Goal: Information Seeking & Learning: Compare options

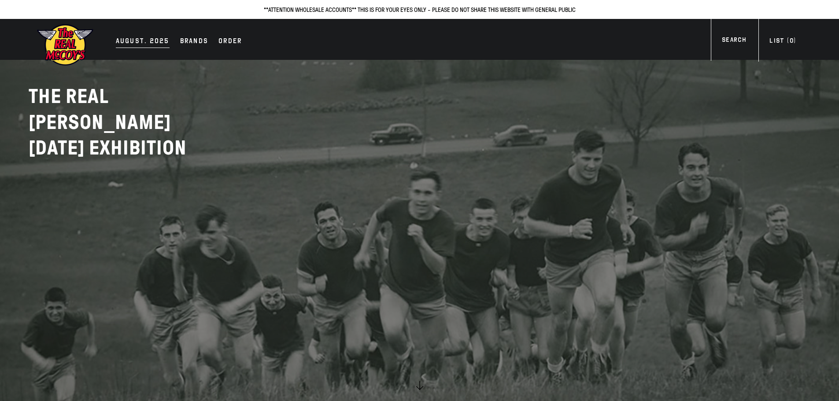
click at [133, 39] on div "AUGUST. 2025" at bounding box center [143, 42] width 54 height 12
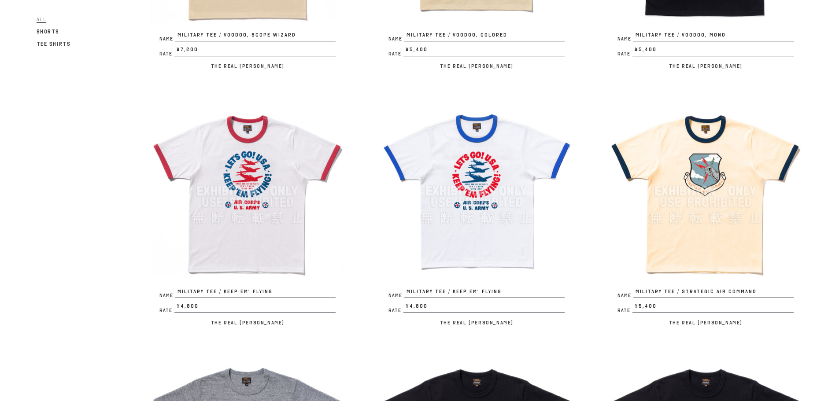
scroll to position [308, 0]
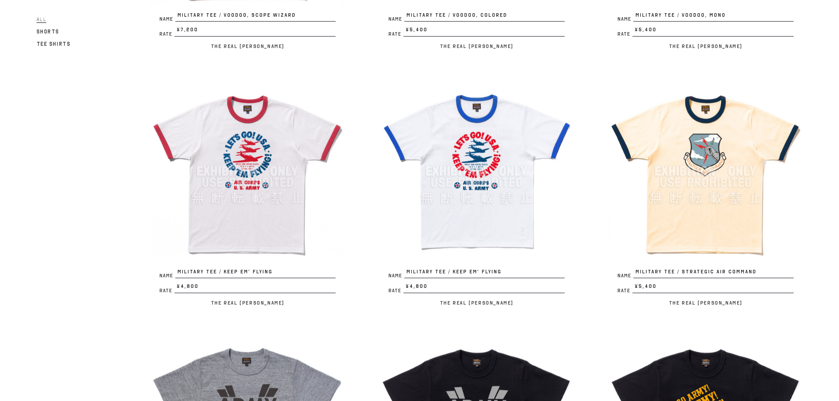
click at [709, 226] on img at bounding box center [706, 171] width 194 height 194
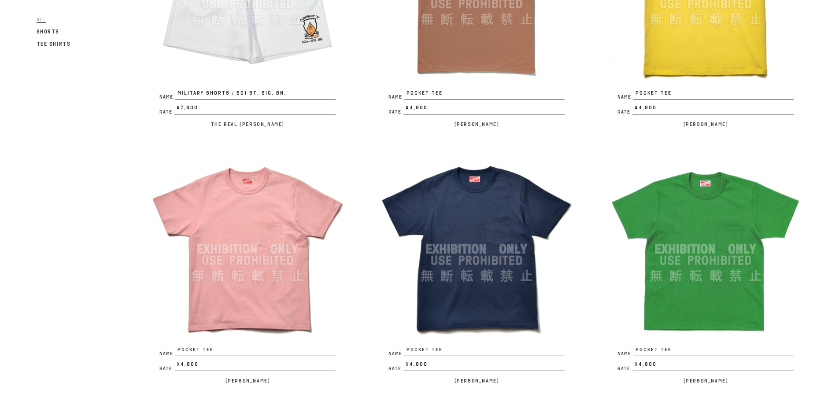
scroll to position [1938, 0]
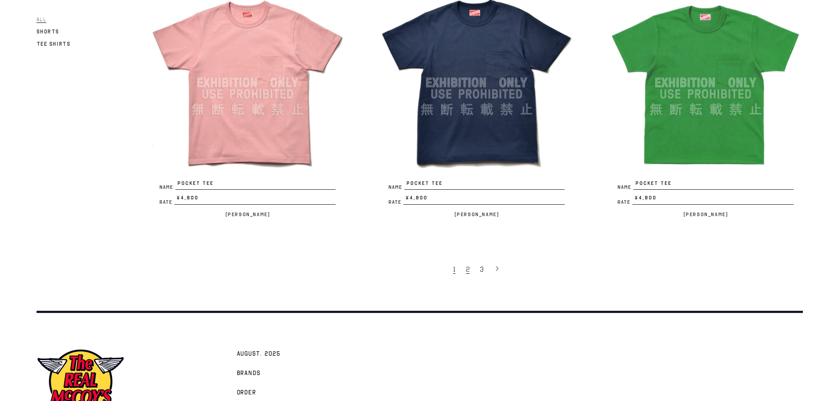
click at [469, 269] on span "2" at bounding box center [468, 269] width 4 height 9
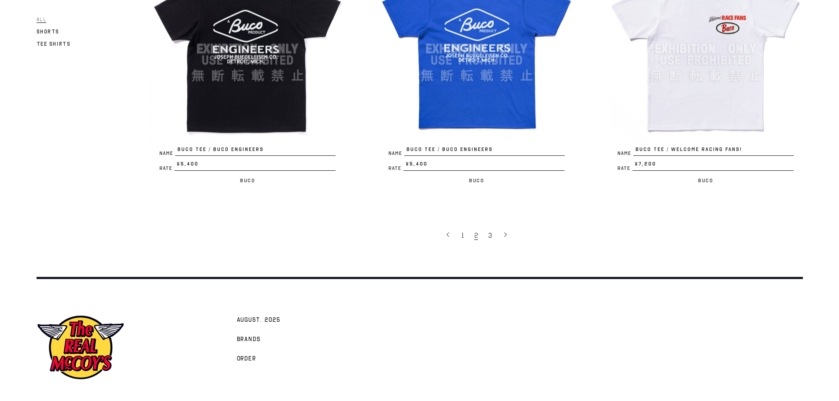
scroll to position [1998, 0]
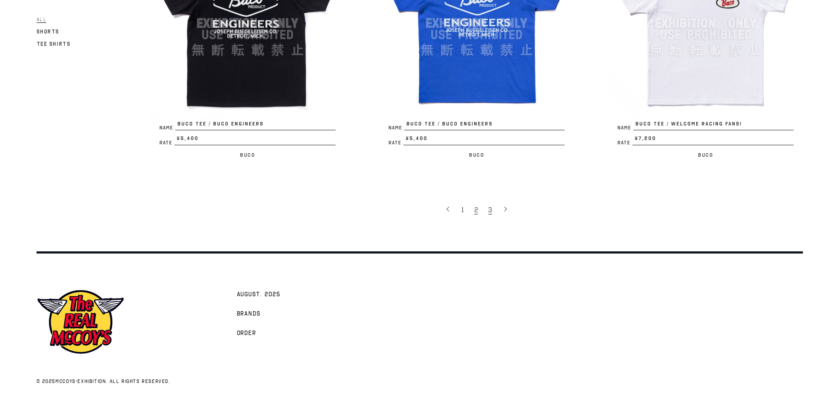
click at [487, 212] on link "3" at bounding box center [491, 209] width 14 height 19
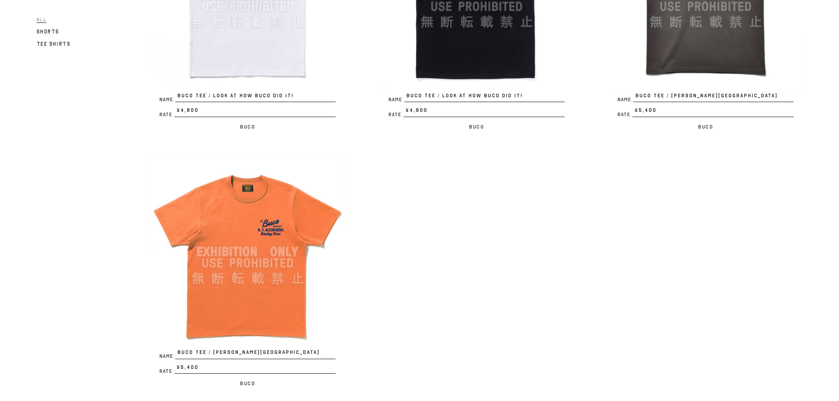
scroll to position [713, 0]
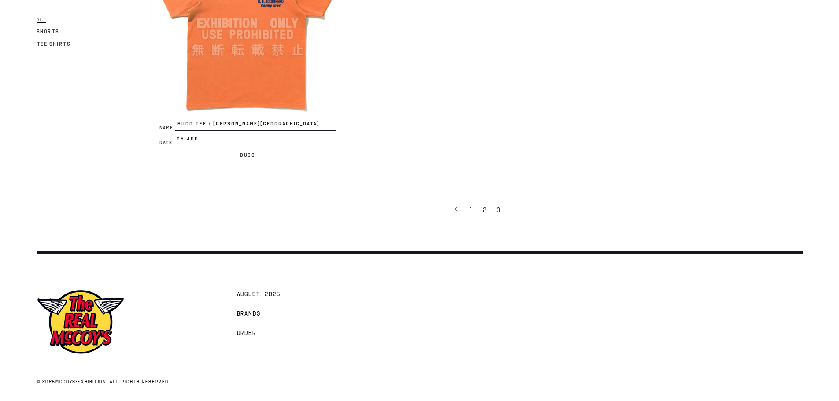
click at [485, 213] on span "2" at bounding box center [485, 210] width 4 height 9
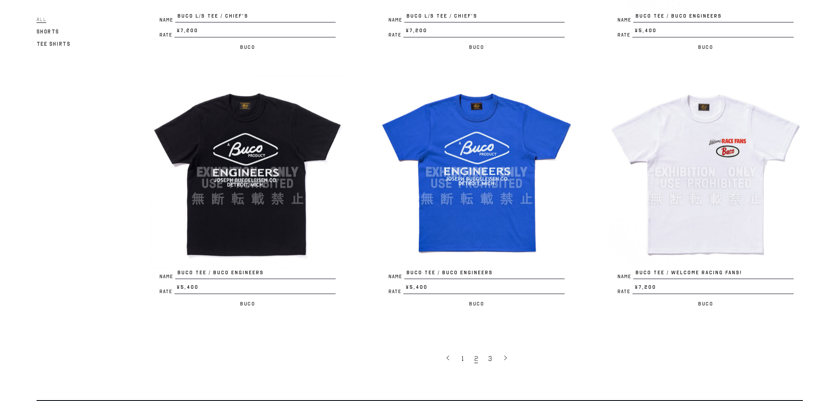
scroll to position [1954, 0]
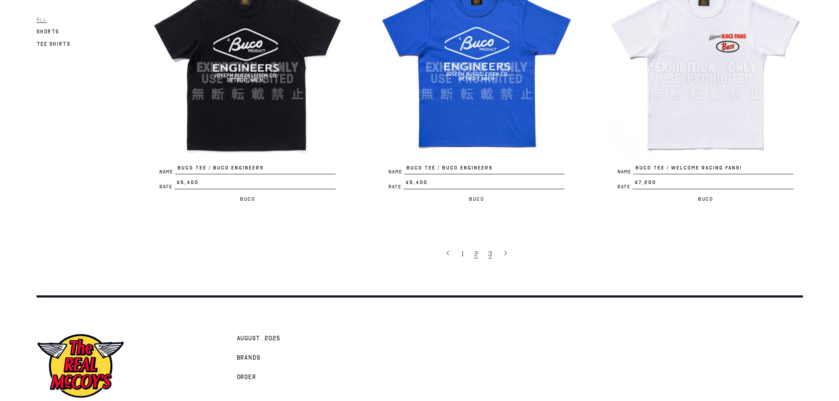
click at [489, 255] on span "3" at bounding box center [490, 254] width 4 height 9
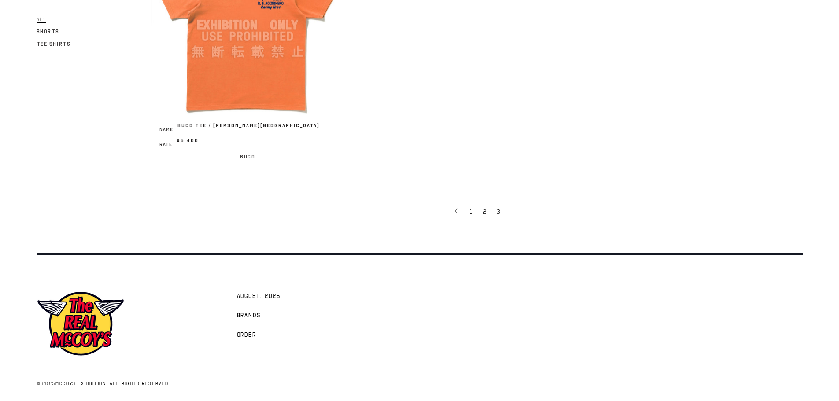
scroll to position [713, 0]
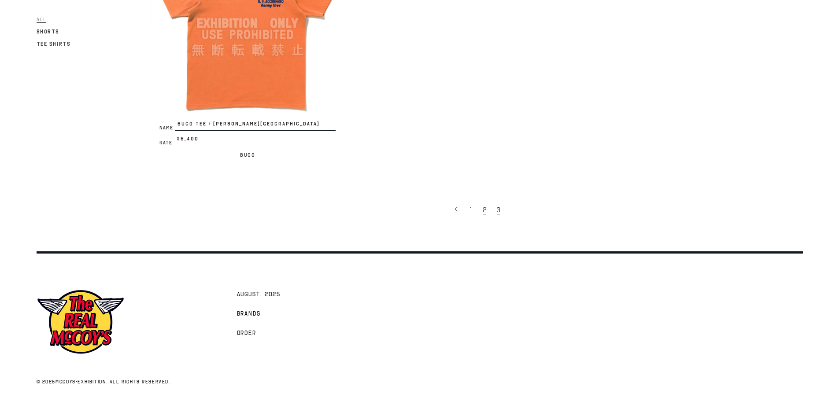
click at [483, 213] on span "2" at bounding box center [485, 210] width 4 height 9
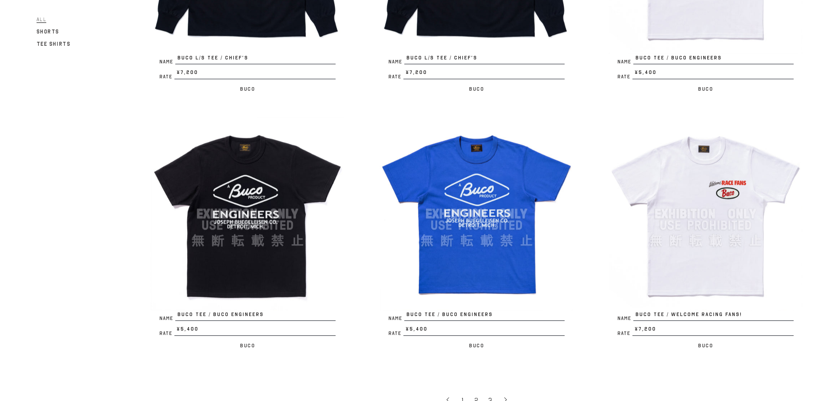
scroll to position [1806, 0]
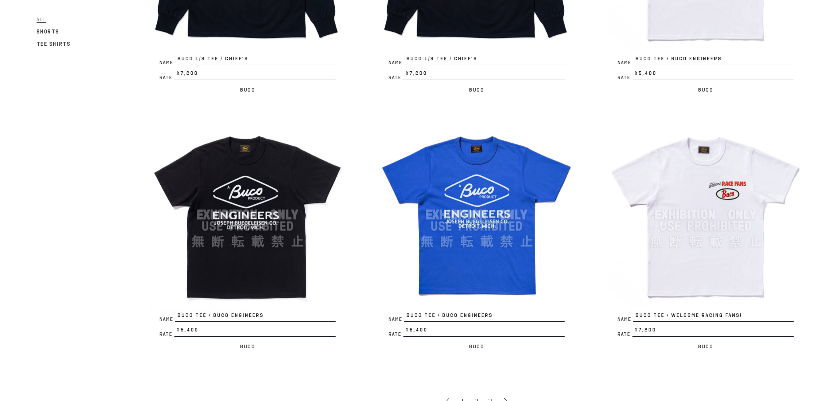
click at [712, 254] on img at bounding box center [706, 215] width 194 height 194
click at [702, 198] on img at bounding box center [706, 215] width 194 height 194
click at [718, 209] on img at bounding box center [706, 215] width 194 height 194
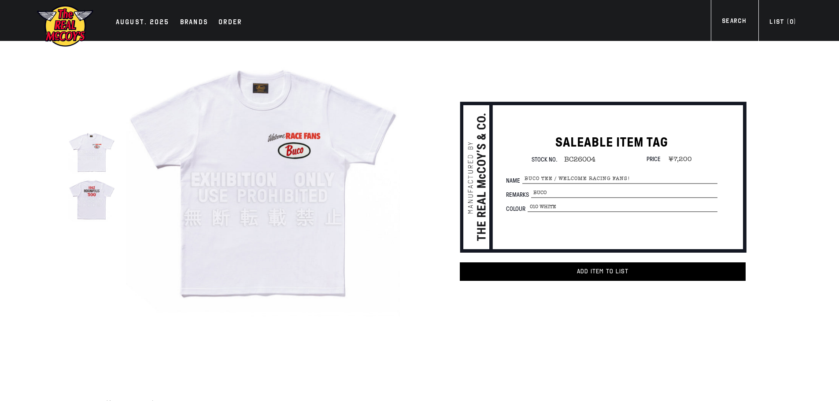
click at [104, 195] on img at bounding box center [91, 198] width 47 height 47
click at [98, 206] on img at bounding box center [91, 198] width 47 height 47
click at [389, 200] on img at bounding box center [263, 180] width 274 height 274
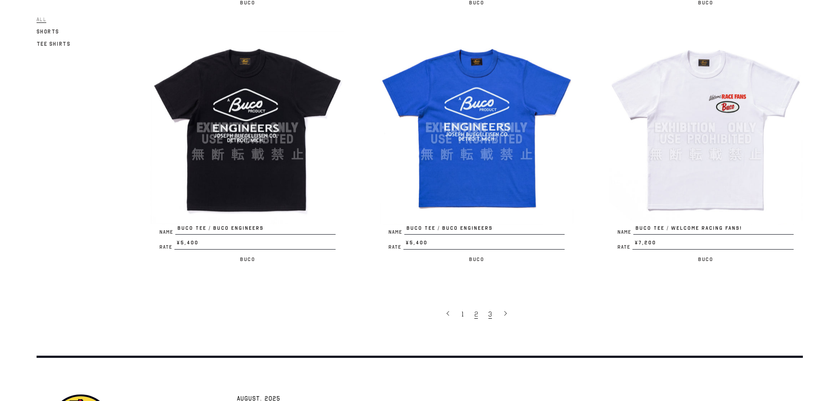
scroll to position [1894, 0]
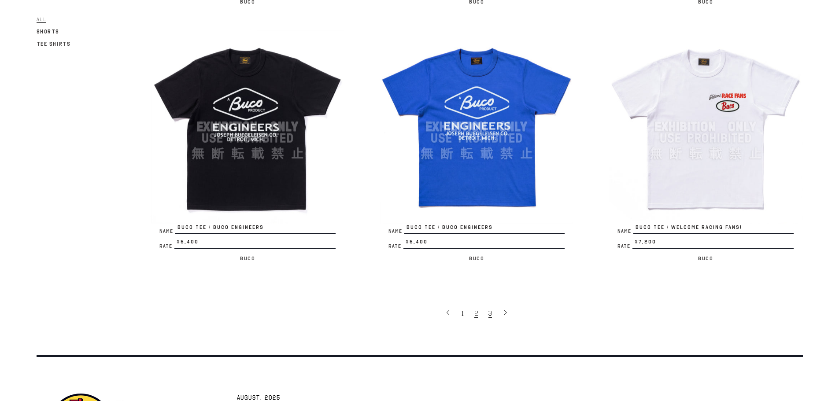
click at [491, 315] on span "3" at bounding box center [490, 313] width 4 height 9
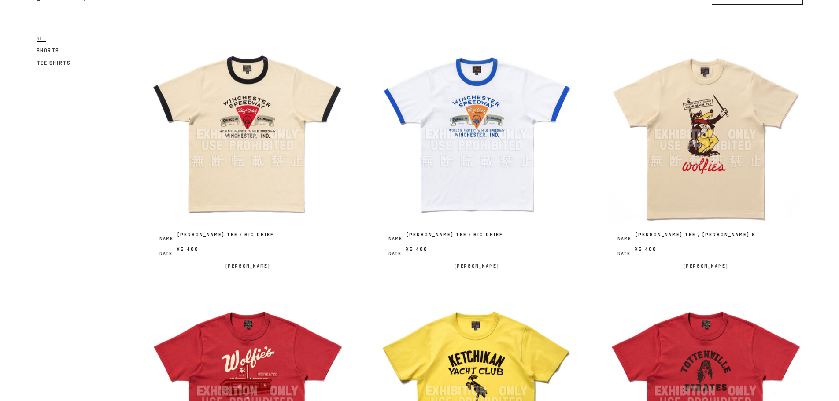
scroll to position [88, 0]
click at [724, 191] on img at bounding box center [706, 135] width 194 height 194
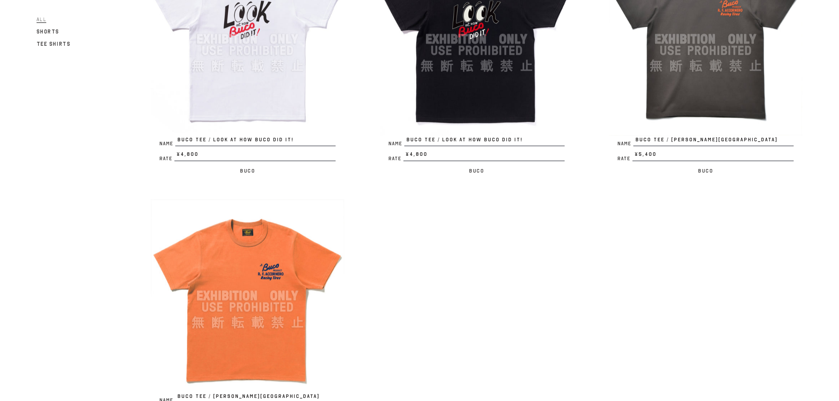
scroll to position [573, 0]
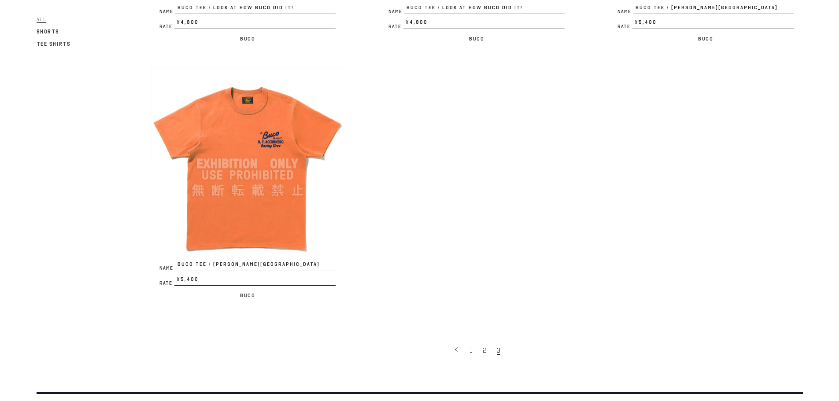
click at [295, 214] on img at bounding box center [248, 164] width 194 height 194
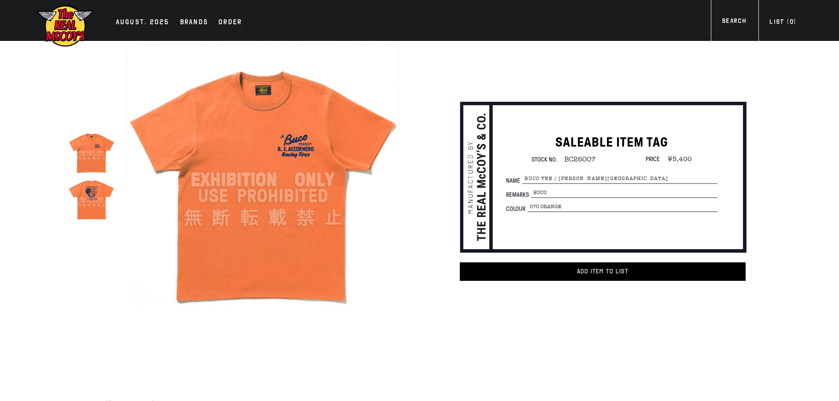
click at [88, 192] on img at bounding box center [91, 198] width 47 height 47
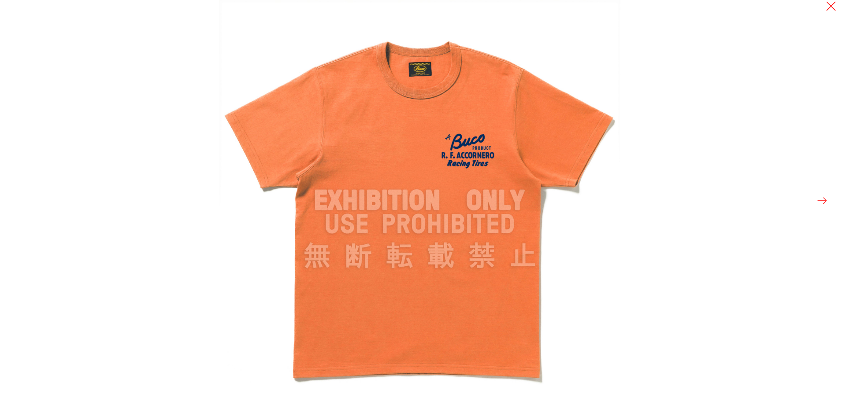
click at [820, 205] on button at bounding box center [822, 201] width 12 height 12
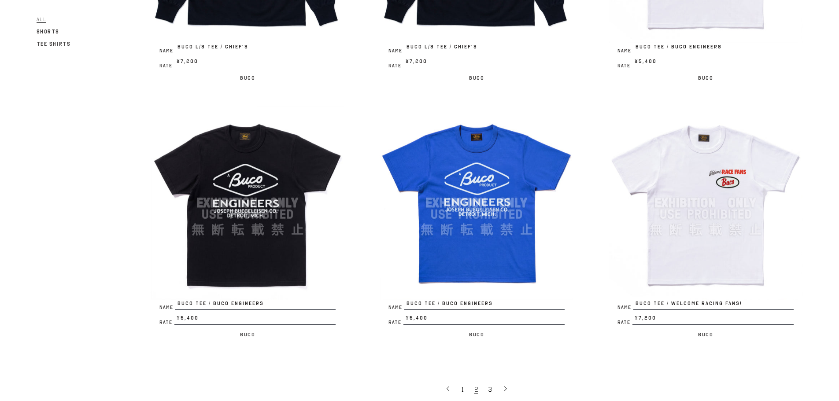
scroll to position [1982, 0]
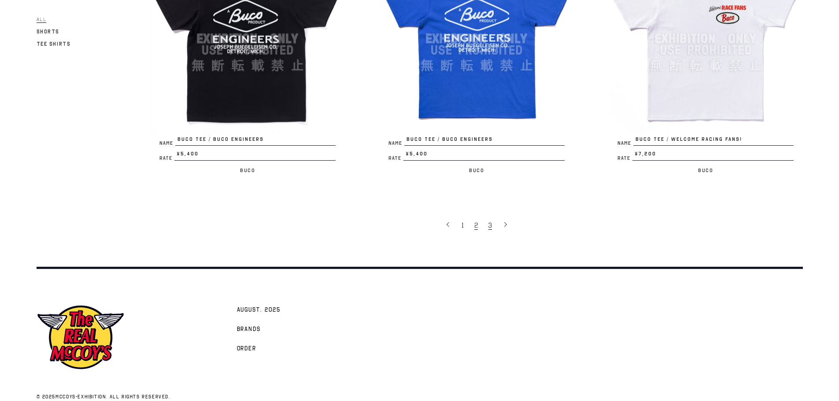
click at [491, 223] on span "3" at bounding box center [490, 225] width 4 height 9
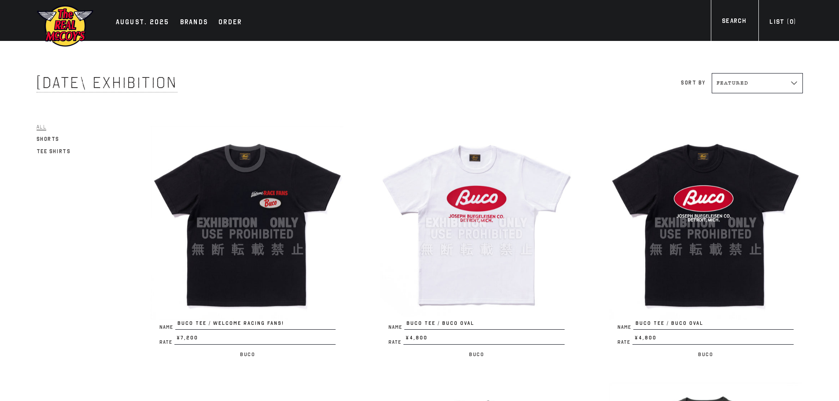
click at [281, 270] on img at bounding box center [248, 223] width 194 height 194
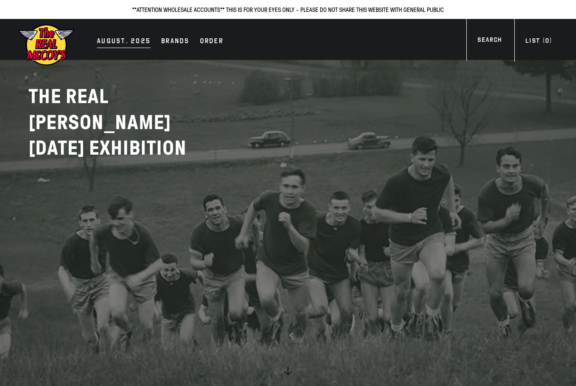
click at [128, 42] on div "AUGUST. 2025" at bounding box center [124, 42] width 54 height 12
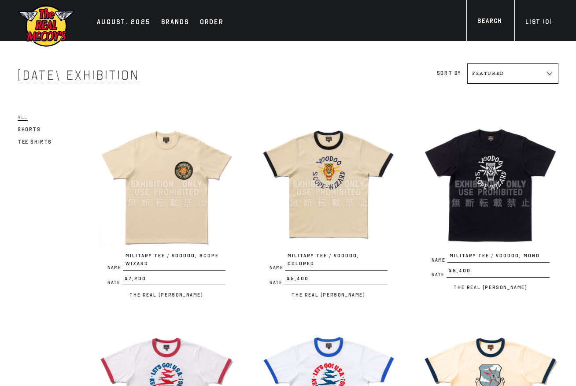
click at [185, 167] on img at bounding box center [167, 184] width 136 height 136
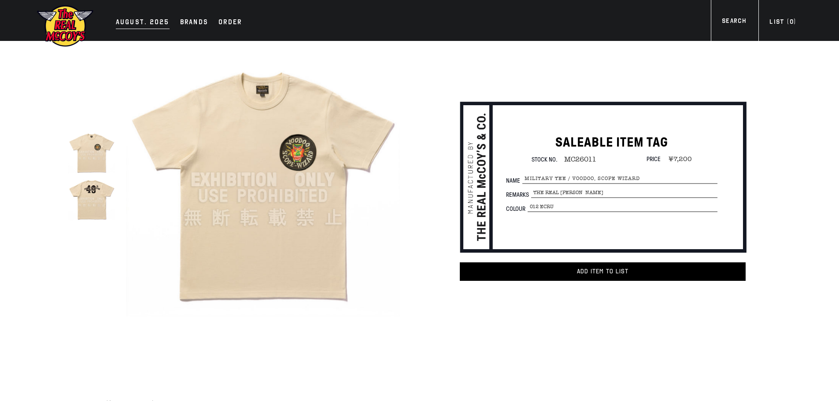
click at [144, 26] on div "AUGUST. 2025" at bounding box center [143, 23] width 54 height 12
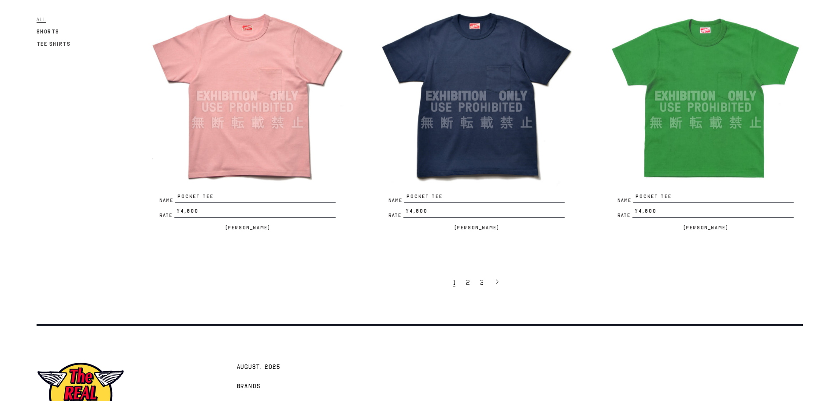
scroll to position [1998, 0]
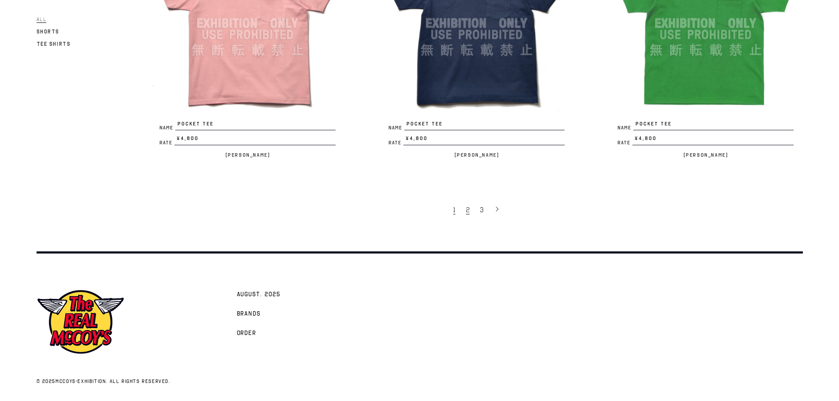
click at [468, 212] on span "2" at bounding box center [468, 210] width 4 height 9
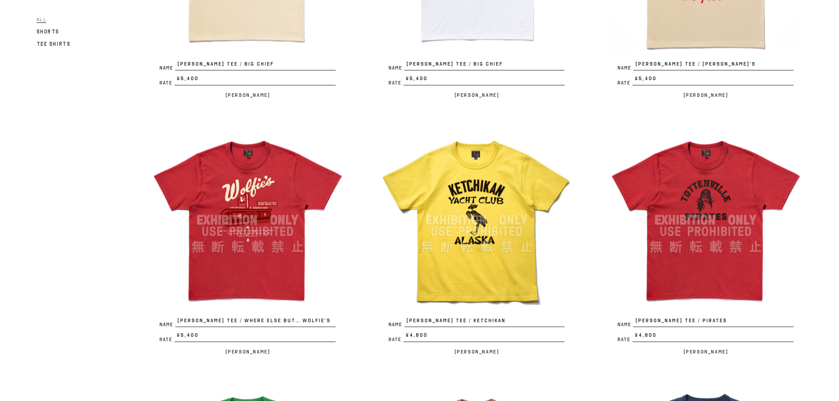
scroll to position [264, 0]
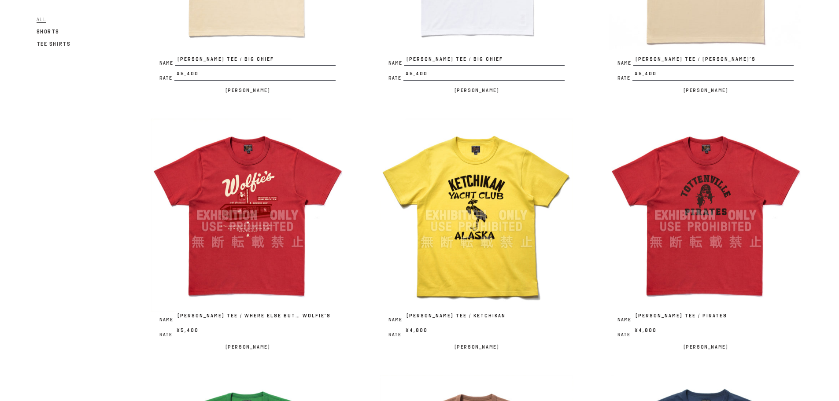
click at [292, 271] on img at bounding box center [248, 215] width 194 height 194
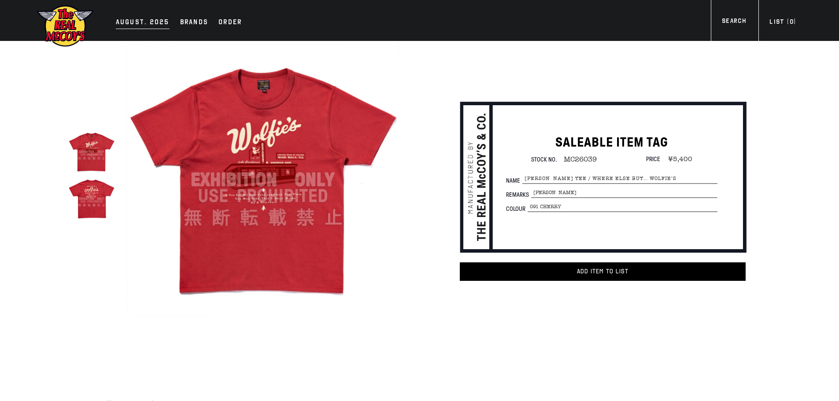
click at [139, 25] on div "AUGUST. 2025" at bounding box center [143, 23] width 54 height 12
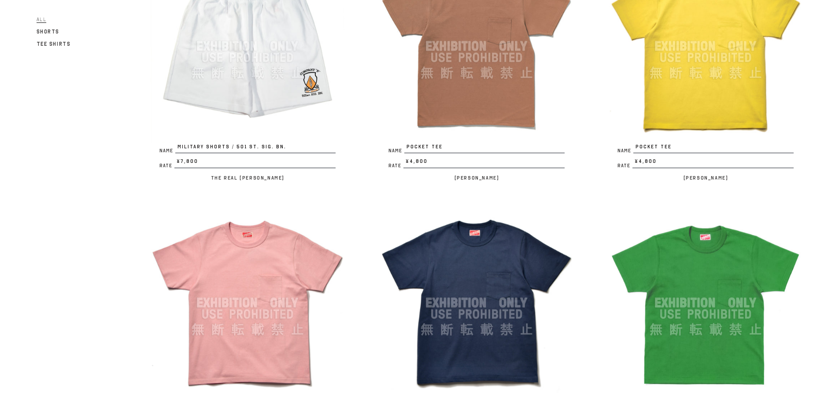
scroll to position [1982, 0]
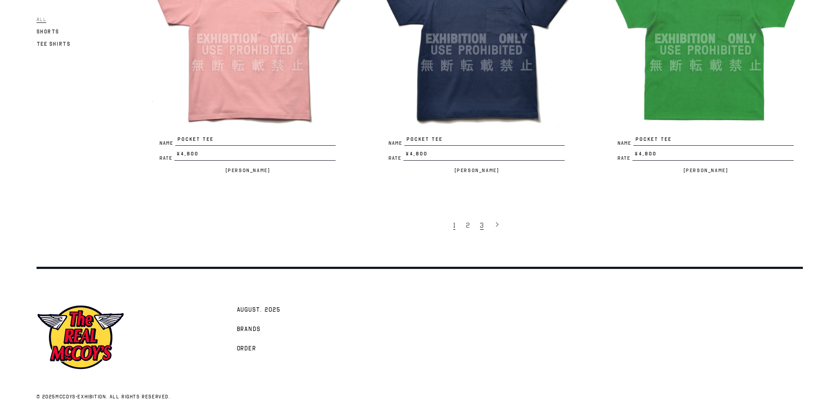
click at [479, 228] on link "3" at bounding box center [483, 225] width 14 height 19
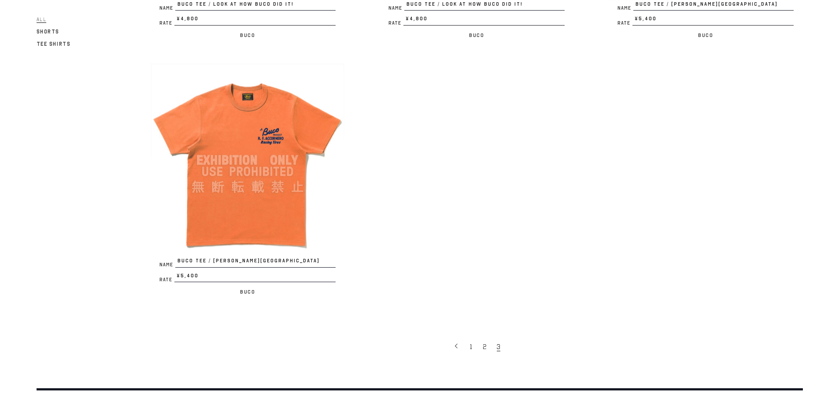
scroll to position [493, 0]
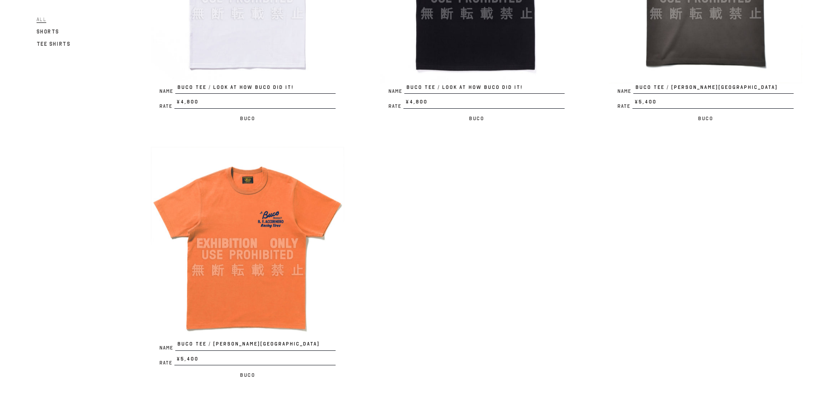
click at [282, 284] on img at bounding box center [248, 244] width 194 height 194
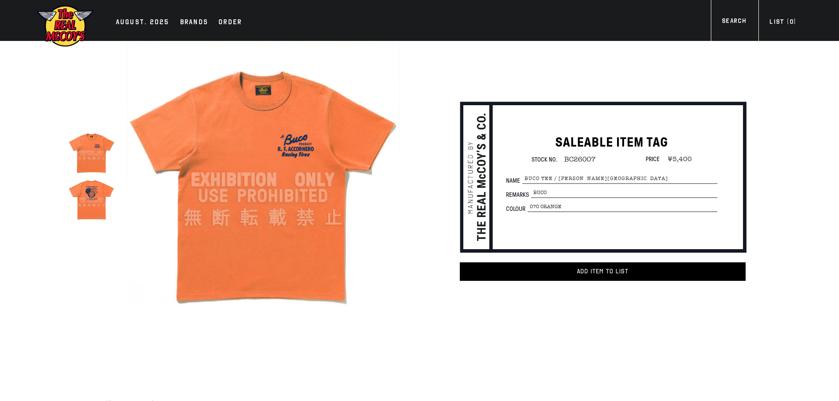
click at [93, 195] on img at bounding box center [91, 198] width 47 height 47
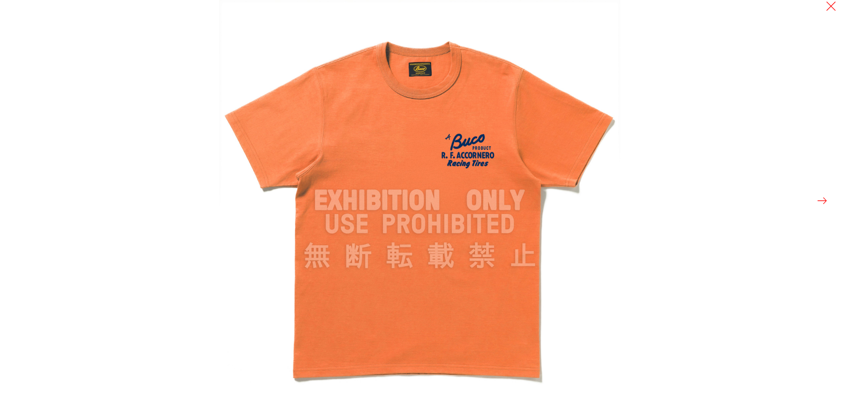
click at [814, 199] on div at bounding box center [642, 200] width 846 height 401
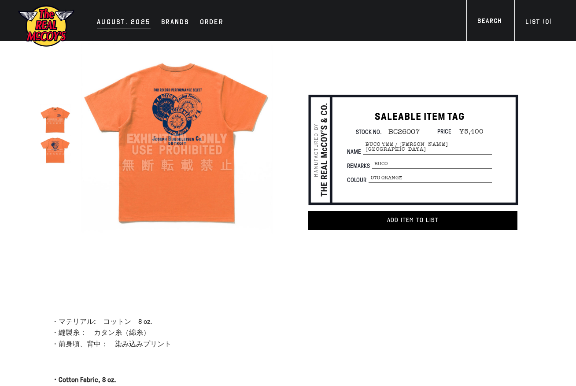
click at [125, 22] on div "AUGUST. 2025" at bounding box center [124, 23] width 54 height 12
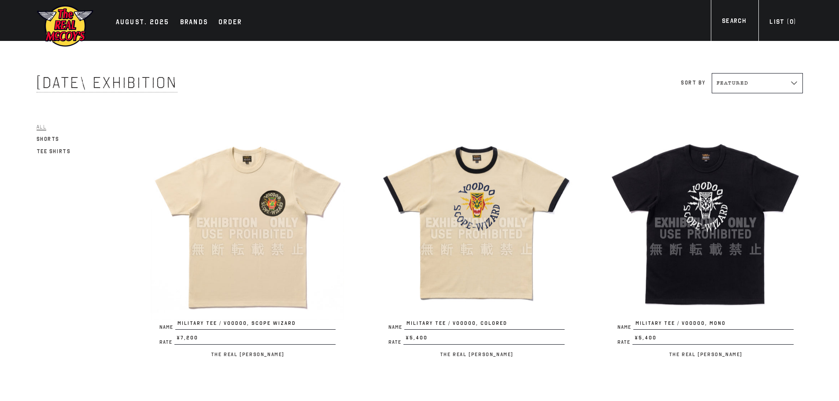
click at [283, 275] on img at bounding box center [248, 223] width 194 height 194
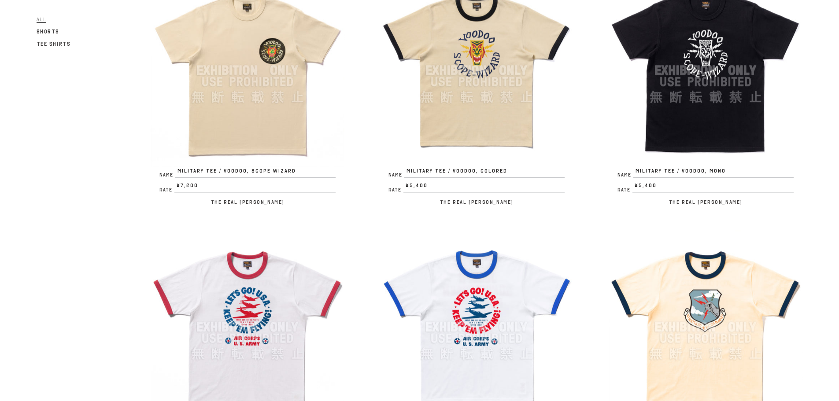
scroll to position [44, 0]
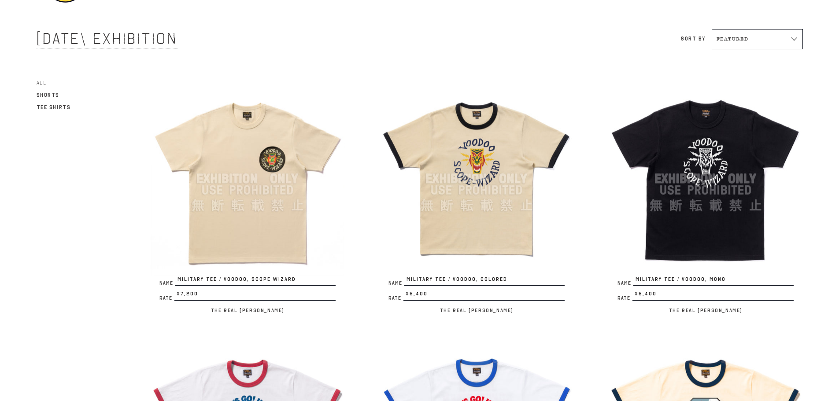
click at [471, 215] on img at bounding box center [477, 179] width 194 height 194
click at [274, 164] on img at bounding box center [248, 179] width 194 height 194
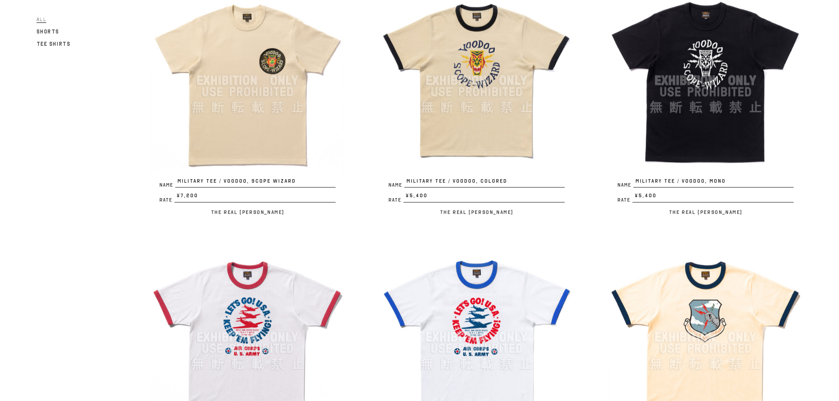
scroll to position [132, 0]
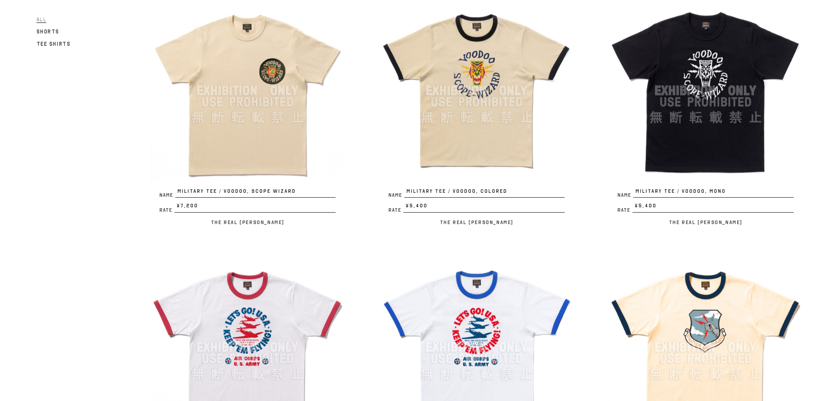
click at [487, 89] on img at bounding box center [477, 91] width 194 height 194
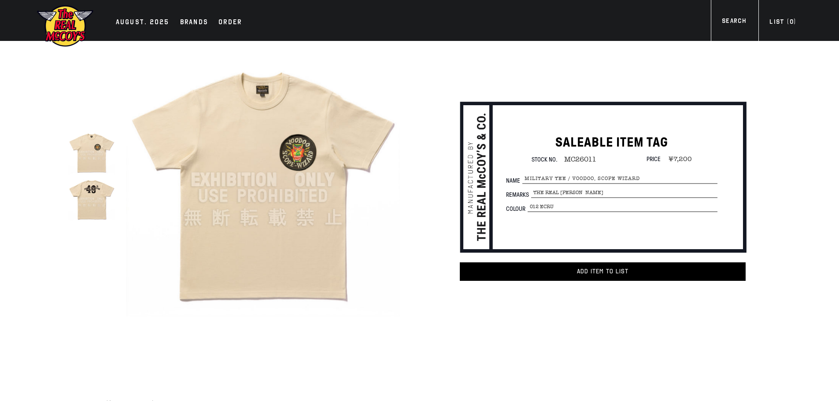
click at [98, 158] on img at bounding box center [91, 152] width 47 height 47
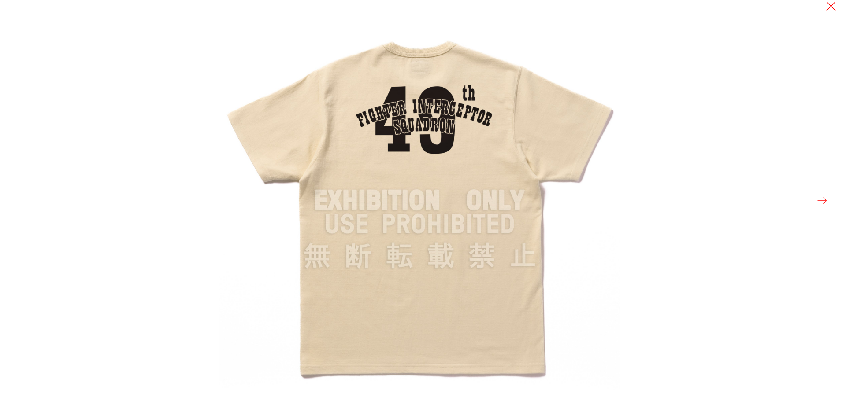
click at [819, 203] on button at bounding box center [822, 201] width 12 height 12
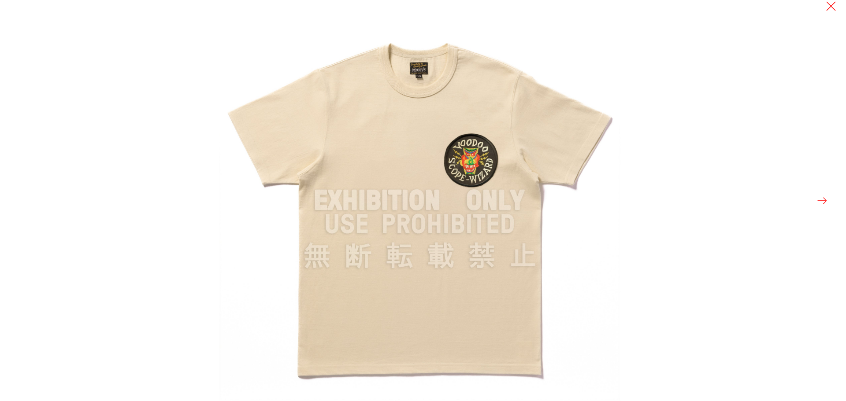
click at [819, 203] on button at bounding box center [822, 201] width 12 height 12
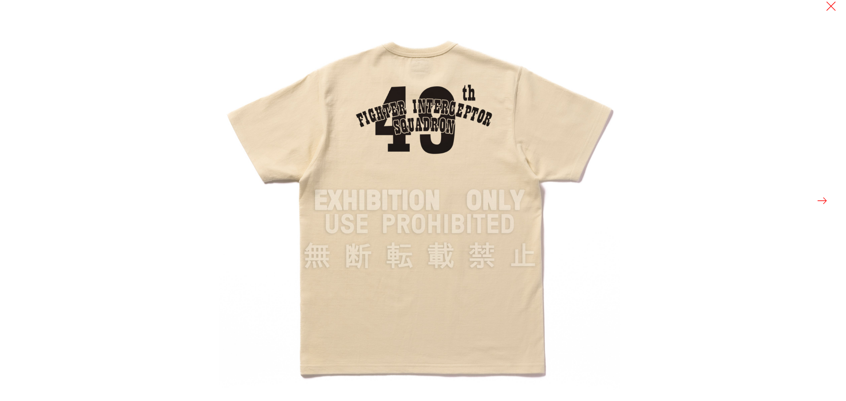
click at [819, 203] on button at bounding box center [822, 201] width 12 height 12
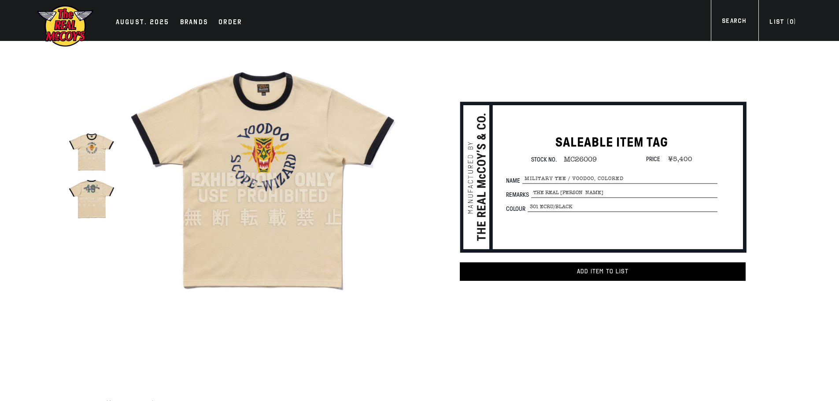
click at [102, 201] on img at bounding box center [91, 198] width 47 height 47
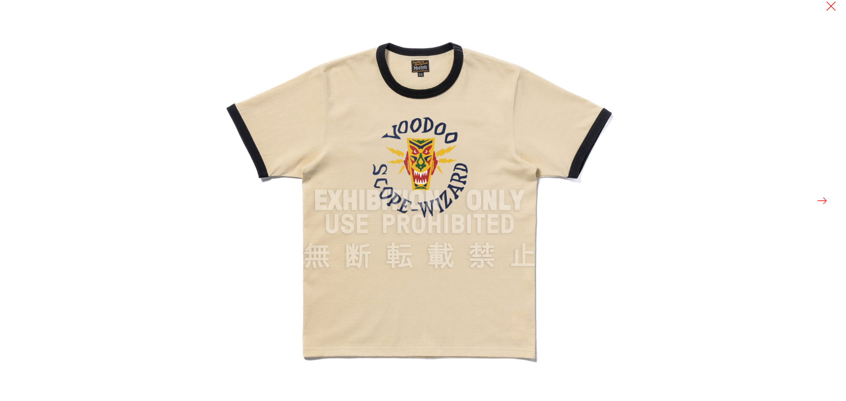
click at [820, 204] on button at bounding box center [822, 201] width 12 height 12
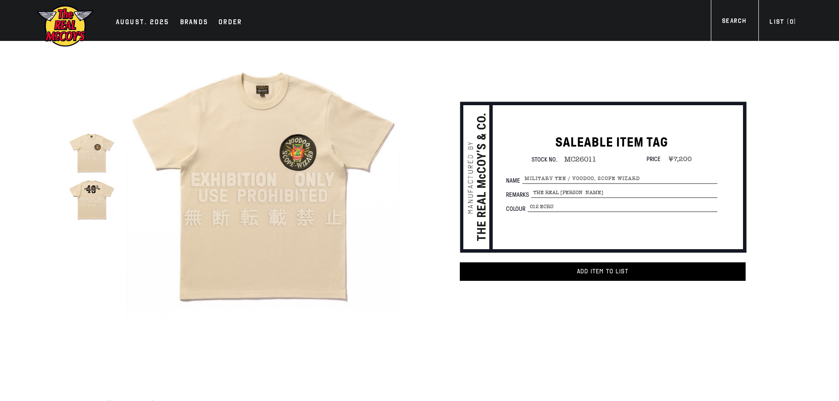
click at [103, 154] on img at bounding box center [91, 152] width 47 height 47
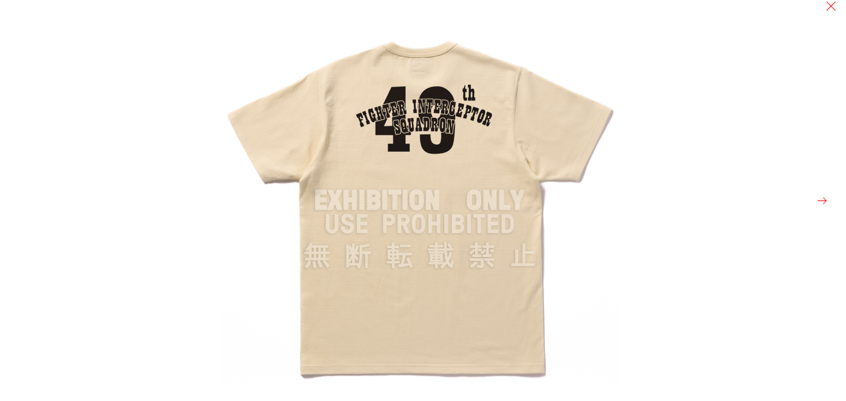
click at [813, 194] on div at bounding box center [642, 200] width 846 height 401
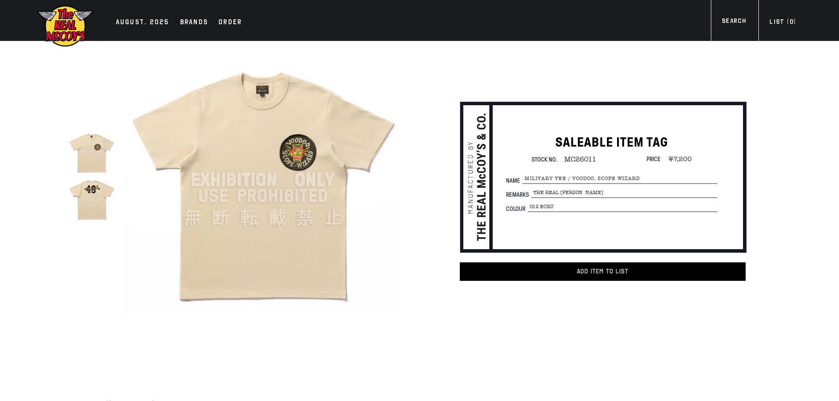
click at [90, 144] on img at bounding box center [91, 152] width 47 height 47
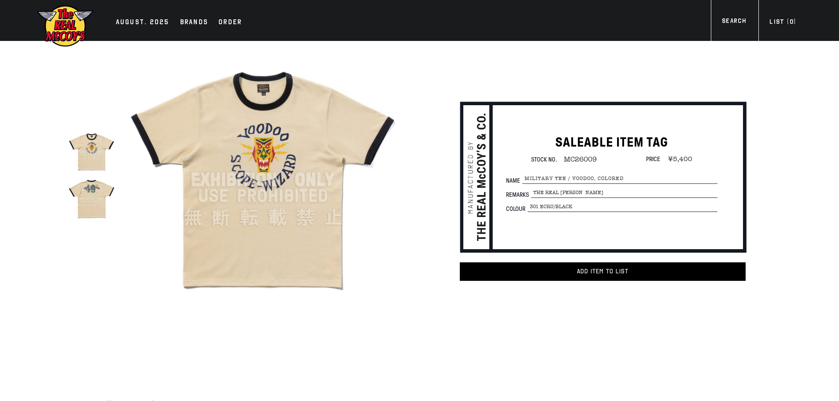
click at [108, 218] on img at bounding box center [91, 198] width 47 height 47
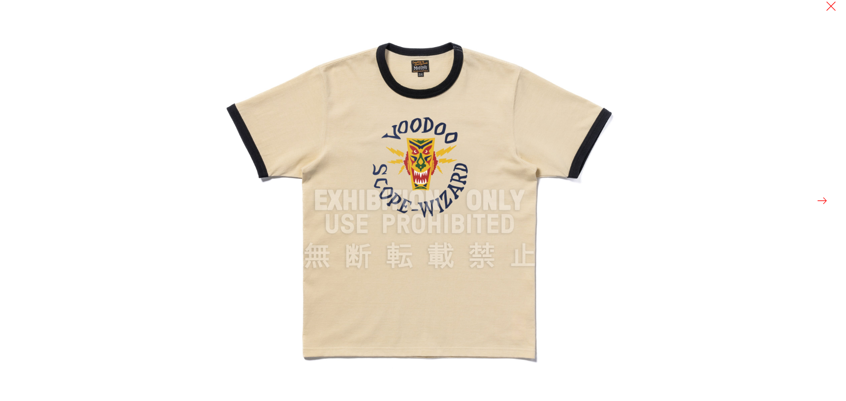
click at [703, 162] on div at bounding box center [642, 200] width 846 height 401
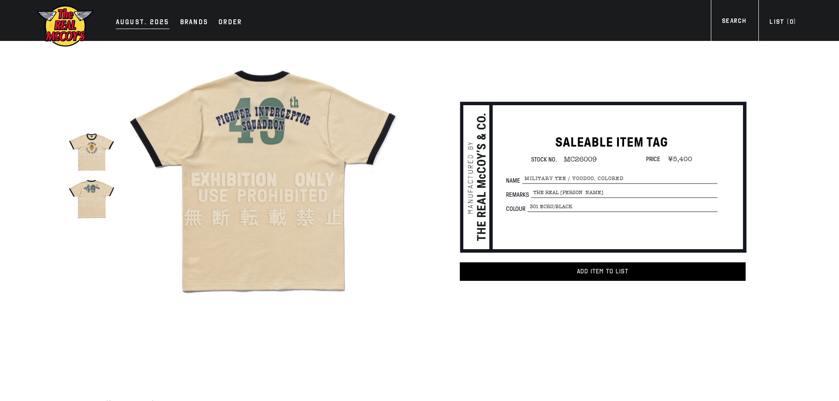
click at [144, 24] on div "AUGUST. 2025" at bounding box center [143, 23] width 54 height 12
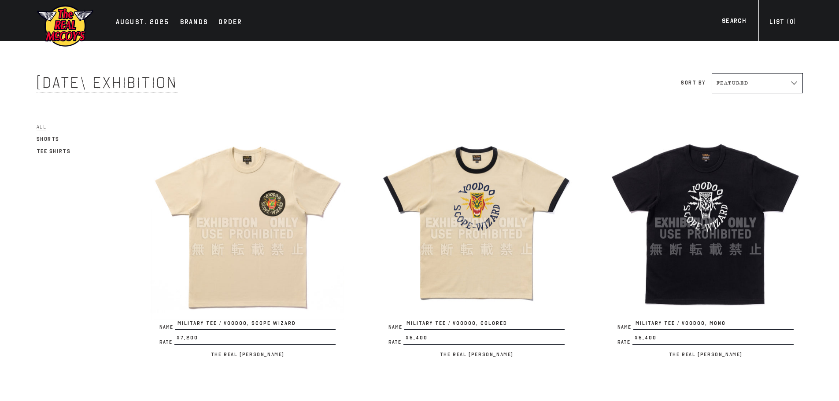
click at [682, 219] on img at bounding box center [706, 223] width 194 height 194
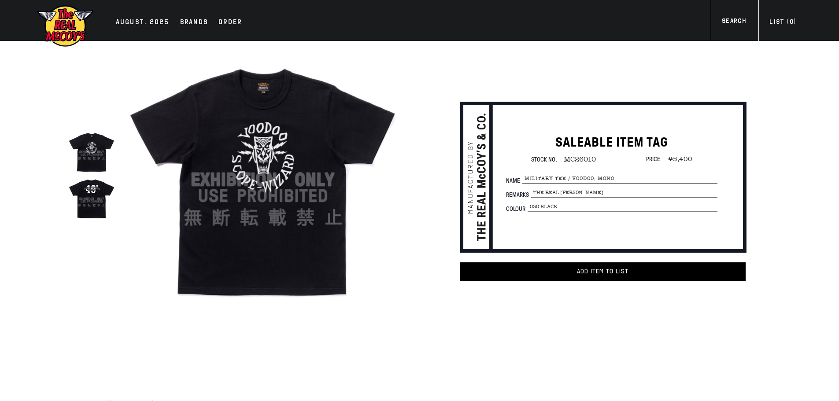
click at [88, 199] on img at bounding box center [91, 198] width 47 height 47
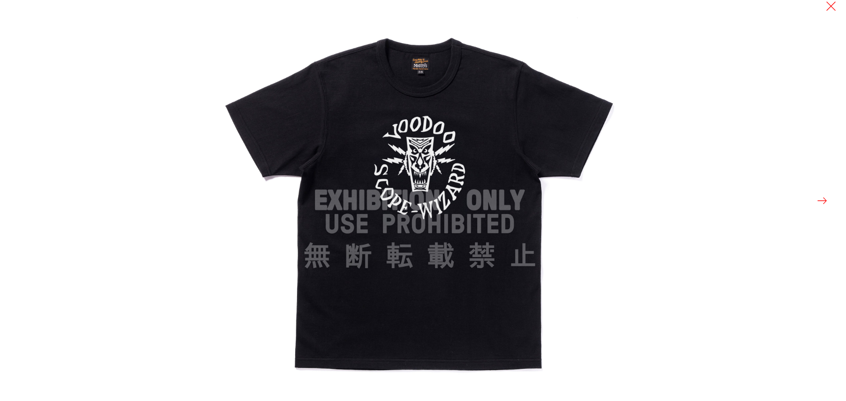
click at [818, 204] on button at bounding box center [822, 201] width 12 height 12
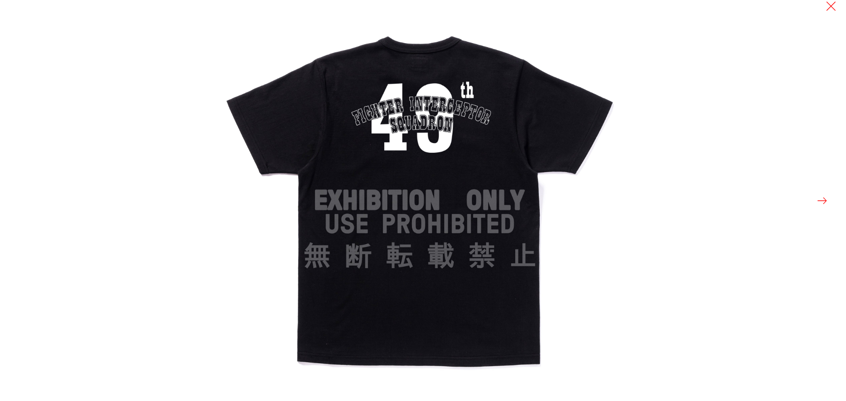
click at [814, 203] on div at bounding box center [642, 200] width 846 height 401
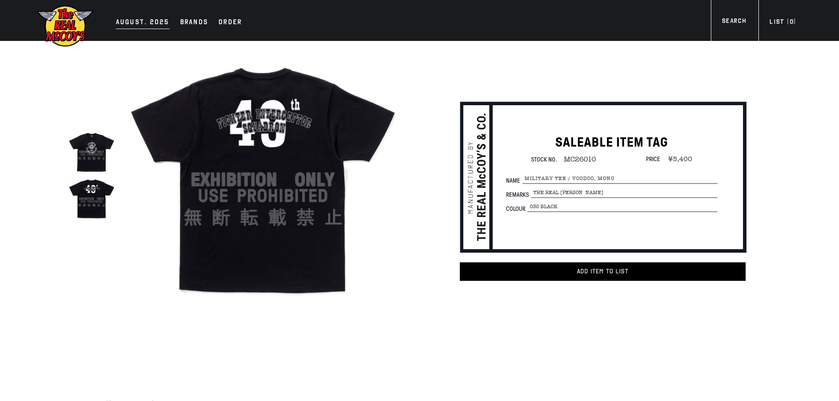
click at [133, 23] on div "AUGUST. 2025" at bounding box center [143, 23] width 54 height 12
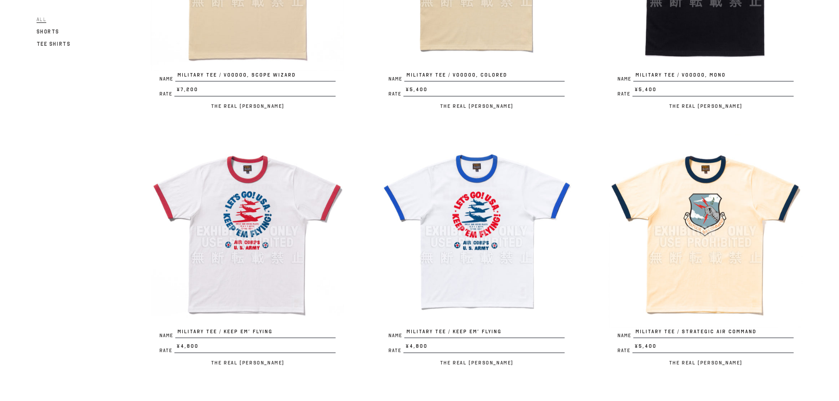
scroll to position [264, 0]
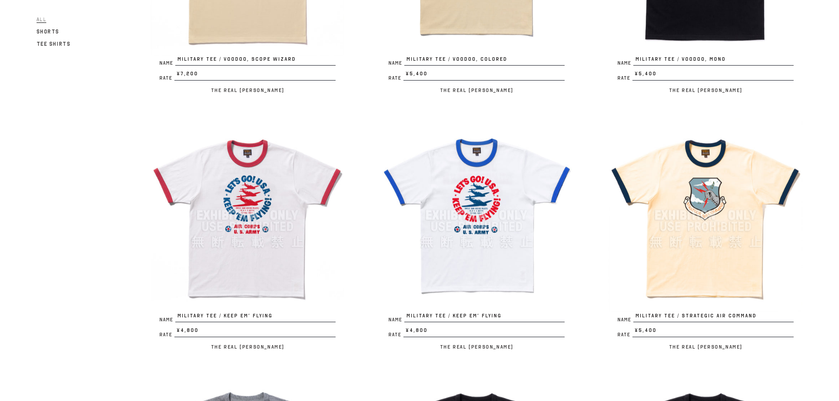
click at [443, 223] on img at bounding box center [477, 215] width 194 height 194
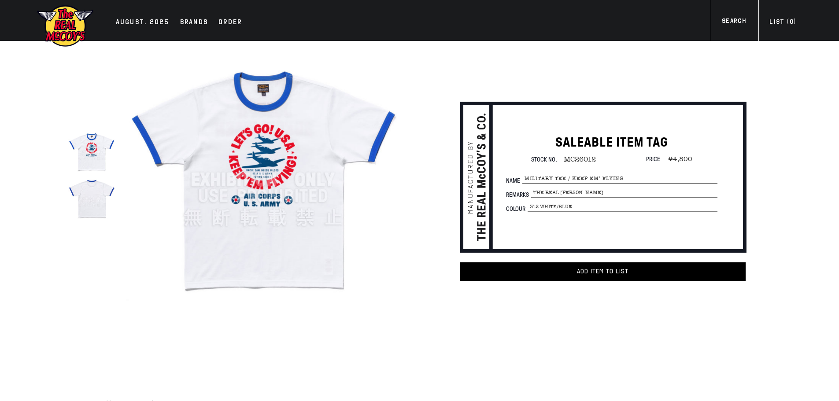
drag, startPoint x: 94, startPoint y: 207, endPoint x: 96, endPoint y: 203, distance: 4.5
click at [95, 204] on img at bounding box center [91, 198] width 47 height 47
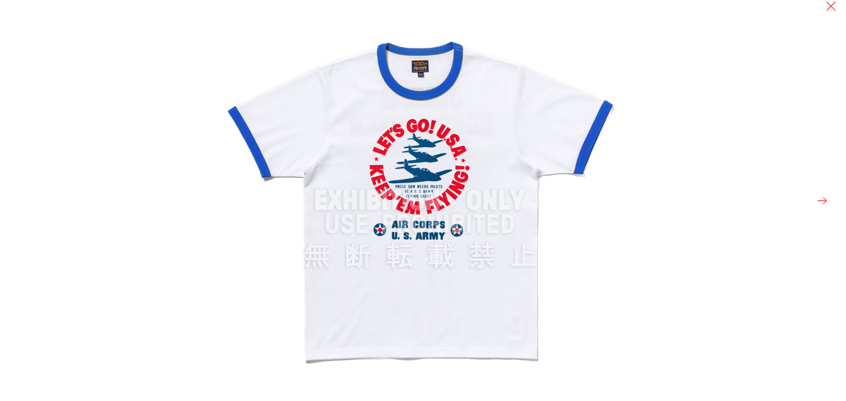
click at [821, 202] on button at bounding box center [822, 201] width 12 height 12
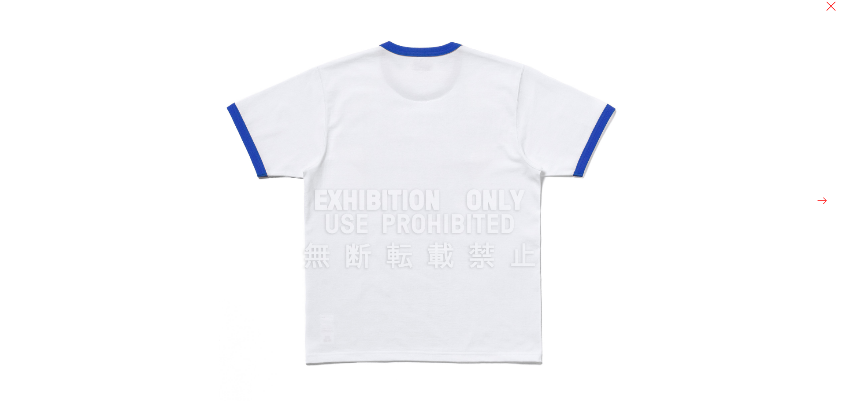
click at [794, 190] on div at bounding box center [642, 200] width 846 height 401
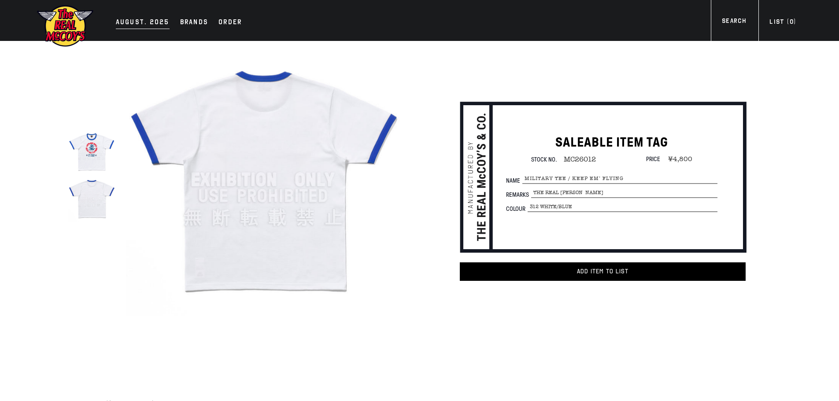
click at [149, 22] on div "AUGUST. 2025" at bounding box center [143, 23] width 54 height 12
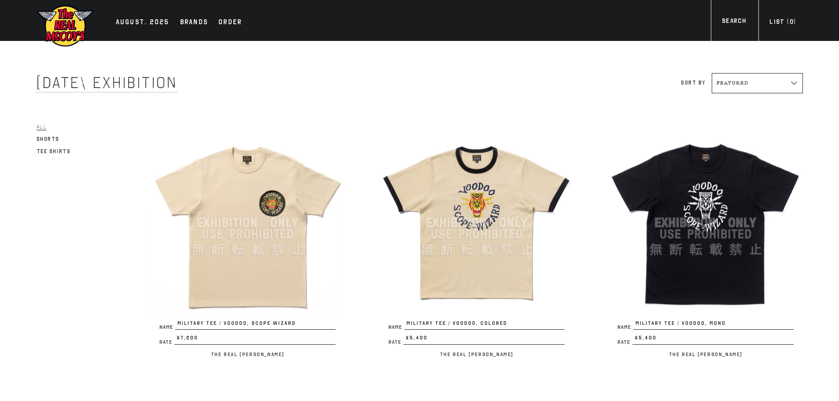
click at [658, 186] on img at bounding box center [706, 223] width 194 height 194
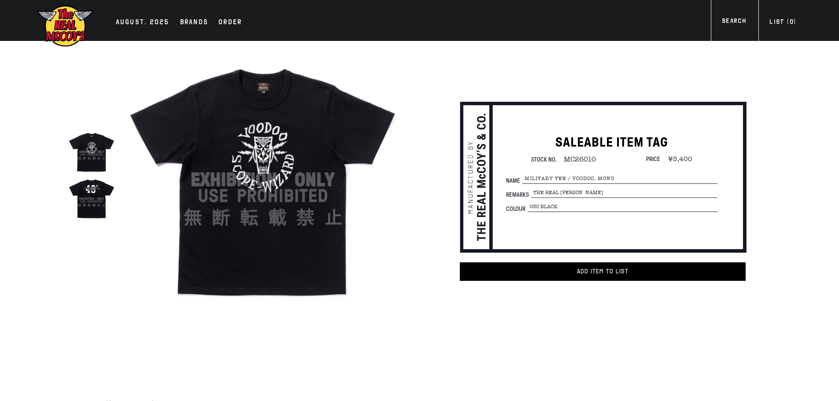
click at [168, 15] on div "AUGUST. 2025 Brands Order More" at bounding box center [420, 20] width 802 height 41
click at [156, 22] on div "AUGUST. 2025" at bounding box center [143, 23] width 54 height 12
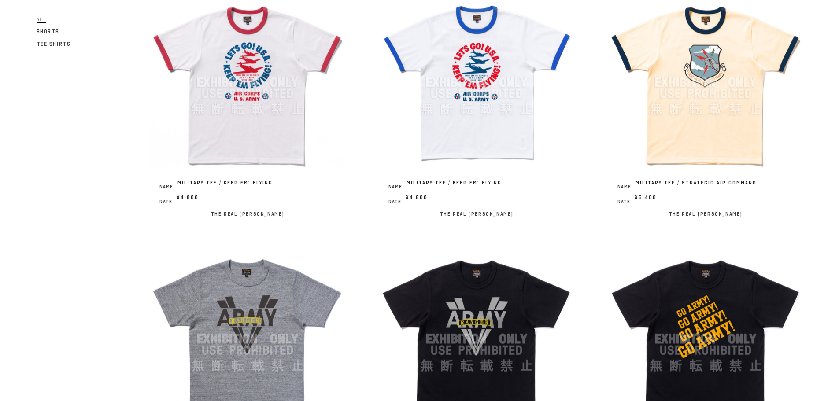
scroll to position [396, 0]
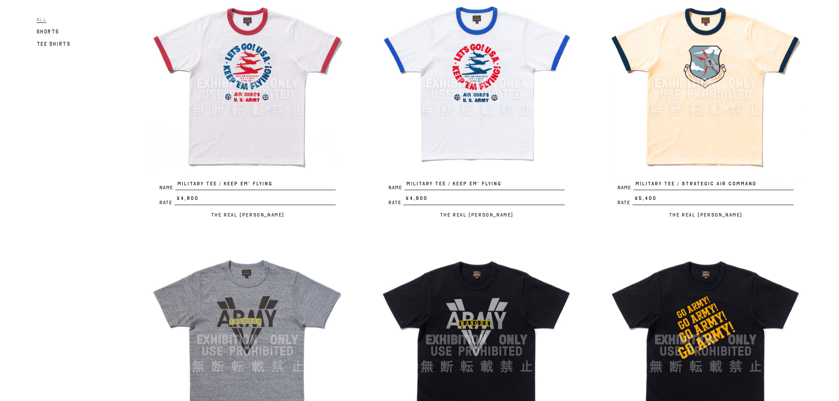
click at [690, 78] on img at bounding box center [706, 83] width 194 height 194
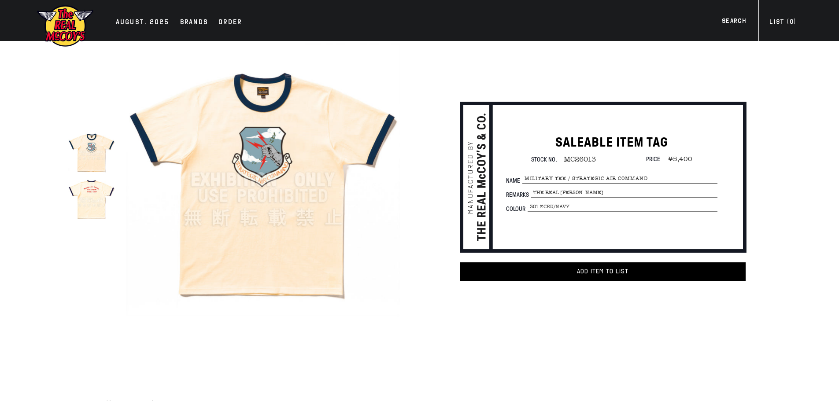
click at [102, 185] on img at bounding box center [91, 198] width 47 height 47
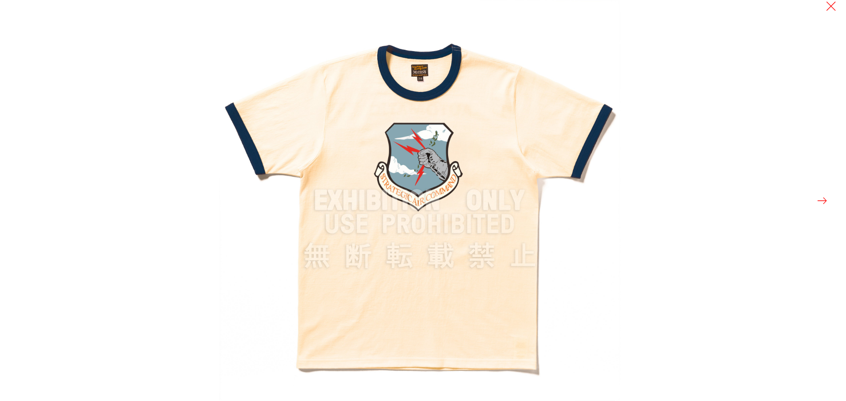
click at [824, 203] on button at bounding box center [822, 201] width 12 height 12
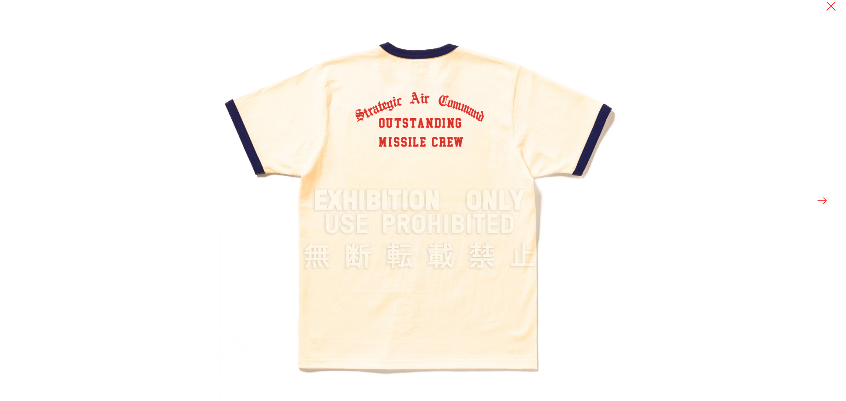
click at [821, 203] on button at bounding box center [822, 201] width 12 height 12
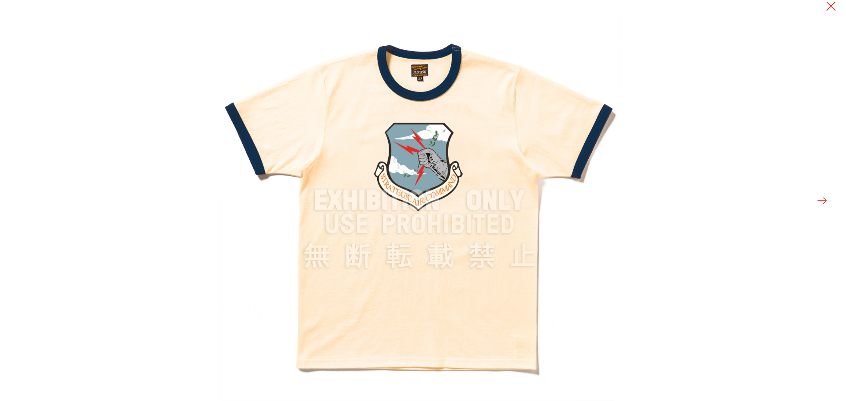
click at [821, 203] on button at bounding box center [822, 201] width 12 height 12
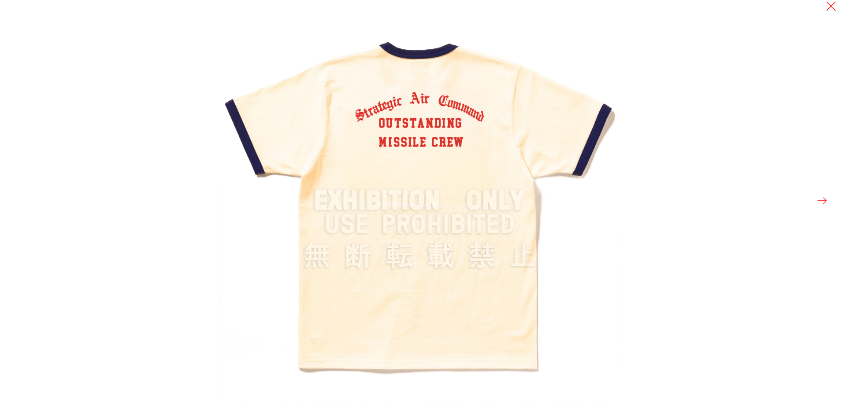
click at [821, 203] on button at bounding box center [822, 201] width 12 height 12
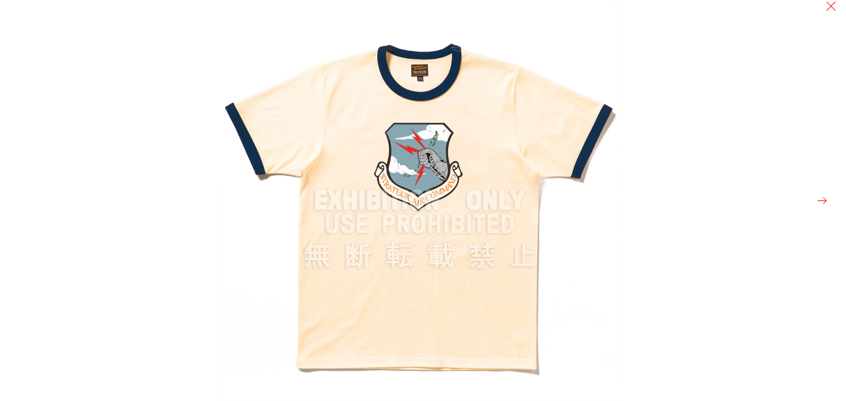
click at [821, 203] on button at bounding box center [822, 201] width 12 height 12
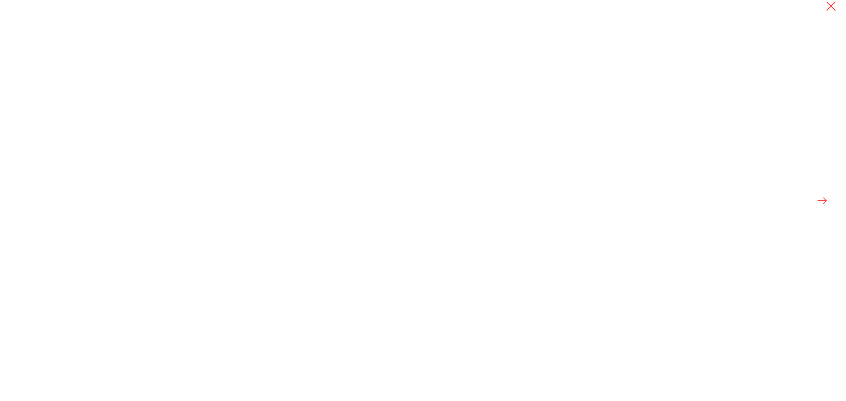
click at [821, 203] on button at bounding box center [822, 201] width 12 height 12
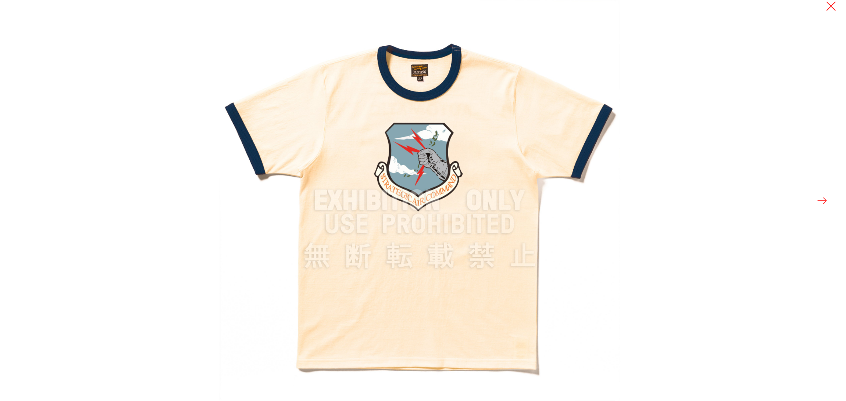
click at [821, 203] on button at bounding box center [822, 201] width 12 height 12
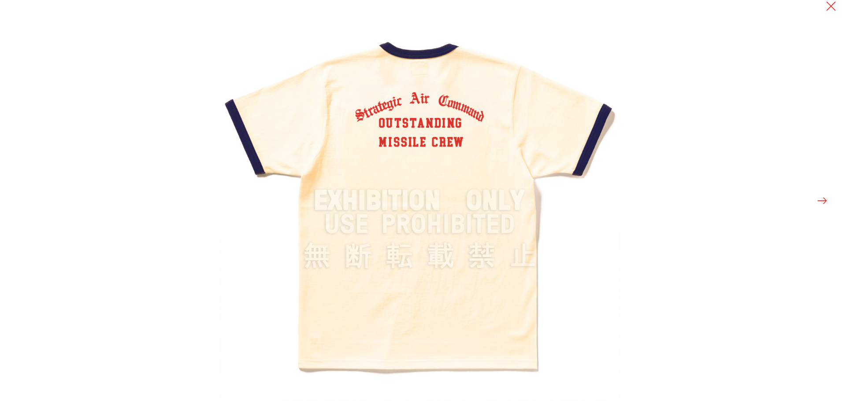
click at [821, 203] on button at bounding box center [822, 201] width 12 height 12
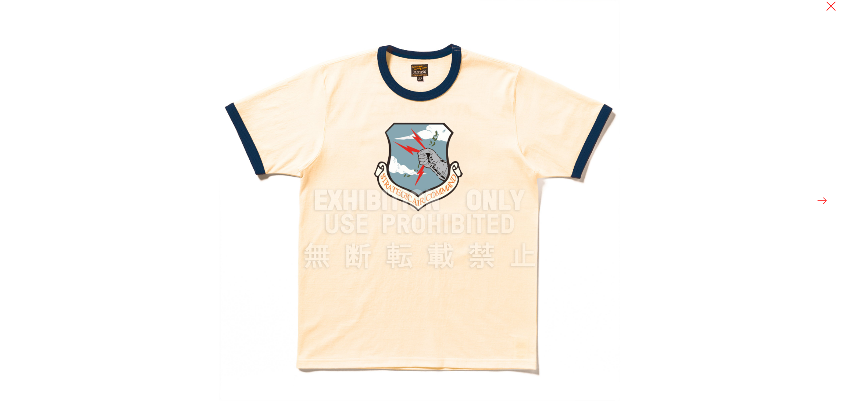
click at [821, 203] on button at bounding box center [822, 201] width 12 height 12
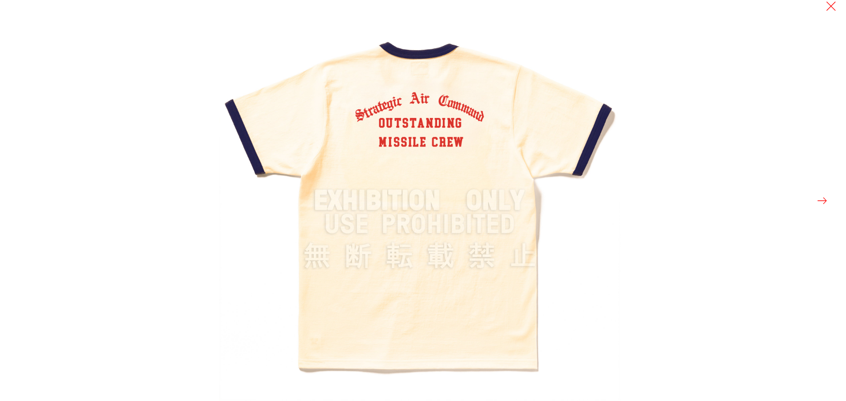
click at [821, 203] on button at bounding box center [822, 201] width 12 height 12
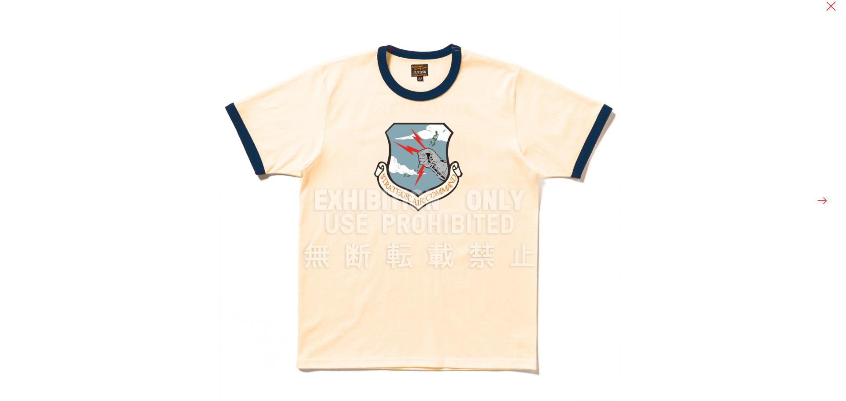
click at [239, 46] on img at bounding box center [419, 200] width 401 height 401
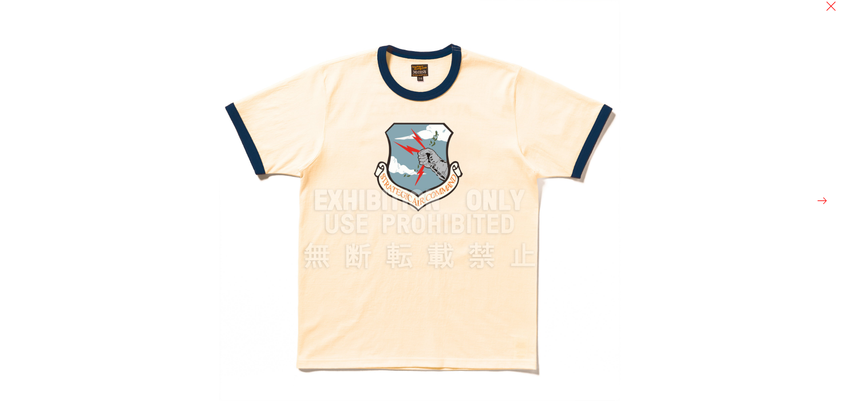
click at [744, 185] on div at bounding box center [642, 200] width 846 height 401
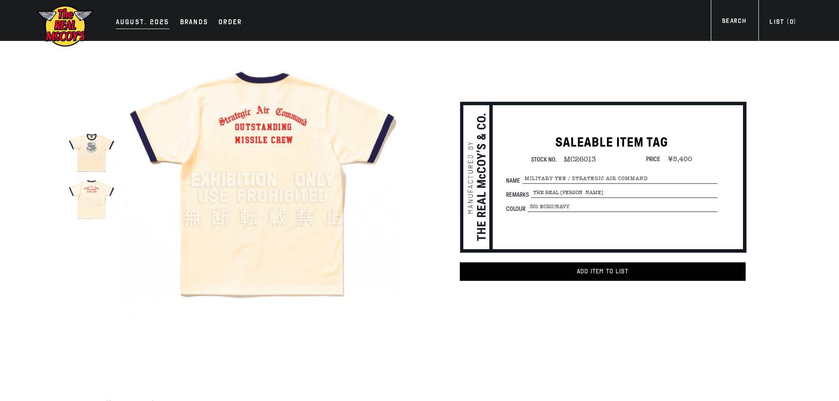
click at [151, 19] on div "AUGUST. 2025" at bounding box center [143, 23] width 54 height 12
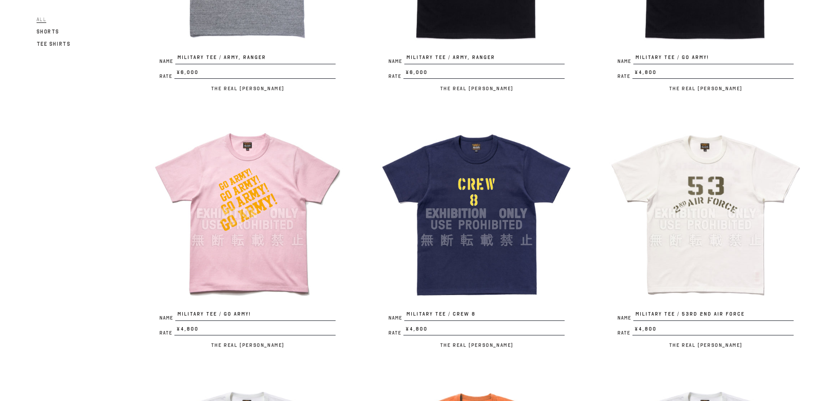
scroll to position [793, 0]
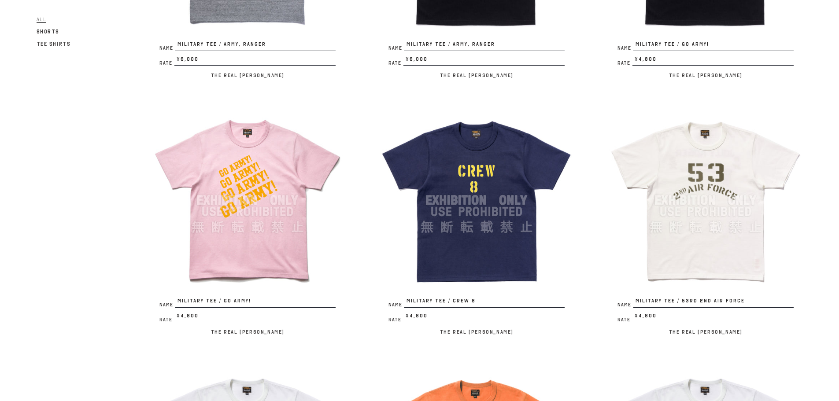
click at [699, 175] on img at bounding box center [706, 201] width 194 height 194
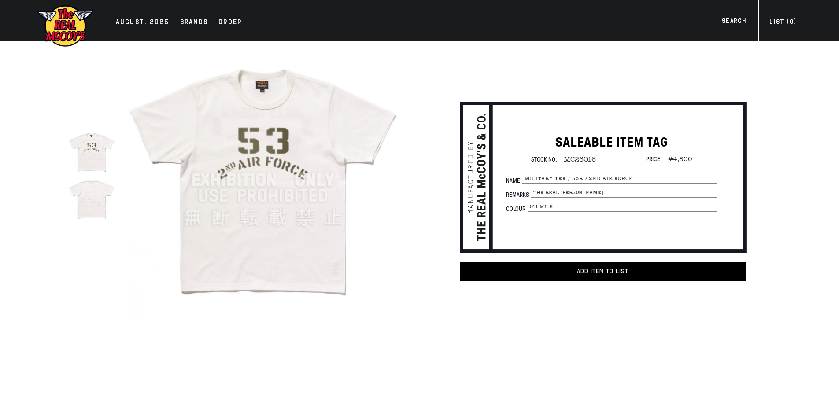
click at [98, 208] on img at bounding box center [91, 198] width 47 height 47
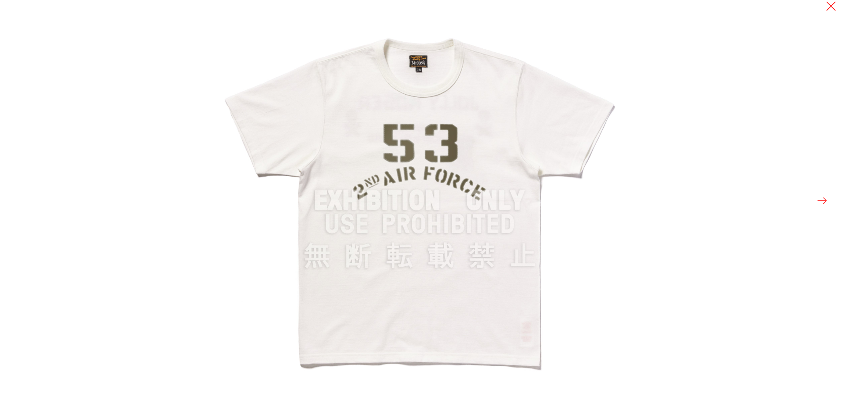
click at [820, 203] on button at bounding box center [822, 201] width 12 height 12
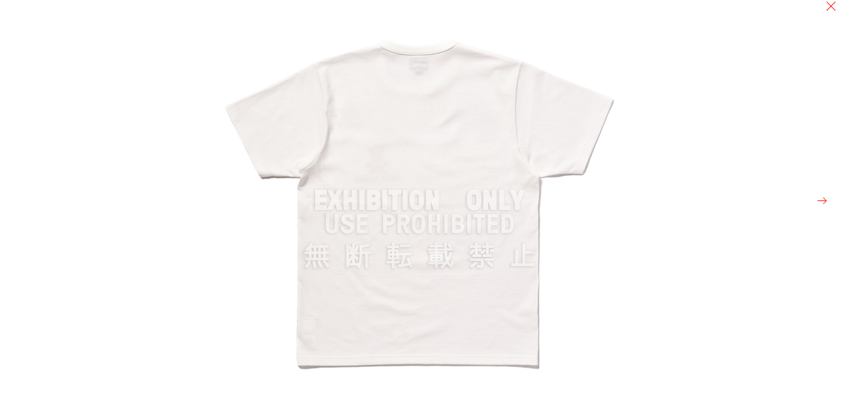
click at [820, 203] on button at bounding box center [822, 201] width 12 height 12
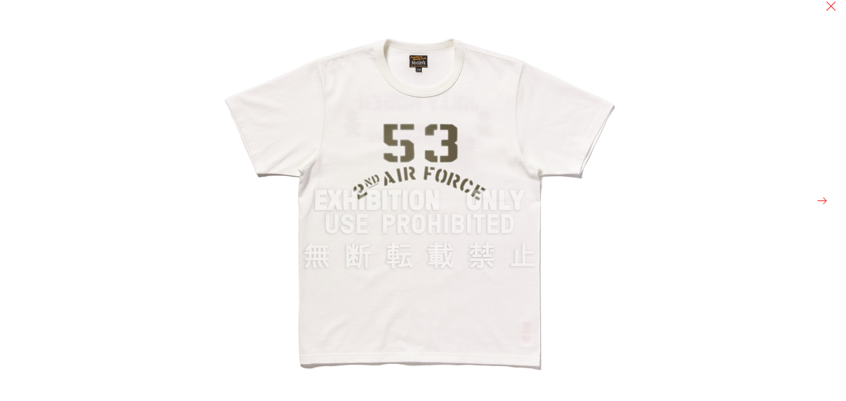
click at [719, 160] on div at bounding box center [642, 200] width 846 height 401
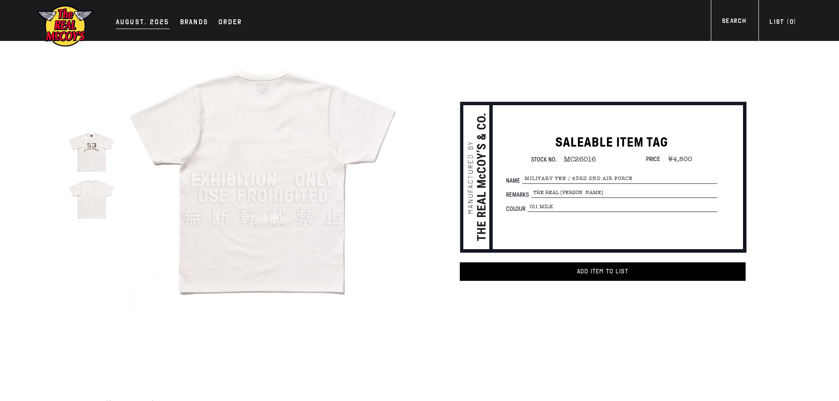
click at [127, 18] on div "AUGUST. 2025" at bounding box center [143, 23] width 54 height 12
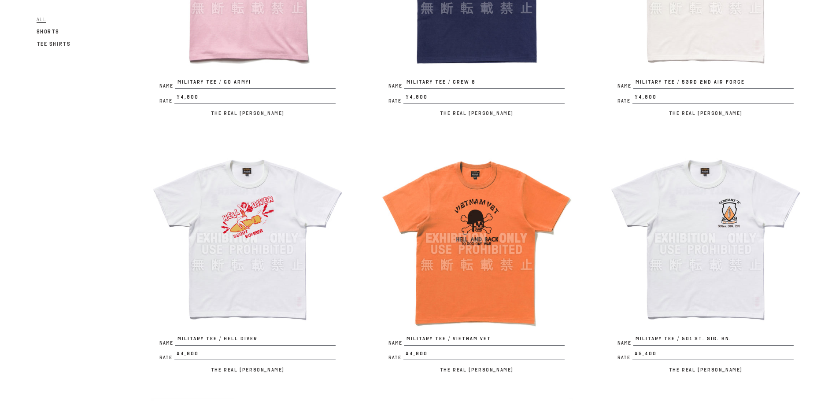
scroll to position [1013, 0]
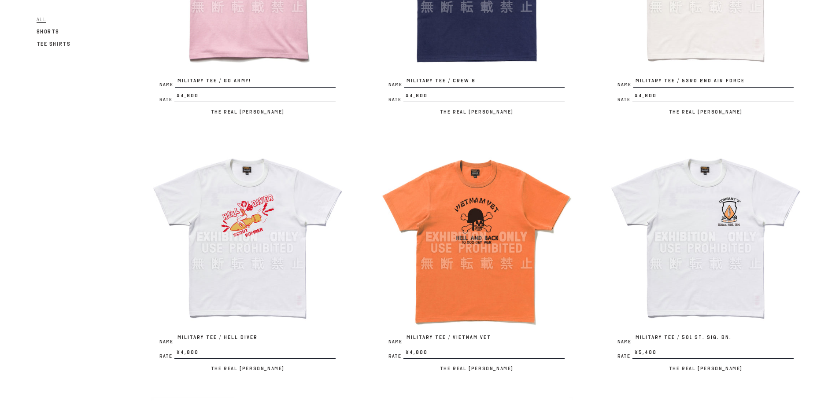
click at [287, 241] on img at bounding box center [248, 237] width 194 height 194
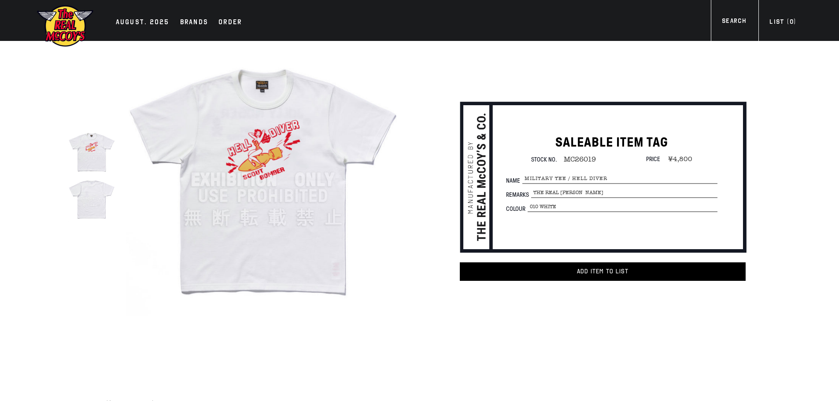
click at [330, 152] on img at bounding box center [263, 180] width 274 height 274
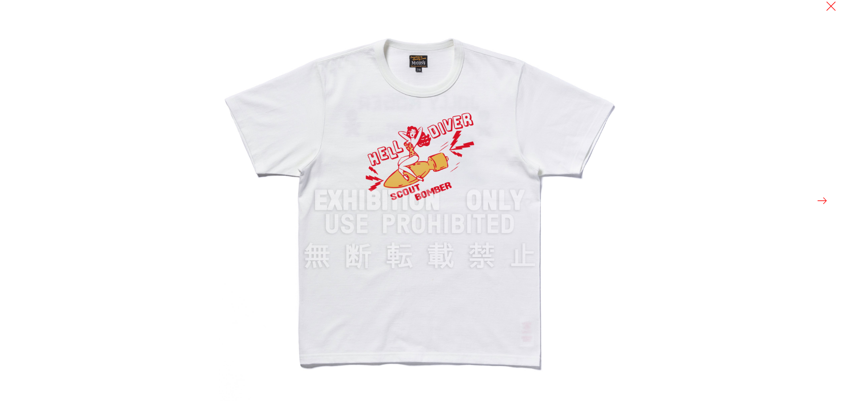
click at [820, 200] on button at bounding box center [822, 201] width 12 height 12
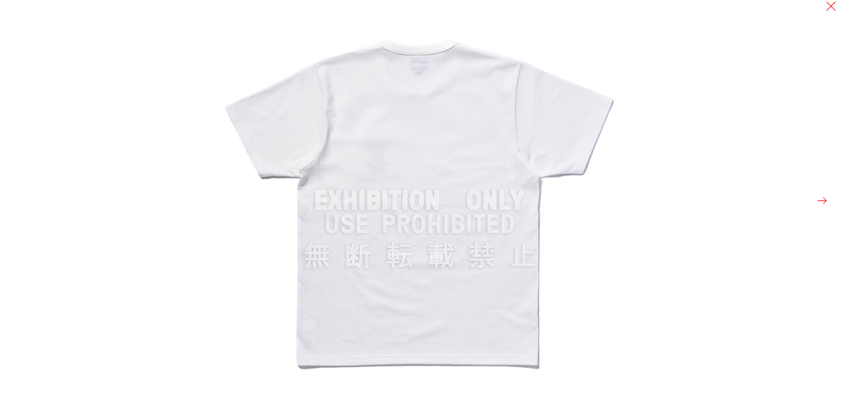
click at [820, 200] on button at bounding box center [822, 201] width 12 height 12
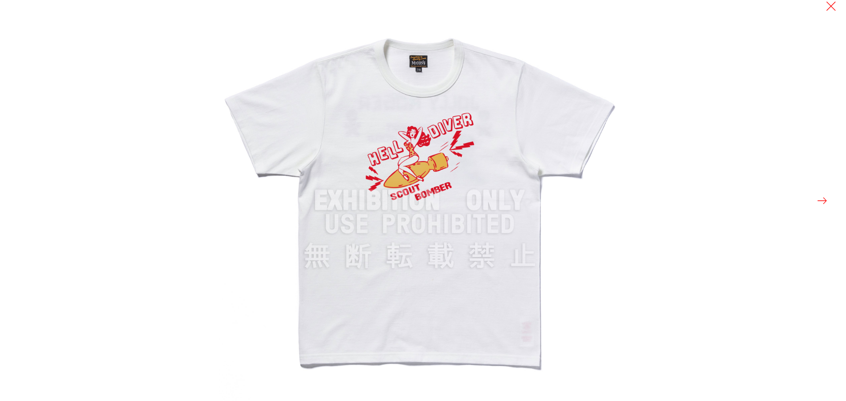
click at [208, 68] on div at bounding box center [423, 200] width 846 height 401
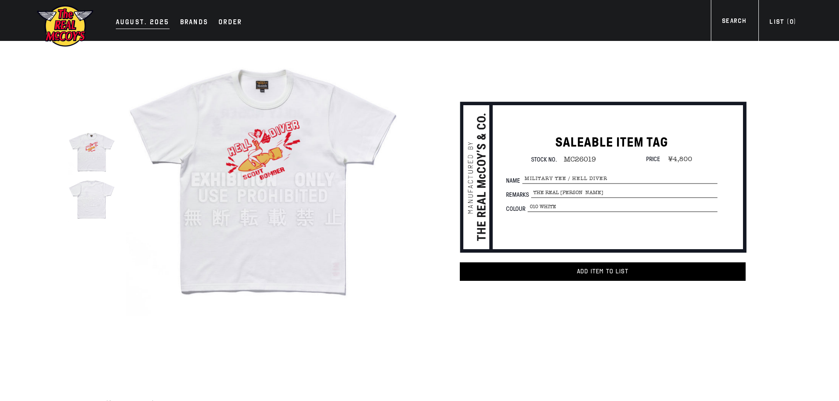
click at [122, 19] on div "AUGUST. 2025" at bounding box center [143, 23] width 54 height 12
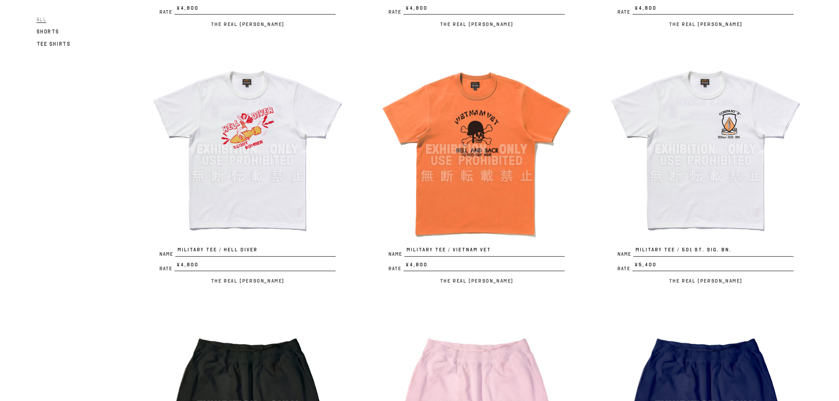
scroll to position [1101, 0]
click at [479, 155] on img at bounding box center [477, 149] width 194 height 194
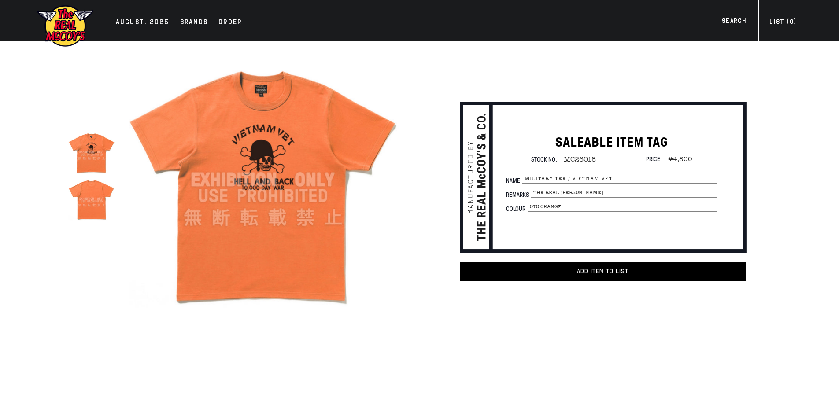
click at [226, 160] on img at bounding box center [263, 180] width 274 height 274
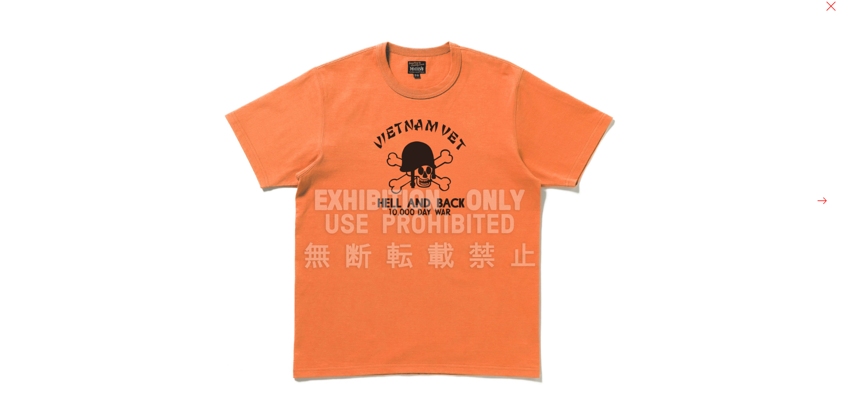
click at [821, 204] on button at bounding box center [822, 201] width 12 height 12
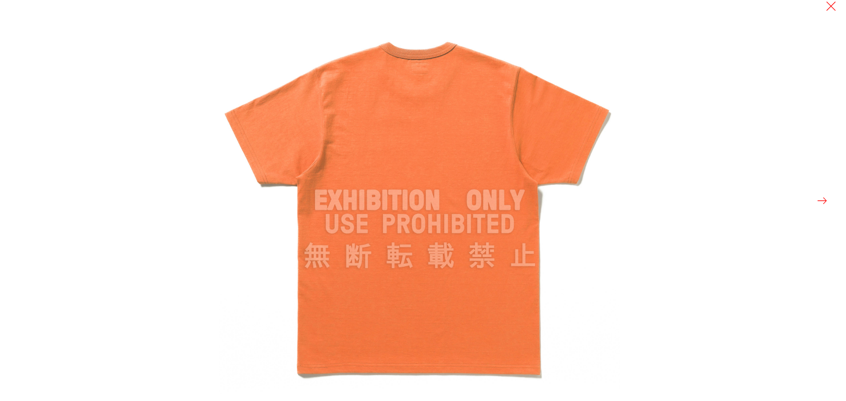
click at [821, 204] on button at bounding box center [822, 201] width 12 height 12
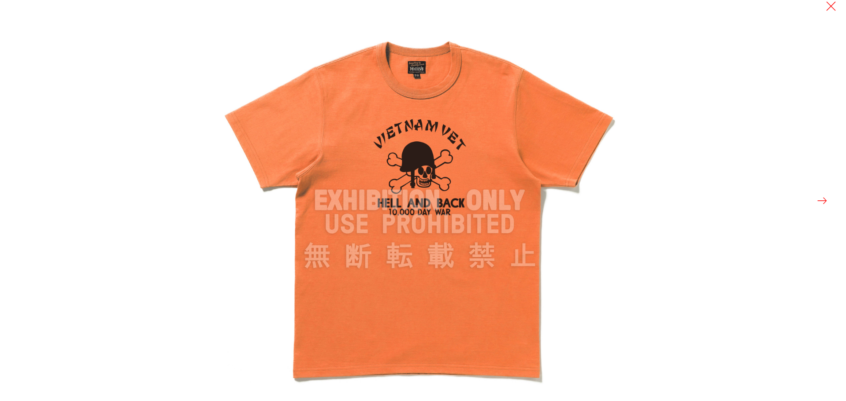
click at [215, 62] on div at bounding box center [423, 200] width 846 height 401
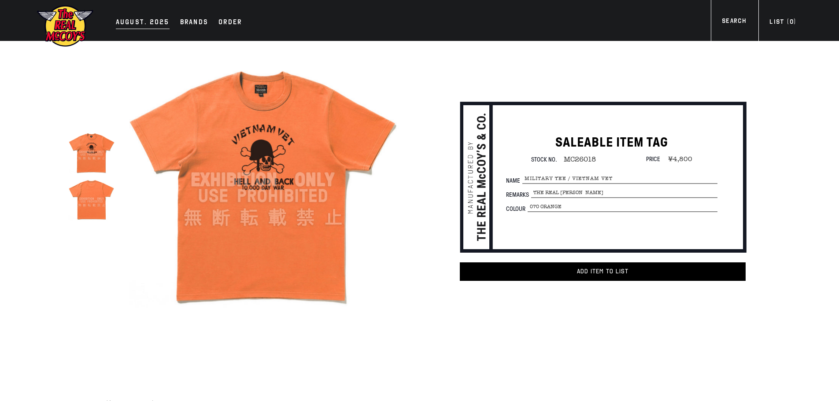
click at [140, 17] on div "AUGUST. 2025" at bounding box center [143, 23] width 54 height 12
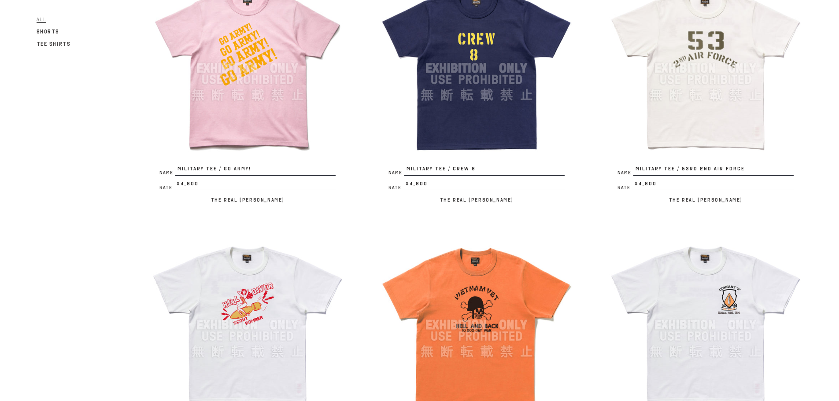
scroll to position [1189, 0]
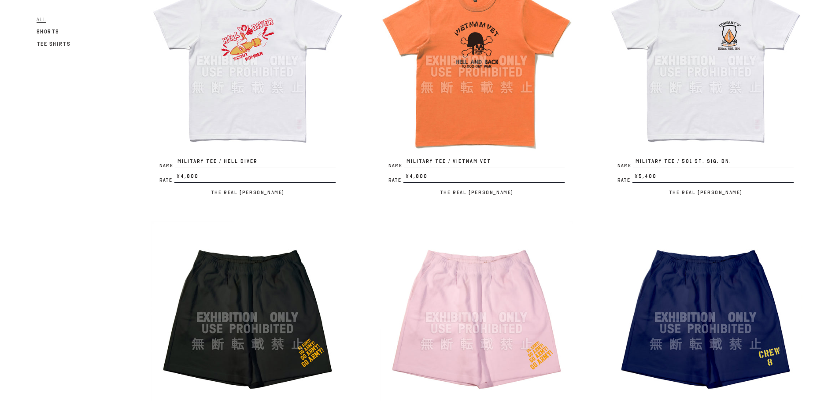
click at [701, 85] on img at bounding box center [706, 61] width 194 height 194
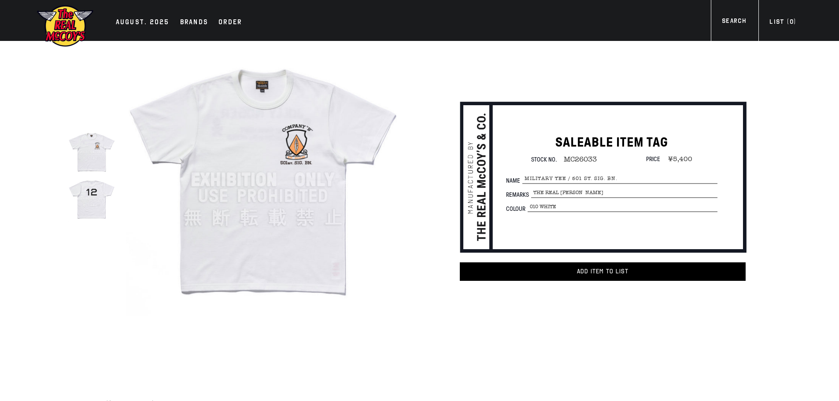
click at [257, 167] on img at bounding box center [263, 180] width 274 height 274
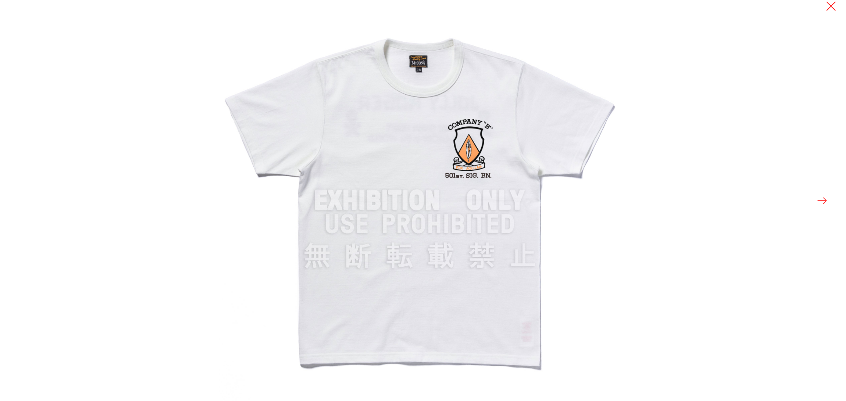
click at [823, 200] on button at bounding box center [822, 201] width 12 height 12
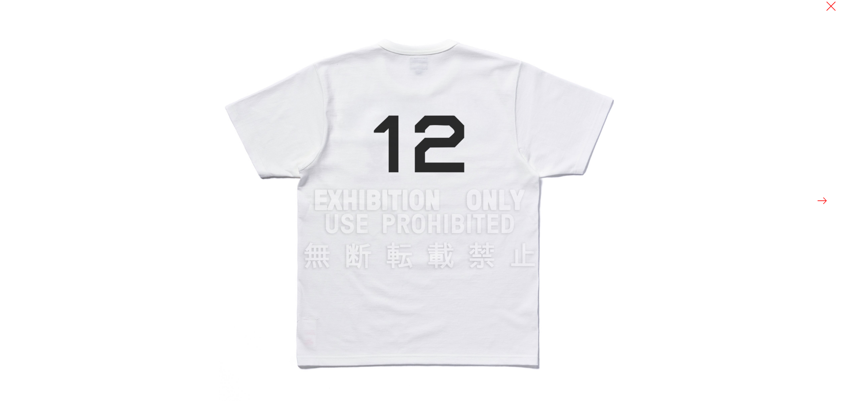
click at [823, 200] on button at bounding box center [822, 201] width 12 height 12
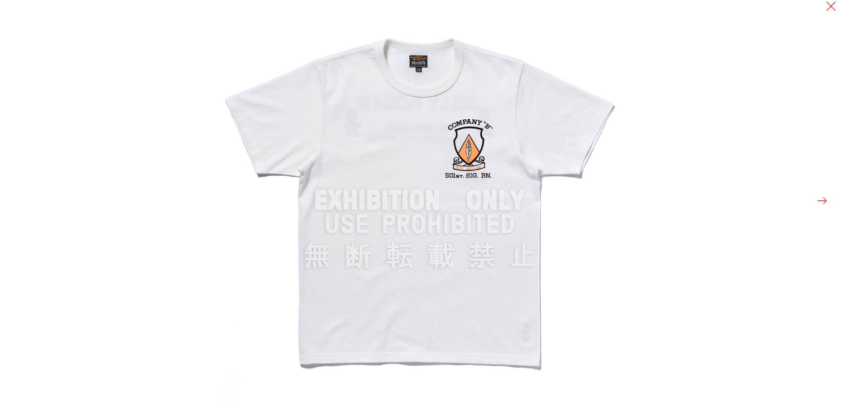
click at [823, 200] on button at bounding box center [822, 201] width 12 height 12
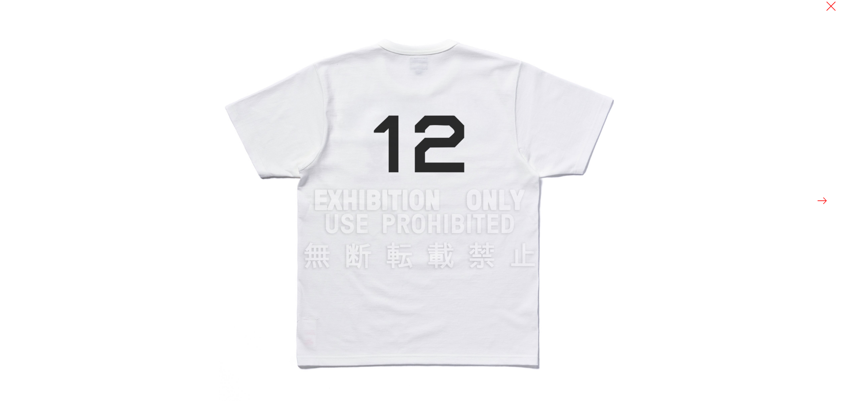
click at [823, 200] on button at bounding box center [822, 201] width 12 height 12
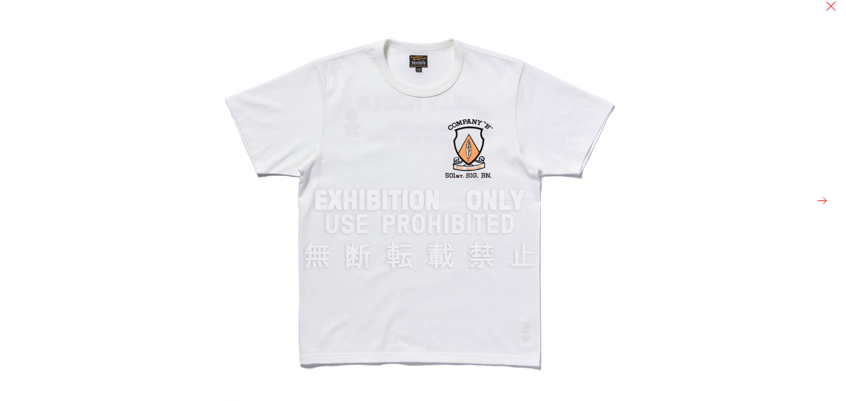
click at [823, 200] on button at bounding box center [822, 201] width 12 height 12
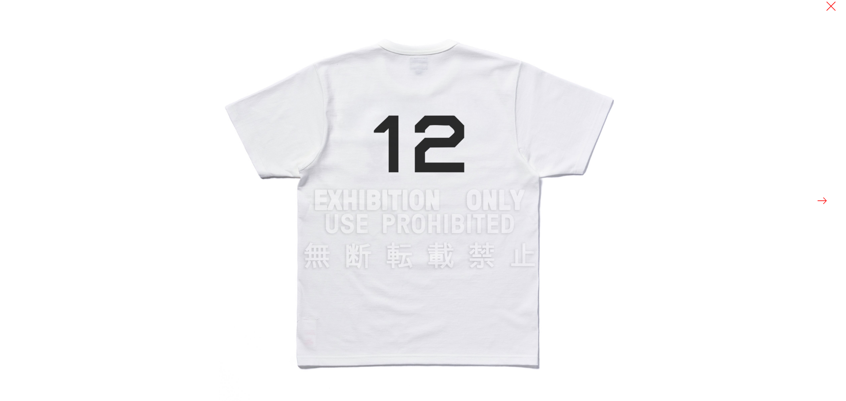
click at [823, 200] on button at bounding box center [822, 201] width 12 height 12
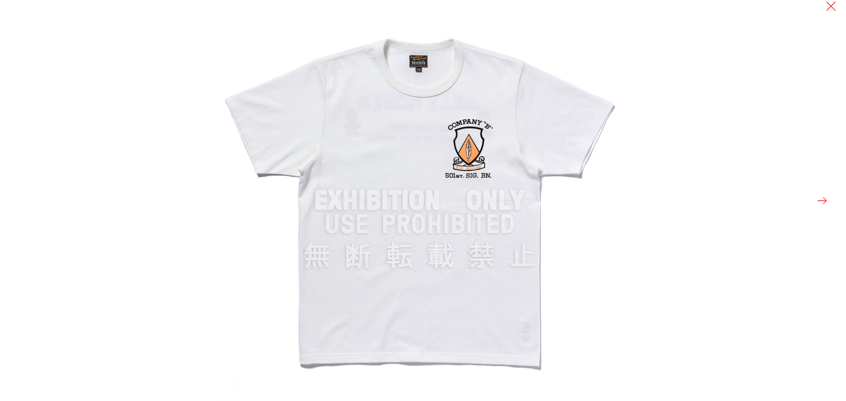
click at [823, 200] on button at bounding box center [822, 201] width 12 height 12
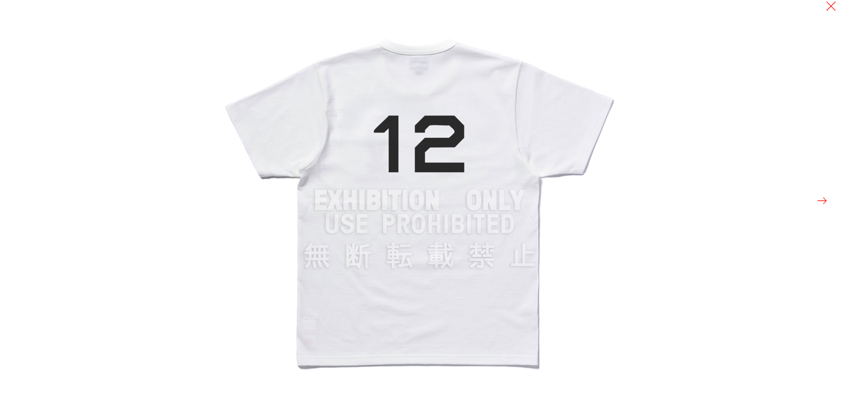
click at [823, 200] on button at bounding box center [822, 201] width 12 height 12
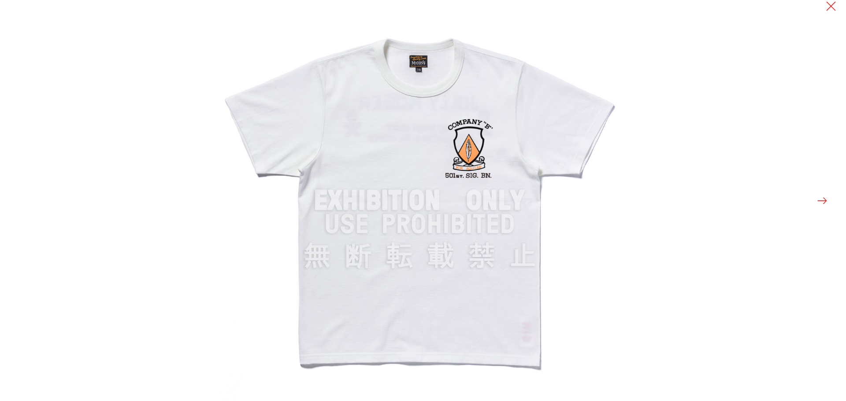
click at [823, 200] on button at bounding box center [822, 201] width 12 height 12
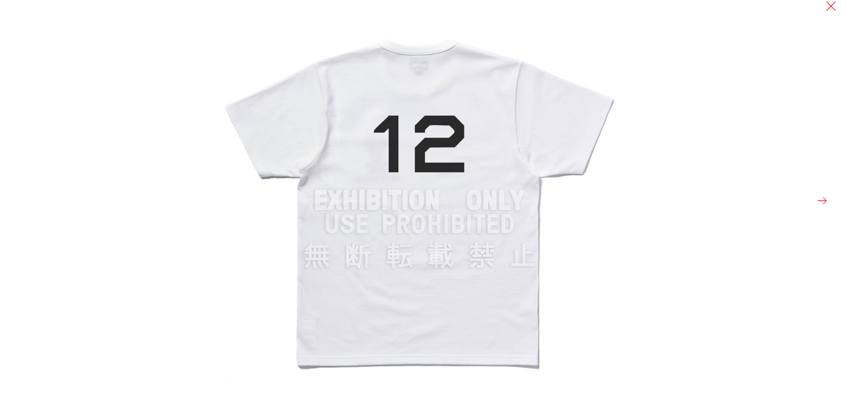
click at [823, 200] on button at bounding box center [822, 201] width 12 height 12
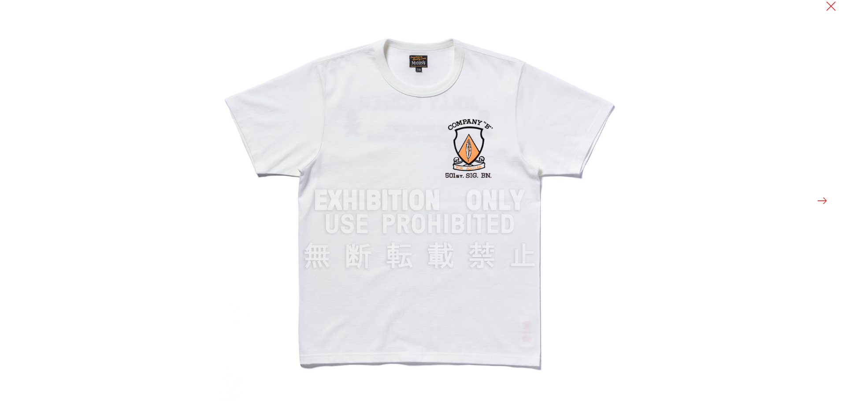
click at [106, 46] on div at bounding box center [423, 200] width 846 height 401
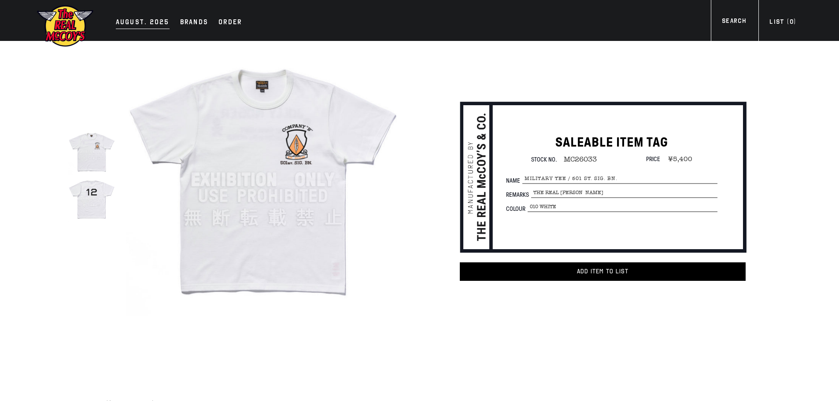
click at [117, 18] on div "AUGUST. 2025" at bounding box center [143, 23] width 54 height 12
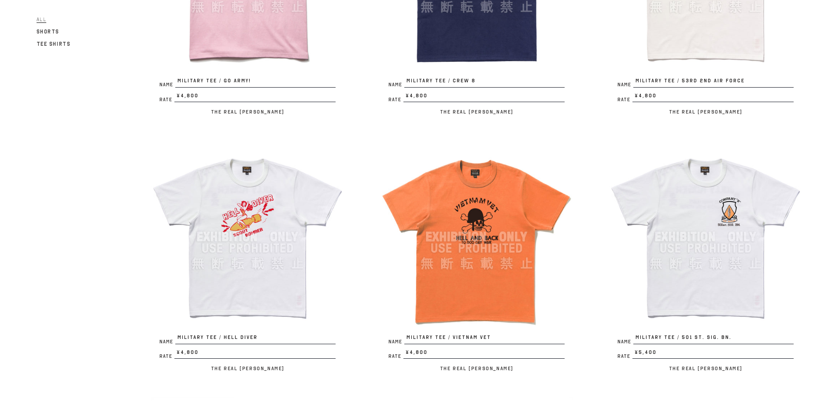
scroll to position [1233, 0]
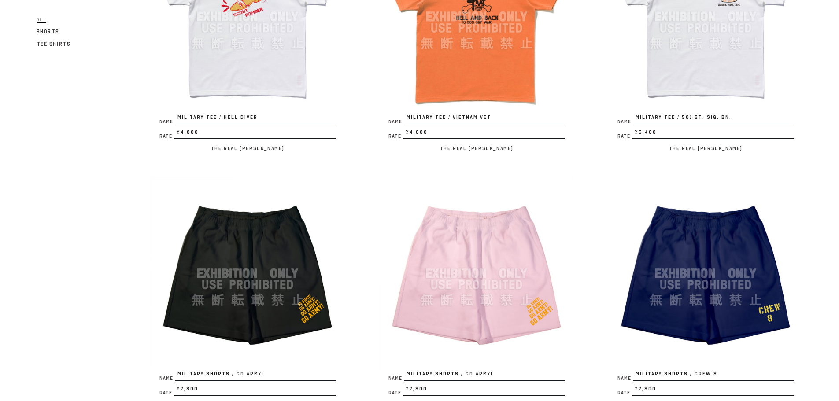
click at [246, 240] on img at bounding box center [248, 274] width 194 height 194
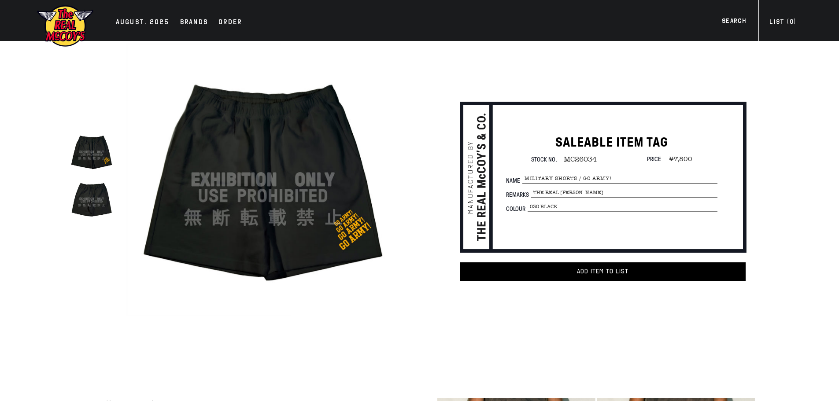
click at [98, 201] on img at bounding box center [91, 198] width 47 height 47
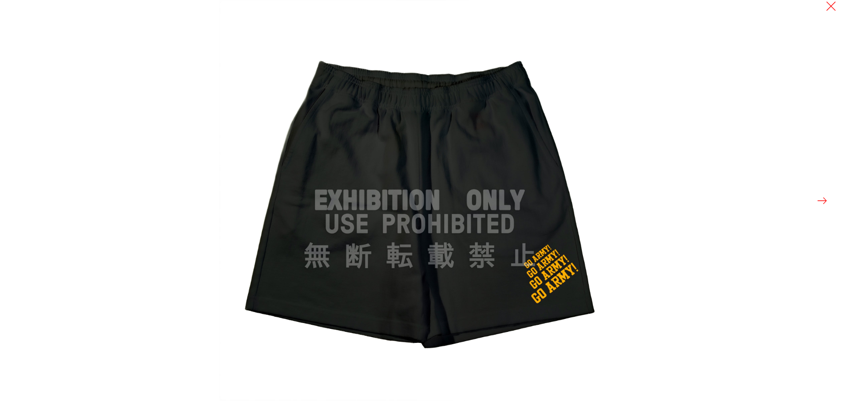
click at [821, 202] on button at bounding box center [822, 201] width 12 height 12
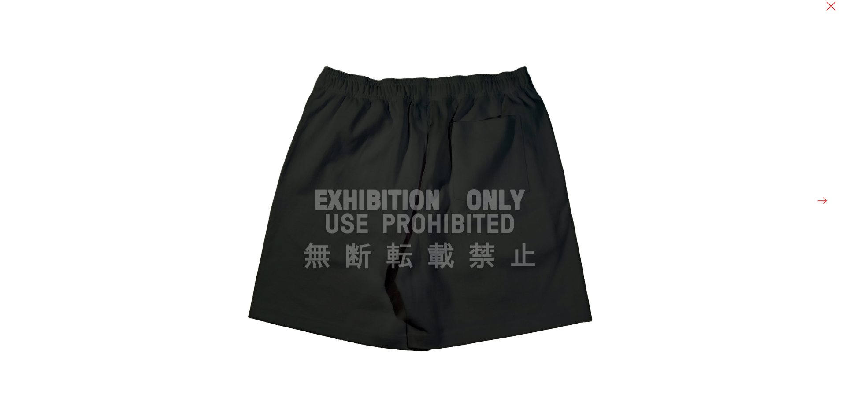
click at [821, 202] on button at bounding box center [822, 201] width 12 height 12
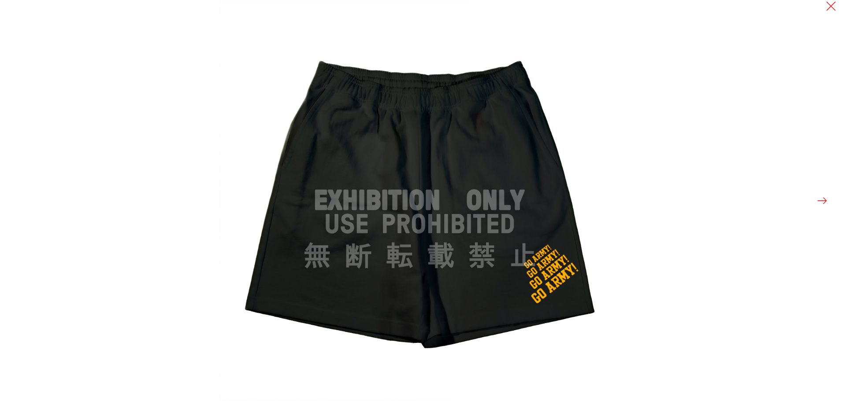
click at [821, 202] on button at bounding box center [822, 201] width 12 height 12
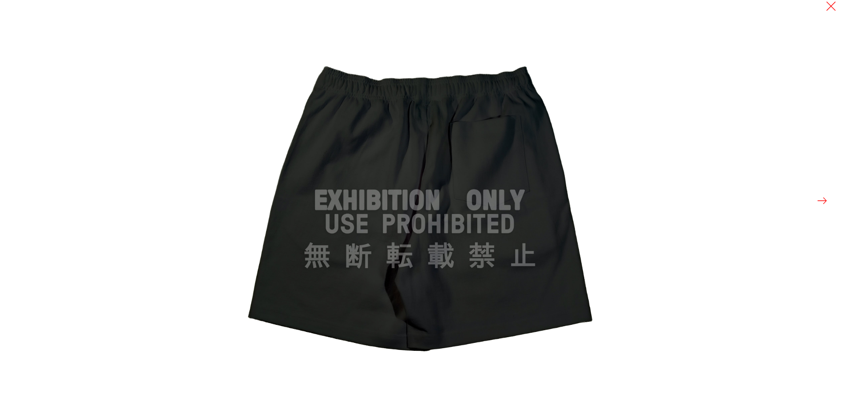
click at [821, 202] on button at bounding box center [822, 201] width 12 height 12
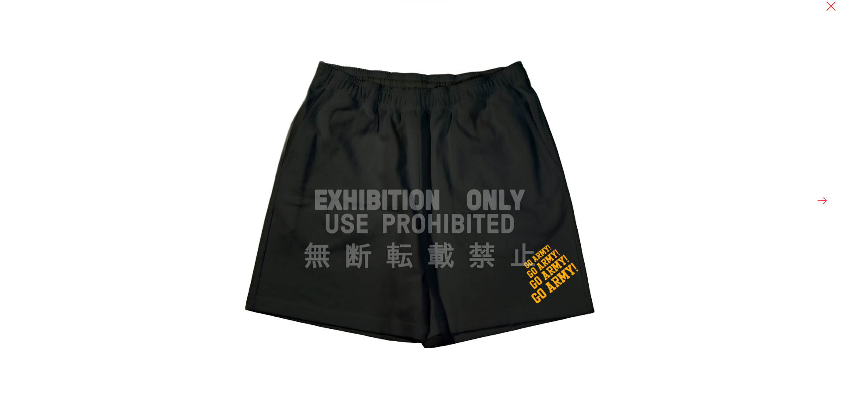
click at [821, 202] on button at bounding box center [822, 201] width 12 height 12
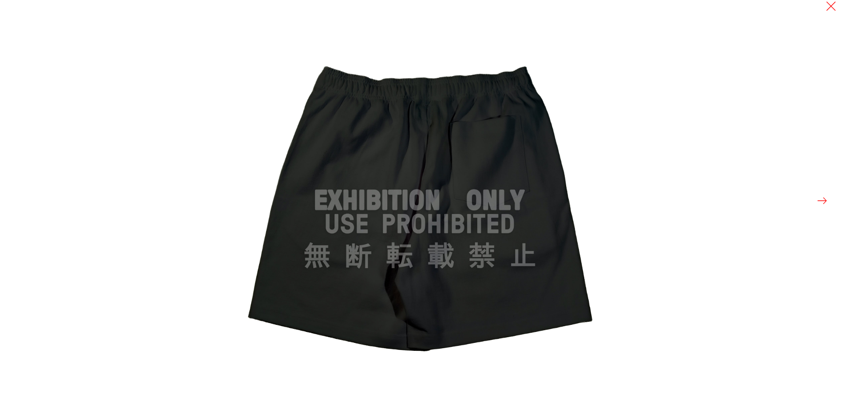
click at [821, 202] on button at bounding box center [822, 201] width 12 height 12
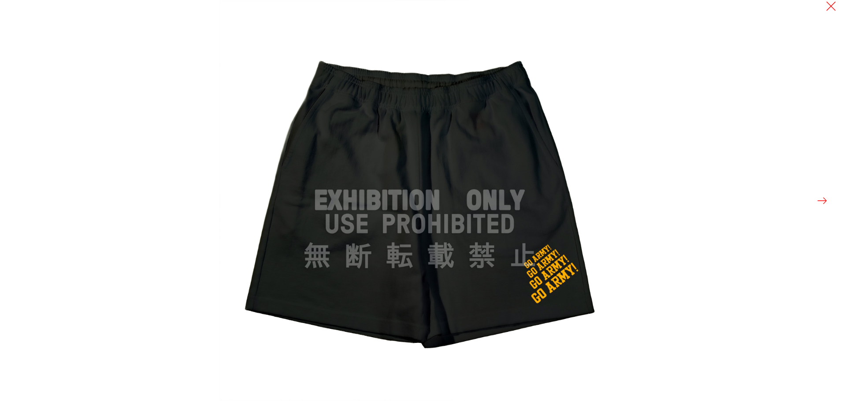
click at [474, 160] on img at bounding box center [419, 200] width 401 height 401
click at [609, 159] on img at bounding box center [419, 200] width 401 height 401
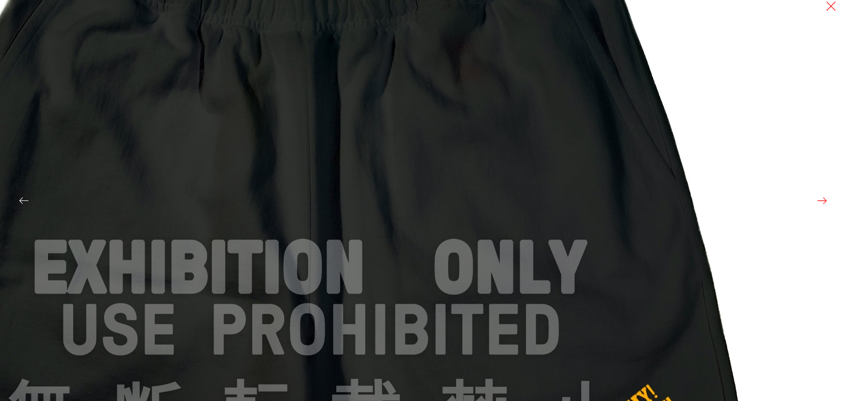
click at [335, 123] on img at bounding box center [310, 268] width 1057 height 1057
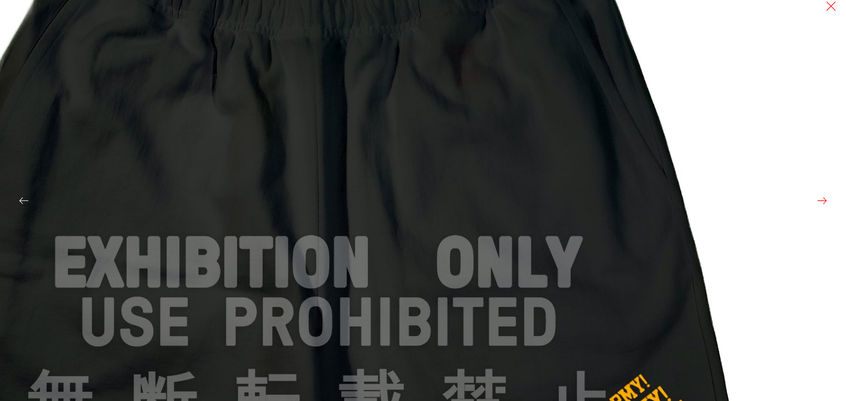
click at [335, 123] on img at bounding box center [318, 263] width 1009 height 1009
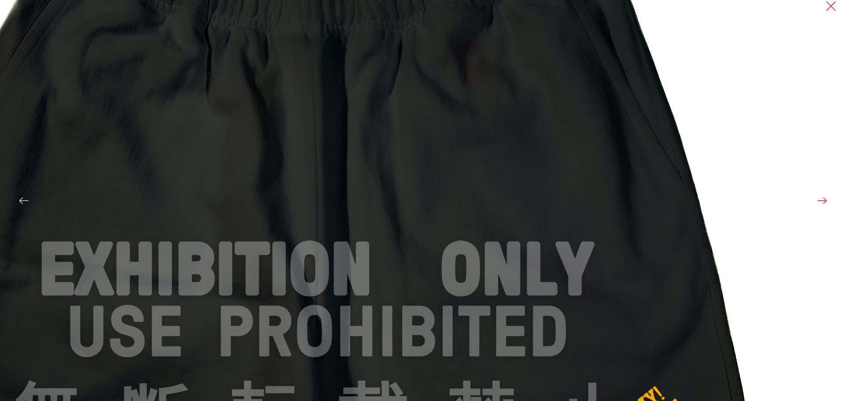
click at [714, 115] on img at bounding box center [317, 270] width 1057 height 1057
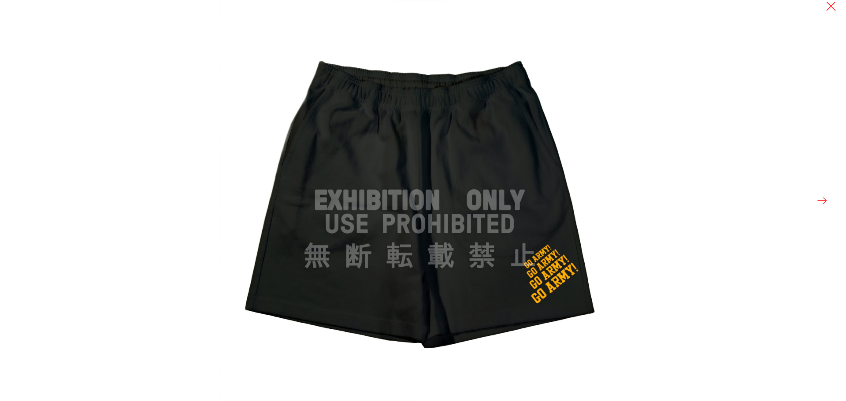
click at [730, 113] on div at bounding box center [642, 200] width 846 height 401
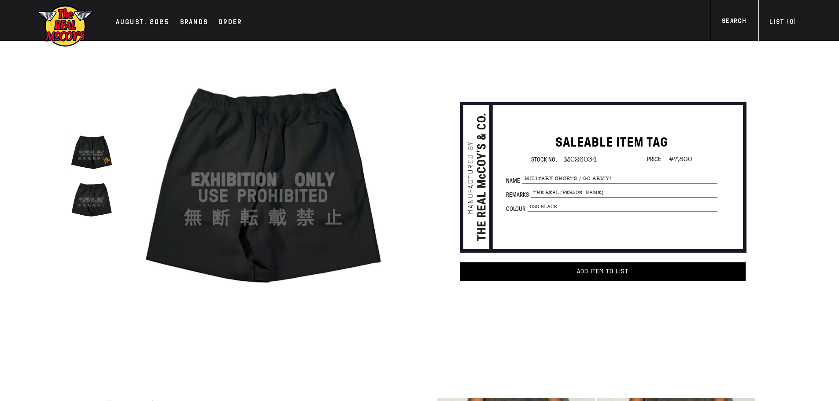
click at [137, 15] on div "AUGUST. 2025 Brands Order More" at bounding box center [420, 20] width 802 height 41
click at [143, 21] on div "AUGUST. 2025" at bounding box center [143, 23] width 54 height 12
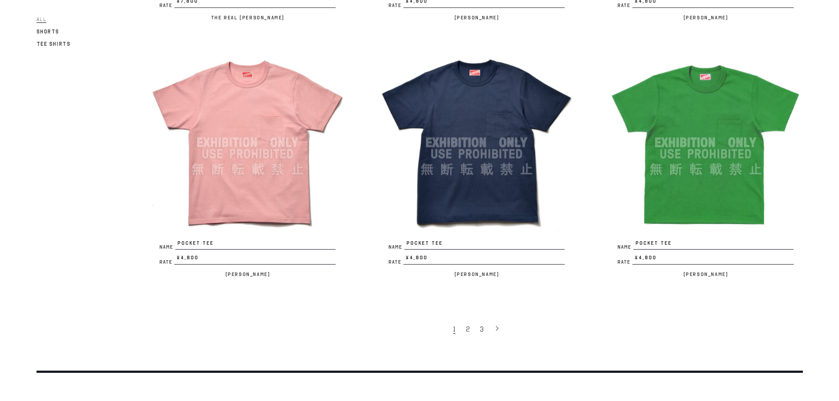
scroll to position [1894, 0]
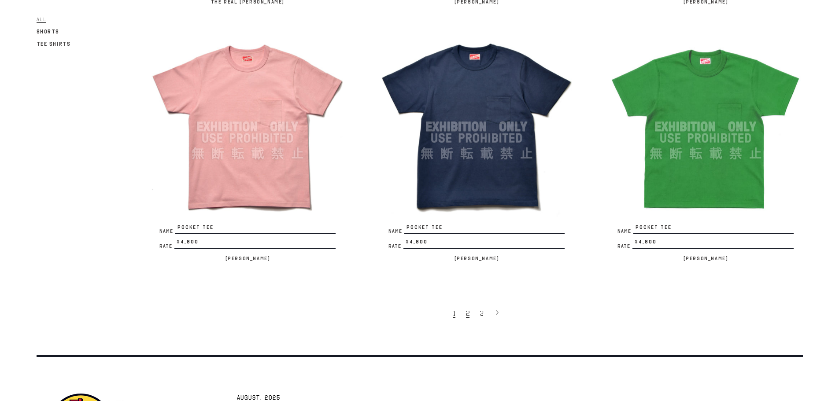
click at [470, 312] on link "2" at bounding box center [469, 313] width 14 height 19
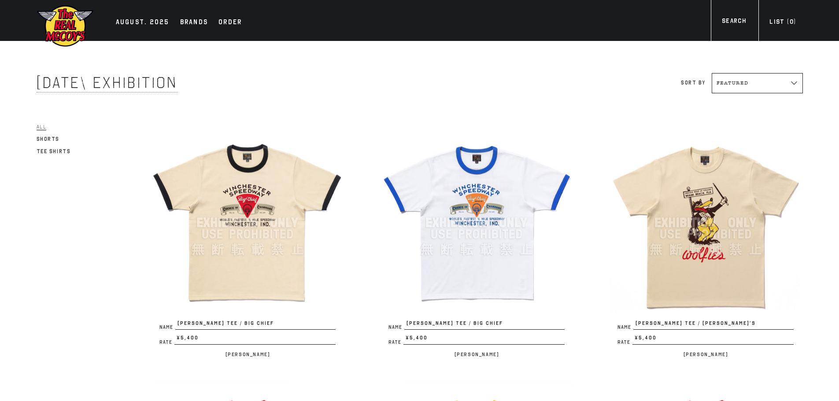
click at [262, 175] on img at bounding box center [248, 223] width 194 height 194
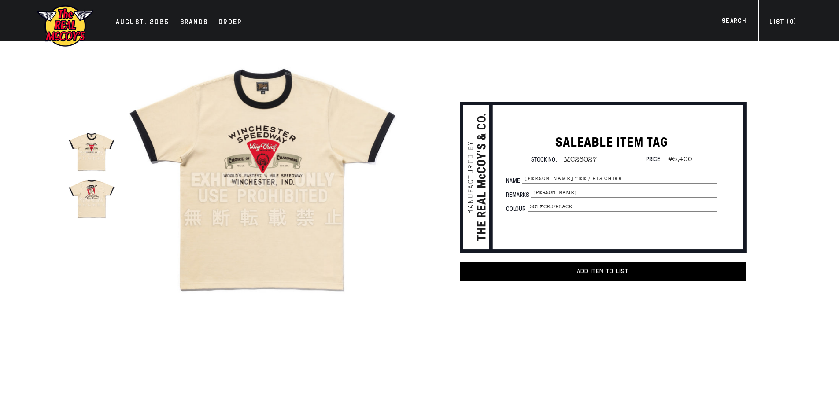
click at [100, 196] on img at bounding box center [91, 198] width 47 height 47
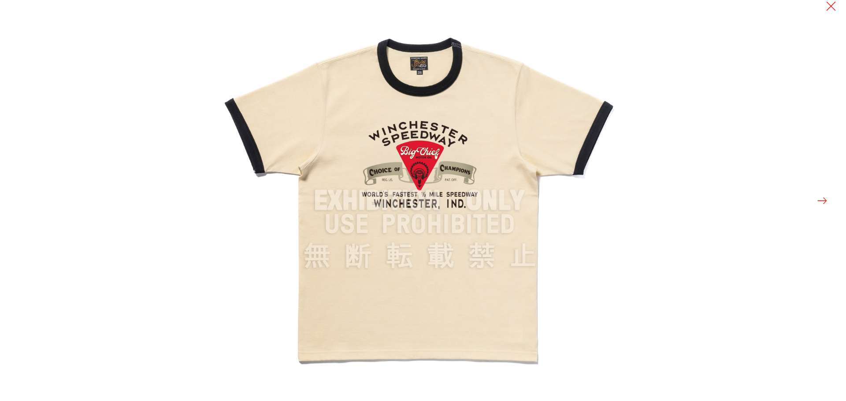
click at [820, 205] on button at bounding box center [822, 201] width 12 height 12
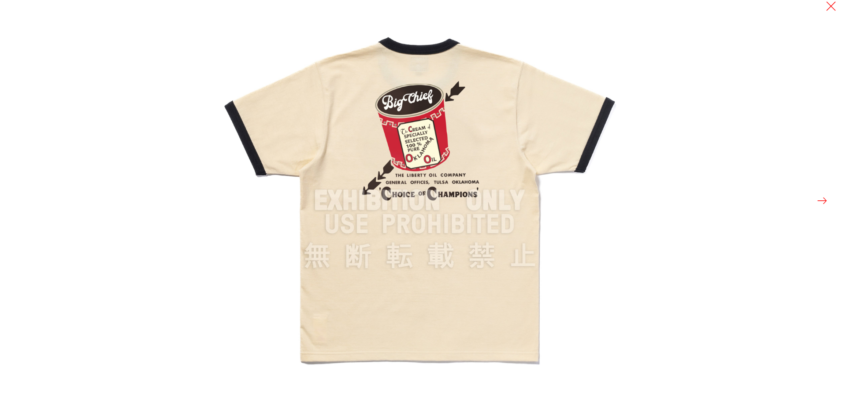
click at [820, 204] on button at bounding box center [822, 201] width 12 height 12
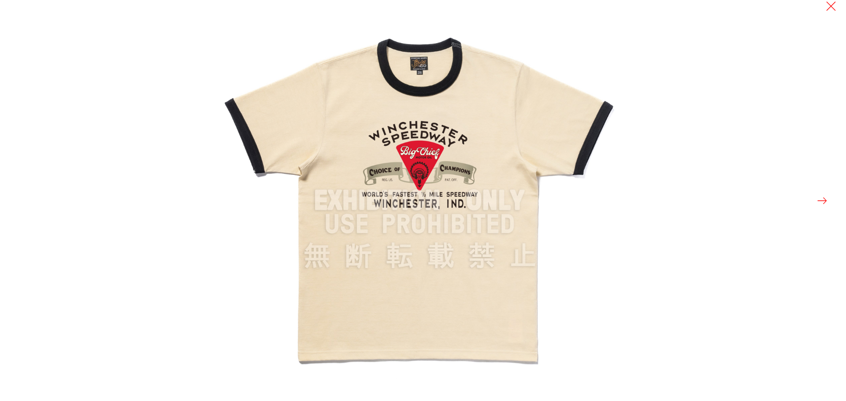
click at [718, 102] on div at bounding box center [642, 200] width 846 height 401
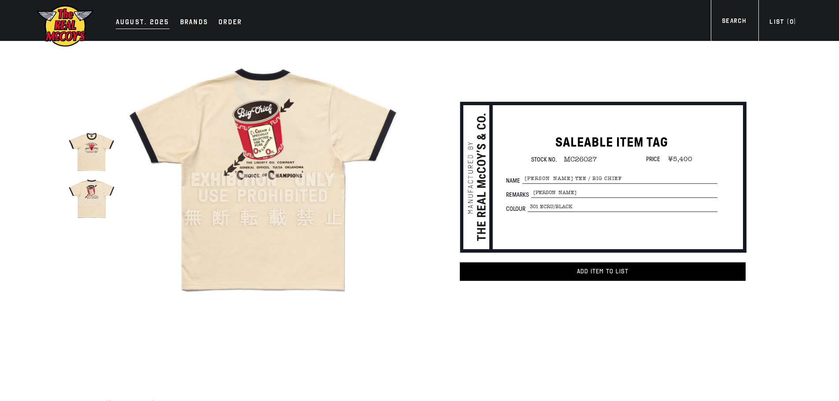
click at [129, 22] on div "AUGUST. 2025" at bounding box center [143, 23] width 54 height 12
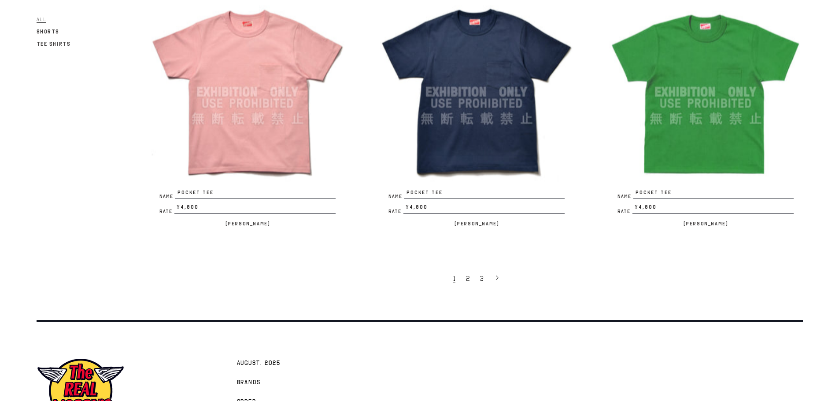
scroll to position [1998, 0]
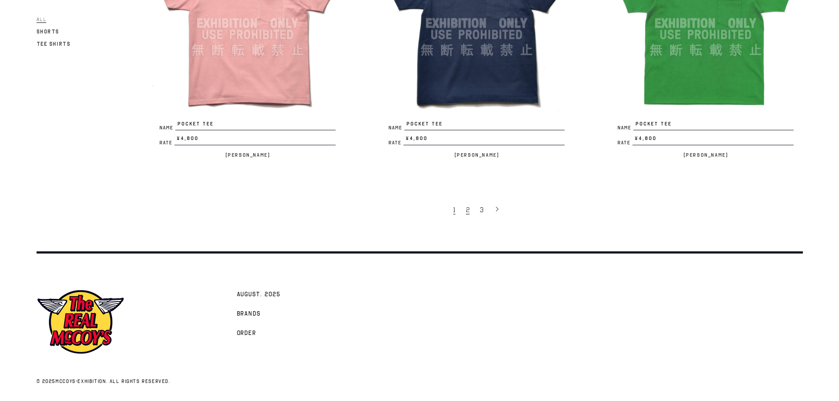
click at [470, 208] on link "2" at bounding box center [469, 209] width 14 height 19
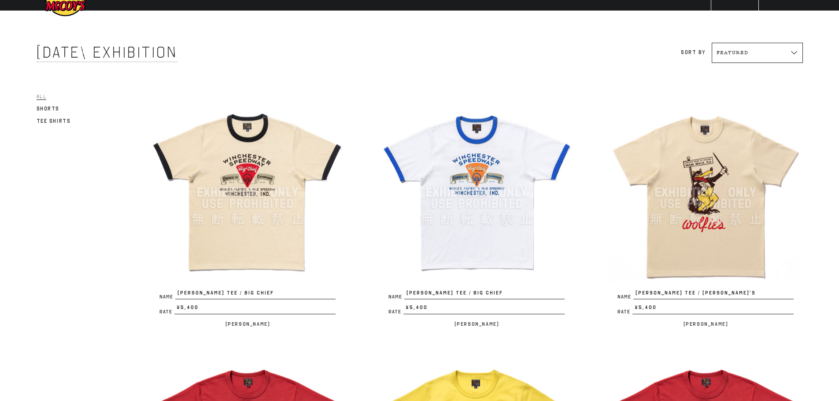
scroll to position [44, 0]
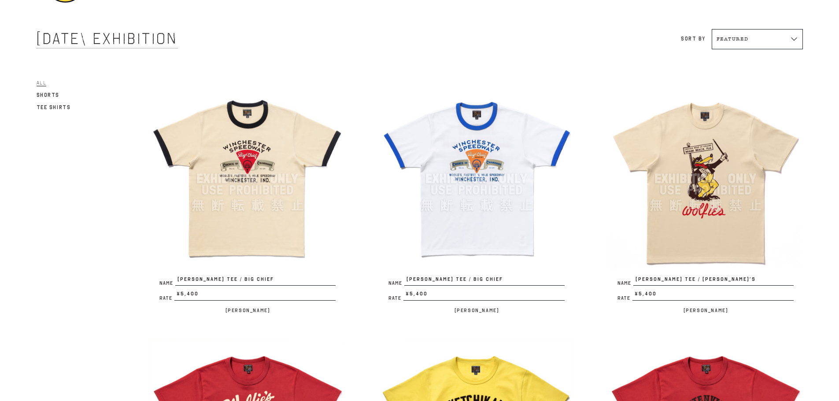
click at [723, 171] on img at bounding box center [706, 179] width 194 height 194
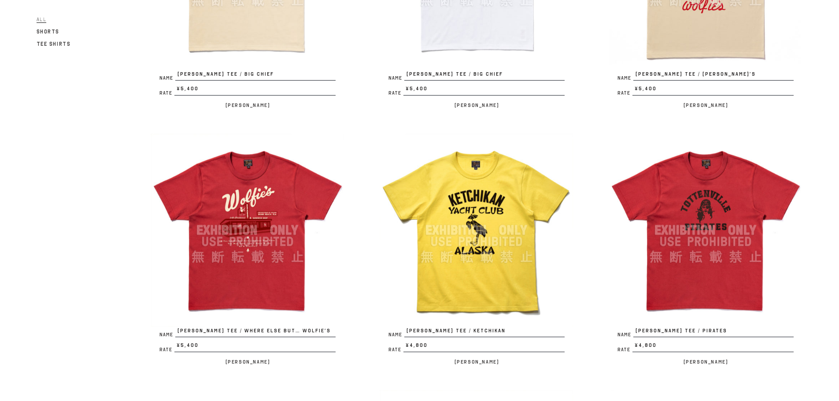
scroll to position [308, 0]
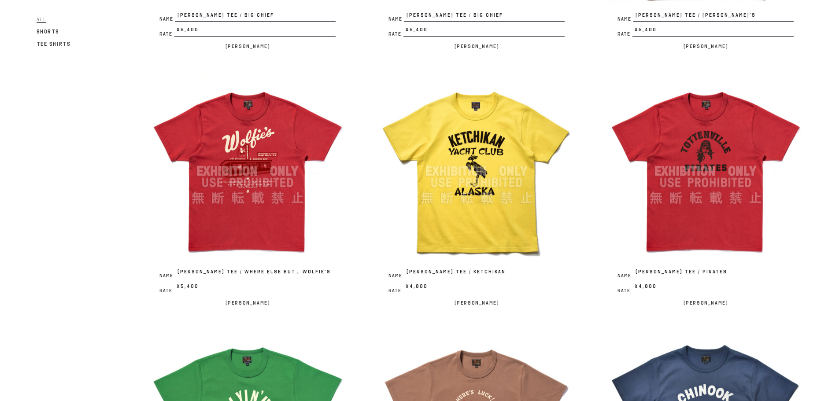
click at [264, 170] on img at bounding box center [248, 171] width 194 height 194
click at [516, 213] on img at bounding box center [477, 171] width 194 height 194
click at [713, 229] on img at bounding box center [706, 171] width 194 height 194
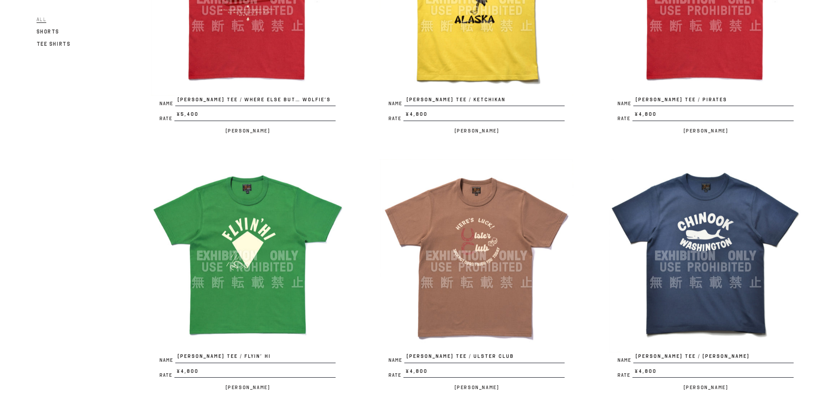
scroll to position [485, 0]
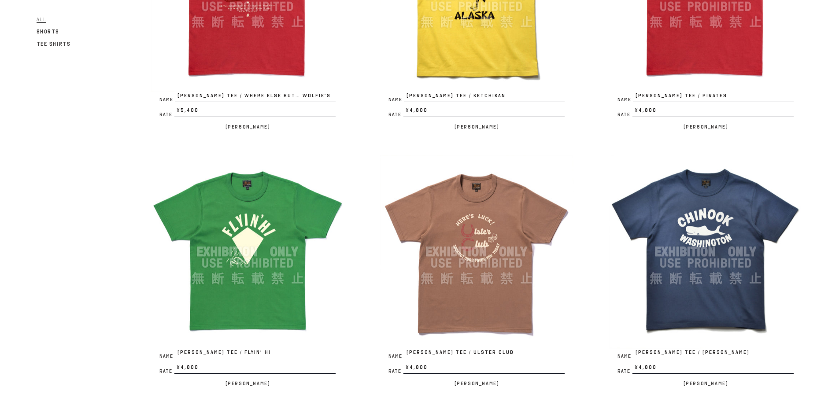
click at [303, 199] on img at bounding box center [248, 252] width 194 height 194
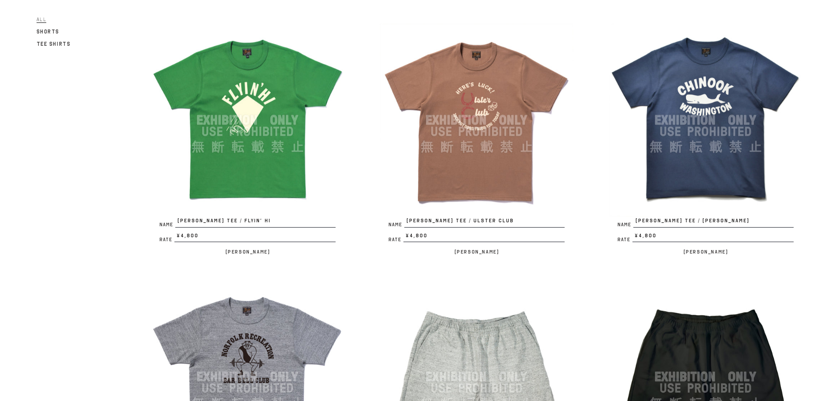
scroll to position [617, 0]
click at [486, 159] on img at bounding box center [477, 120] width 194 height 194
click at [747, 139] on img at bounding box center [706, 120] width 194 height 194
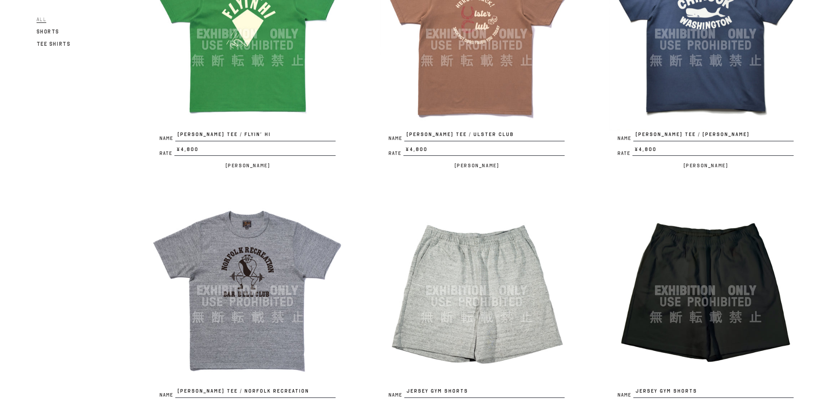
scroll to position [705, 0]
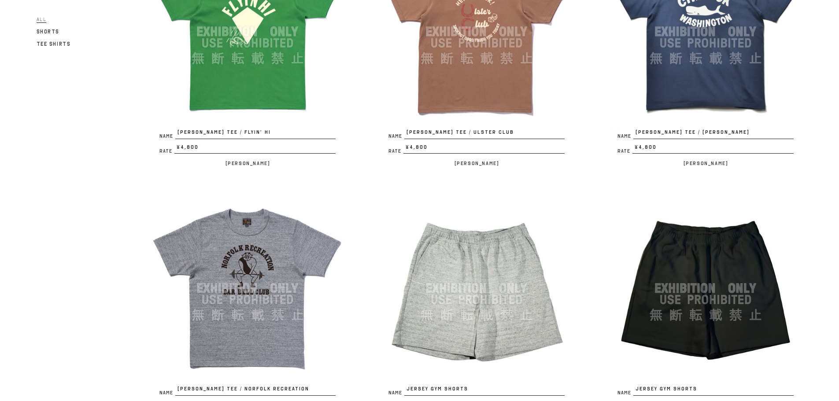
click at [301, 252] on img at bounding box center [248, 289] width 194 height 194
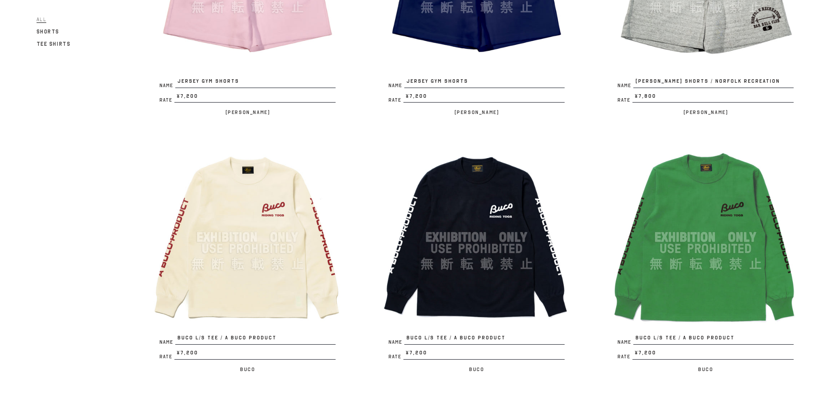
scroll to position [1277, 0]
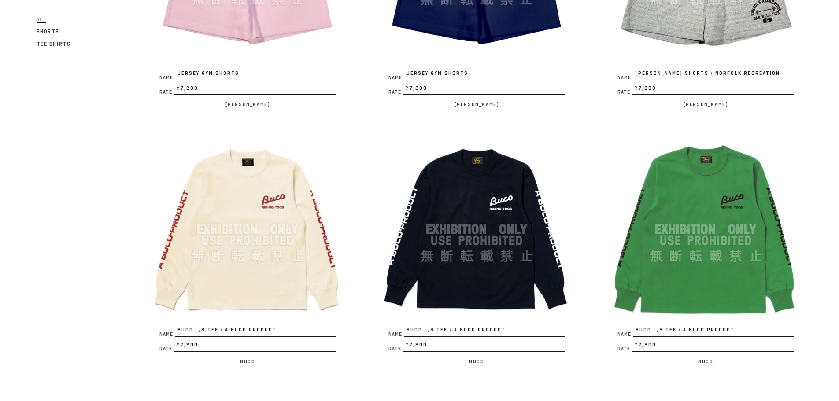
click at [267, 204] on img at bounding box center [248, 230] width 194 height 194
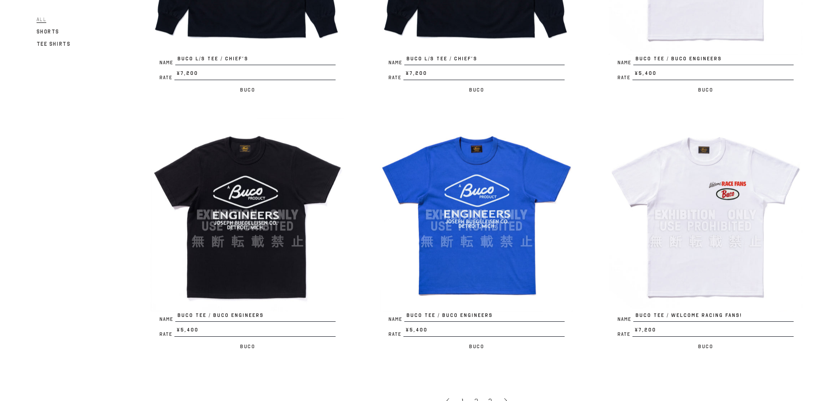
scroll to position [1894, 0]
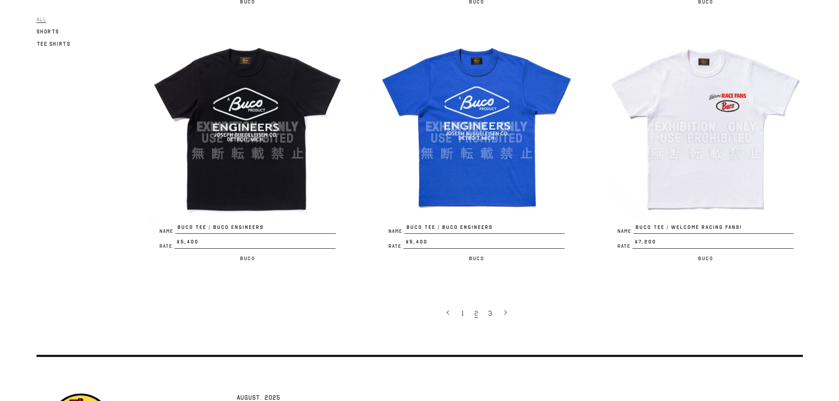
click at [737, 114] on img at bounding box center [706, 127] width 194 height 194
click at [491, 315] on span "3" at bounding box center [490, 313] width 4 height 9
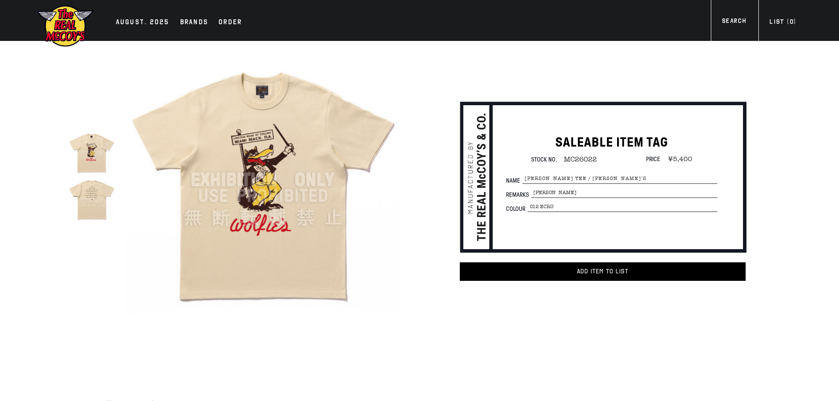
click at [85, 189] on img at bounding box center [91, 198] width 47 height 47
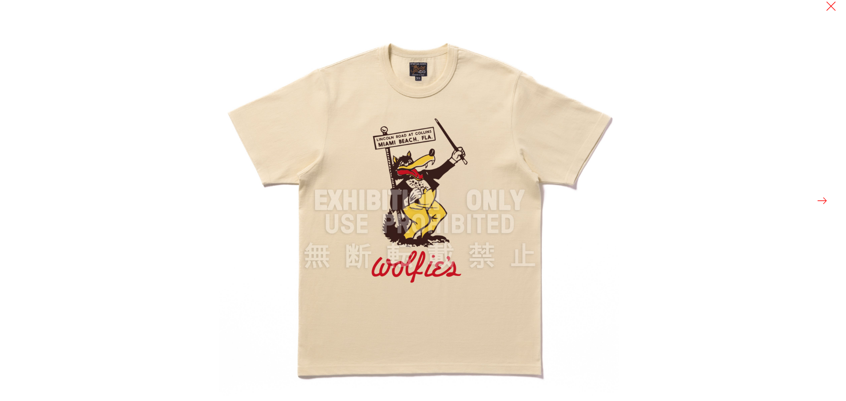
click at [807, 195] on div at bounding box center [642, 200] width 846 height 401
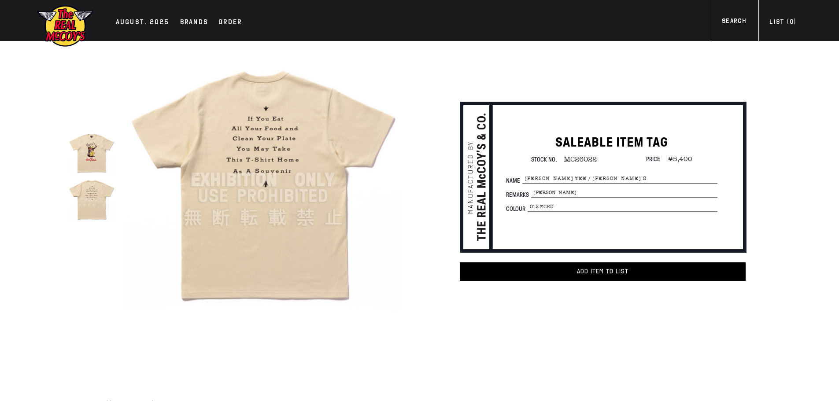
click at [240, 227] on img at bounding box center [263, 180] width 274 height 274
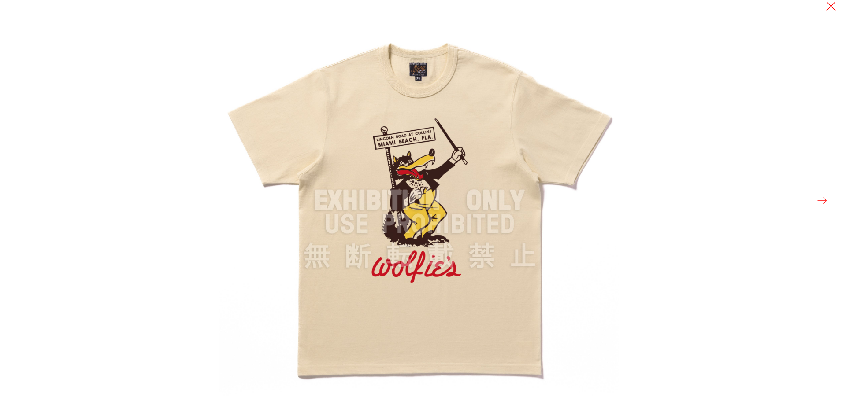
click at [826, 202] on button at bounding box center [822, 201] width 12 height 12
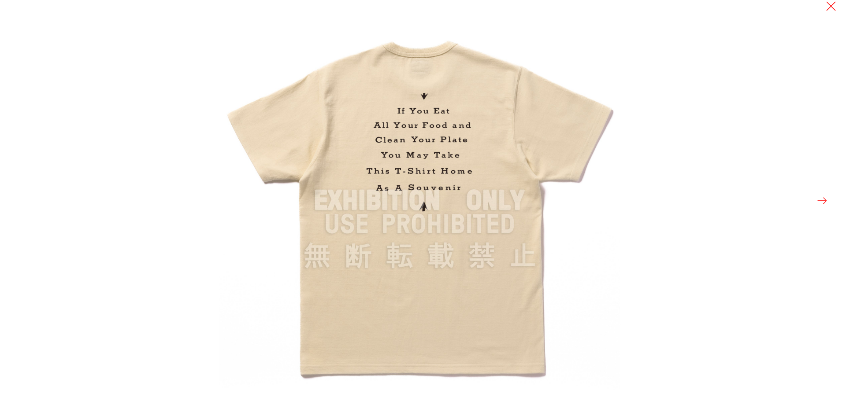
click at [826, 202] on button at bounding box center [822, 201] width 12 height 12
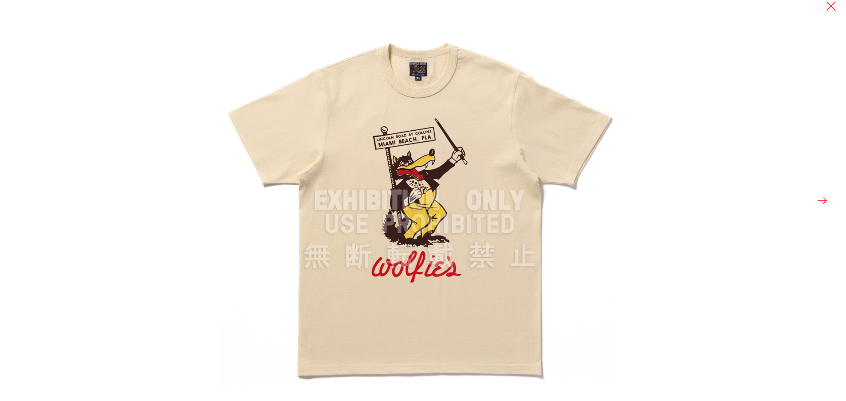
click at [826, 202] on button at bounding box center [822, 201] width 12 height 12
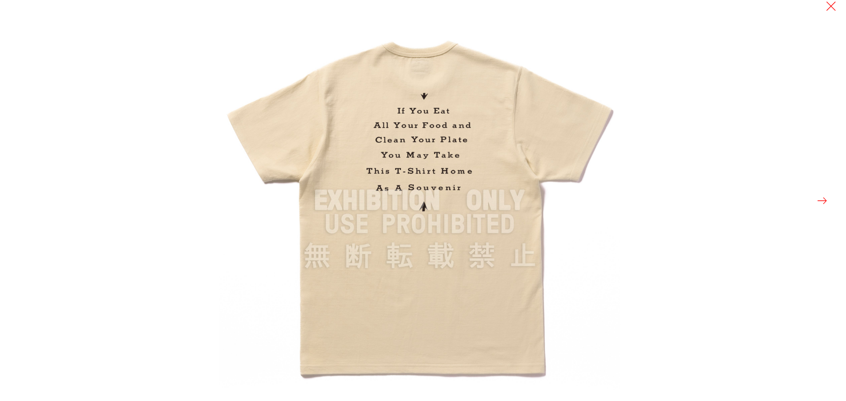
click at [826, 202] on button at bounding box center [822, 201] width 12 height 12
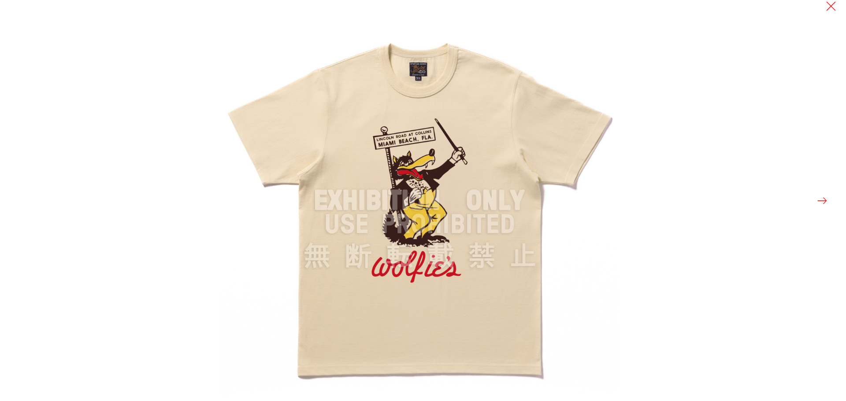
click at [826, 202] on button at bounding box center [822, 201] width 12 height 12
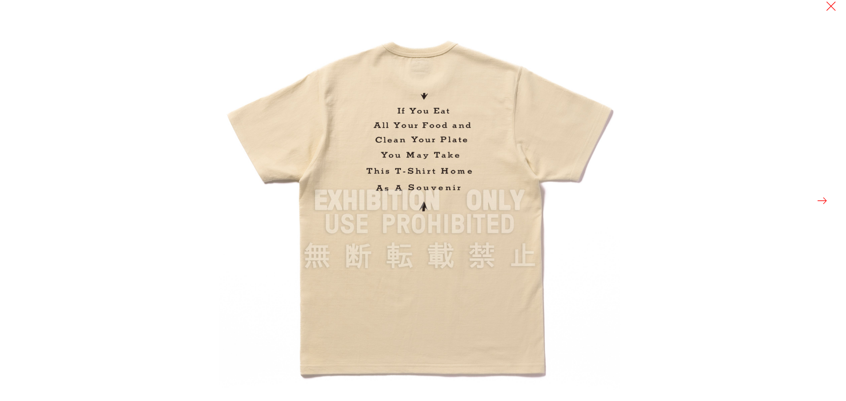
click at [826, 202] on button at bounding box center [822, 201] width 12 height 12
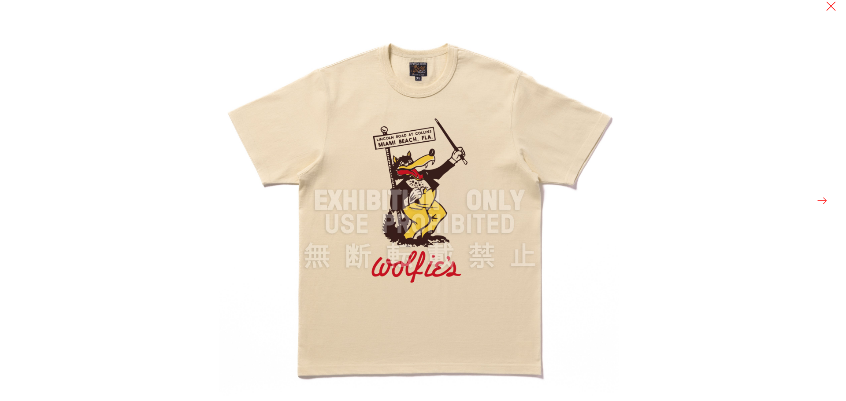
click at [826, 202] on button at bounding box center [822, 201] width 12 height 12
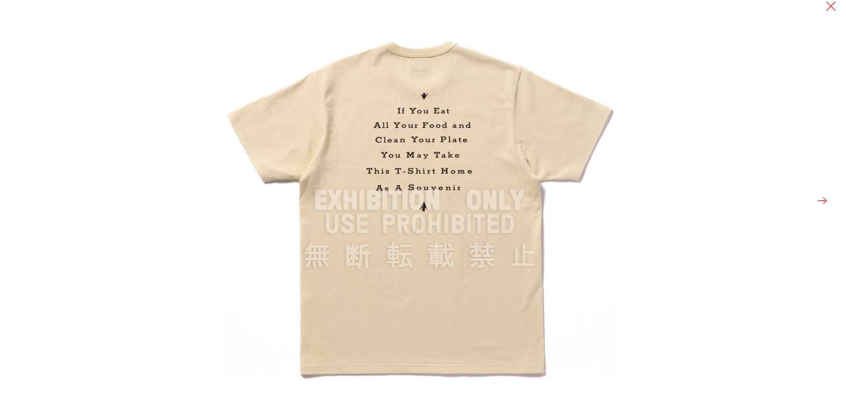
click at [826, 202] on button at bounding box center [822, 201] width 12 height 12
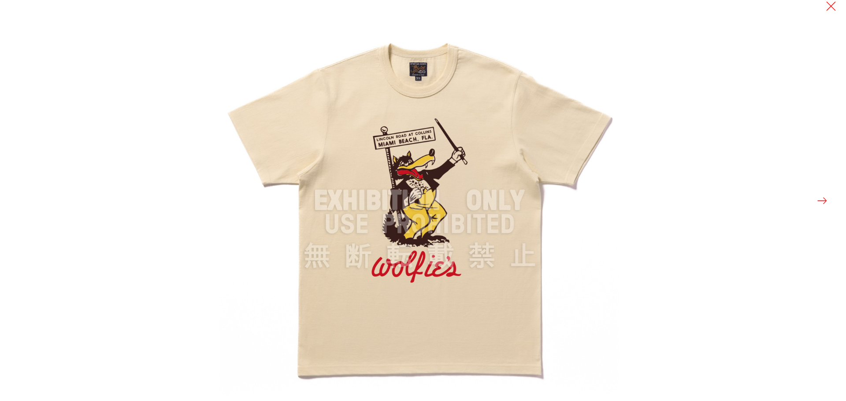
click at [826, 202] on button at bounding box center [822, 201] width 12 height 12
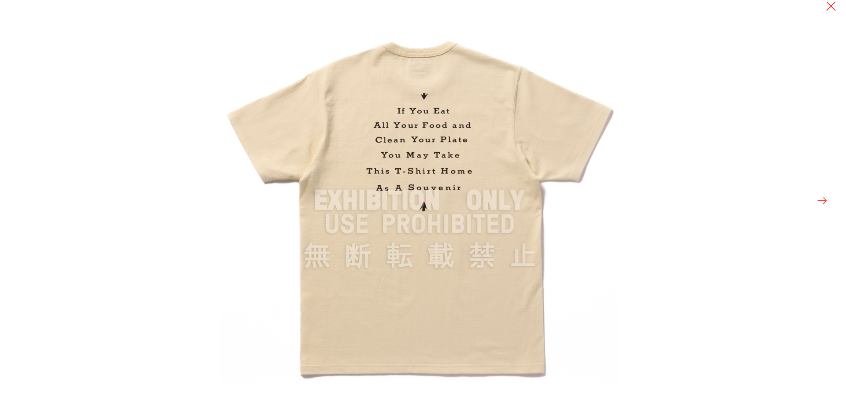
click at [826, 202] on button at bounding box center [822, 201] width 12 height 12
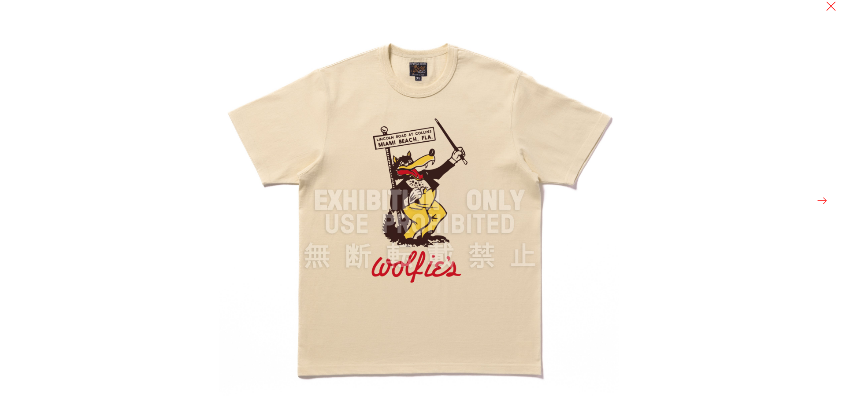
click at [826, 202] on button at bounding box center [822, 201] width 12 height 12
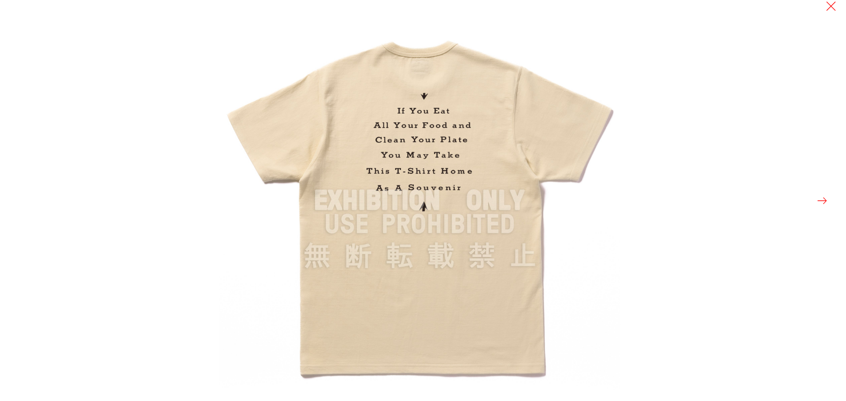
click at [826, 202] on button at bounding box center [822, 201] width 12 height 12
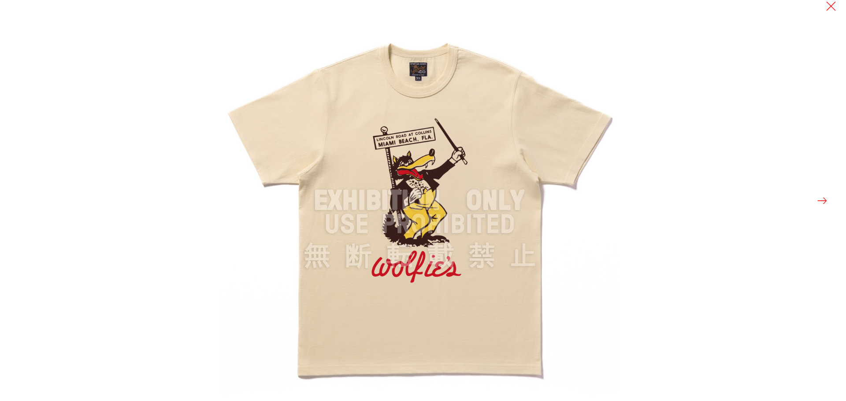
click at [214, 31] on div at bounding box center [423, 200] width 846 height 401
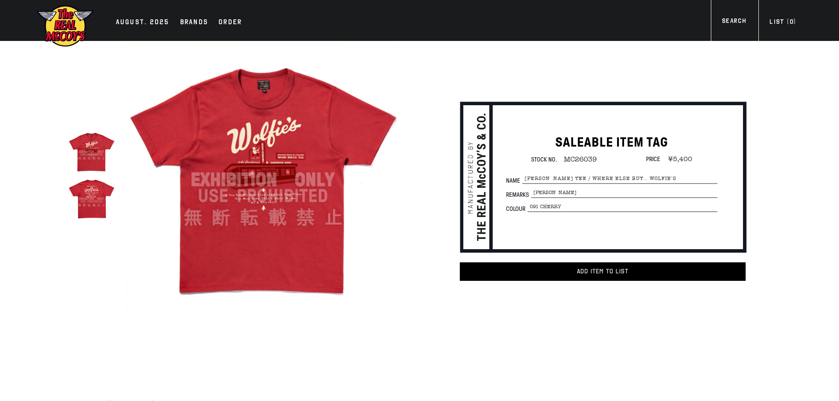
click at [87, 210] on img at bounding box center [91, 198] width 47 height 47
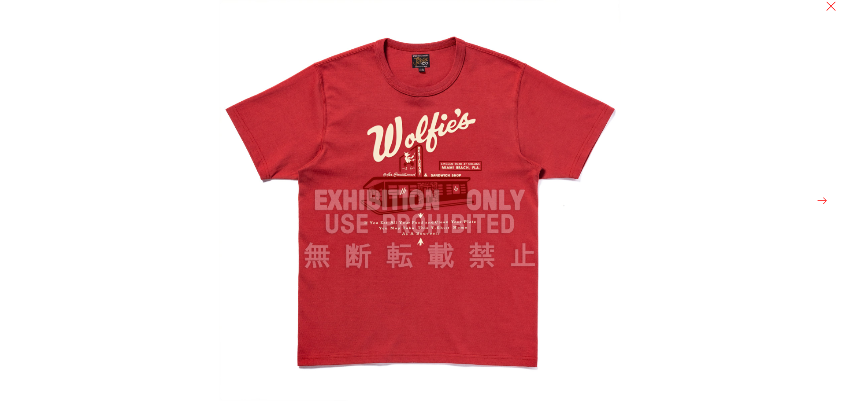
click at [822, 198] on button at bounding box center [822, 201] width 12 height 12
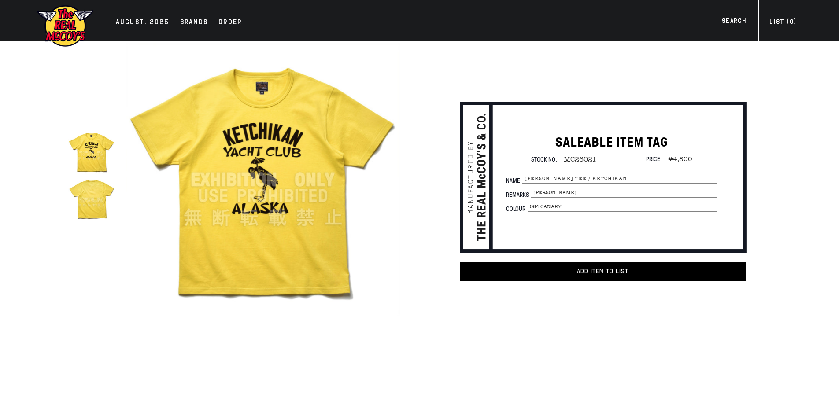
click at [339, 180] on img at bounding box center [263, 180] width 274 height 274
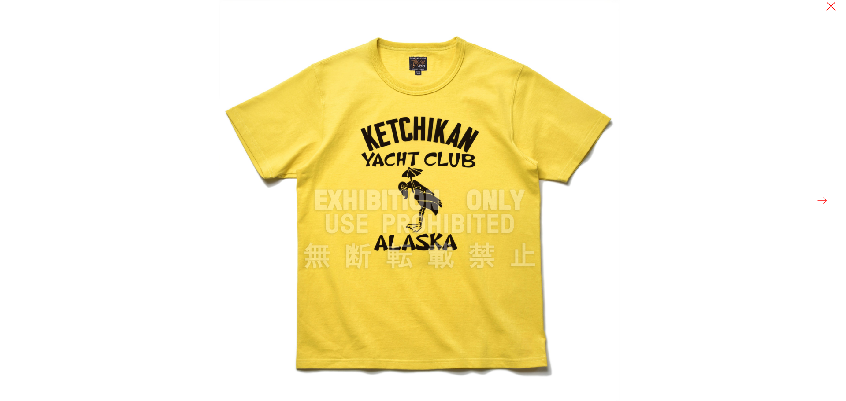
click at [823, 202] on button at bounding box center [822, 201] width 12 height 12
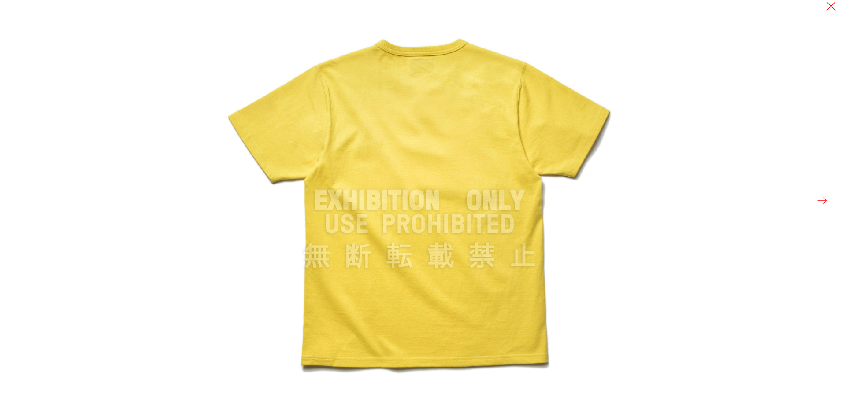
click at [823, 202] on button at bounding box center [822, 201] width 12 height 12
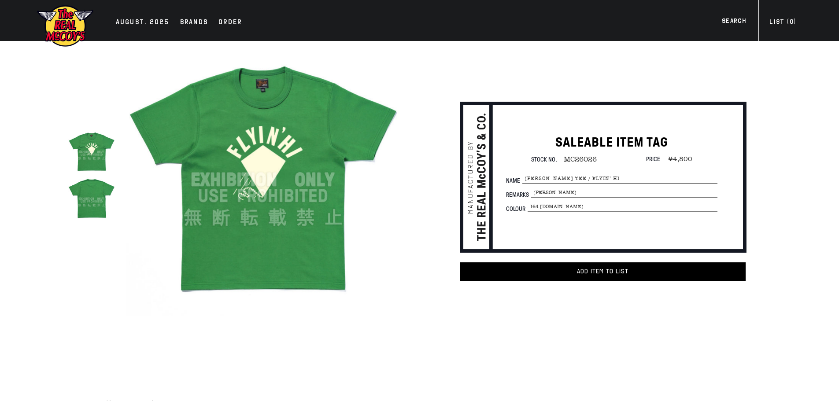
click at [346, 156] on img at bounding box center [263, 180] width 274 height 274
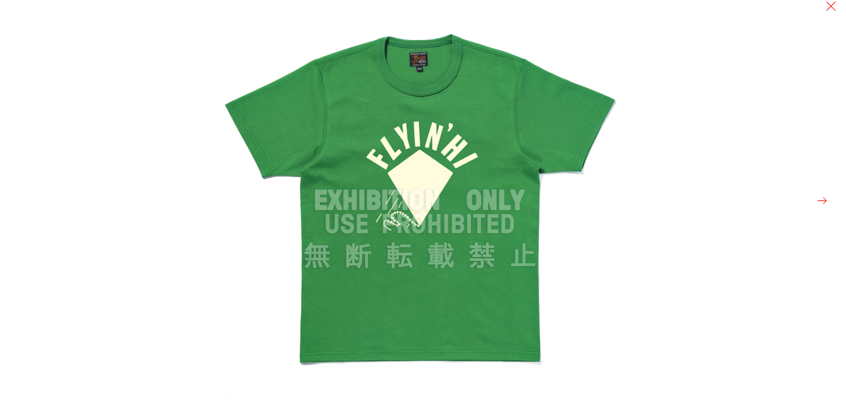
click at [821, 202] on button at bounding box center [822, 201] width 12 height 12
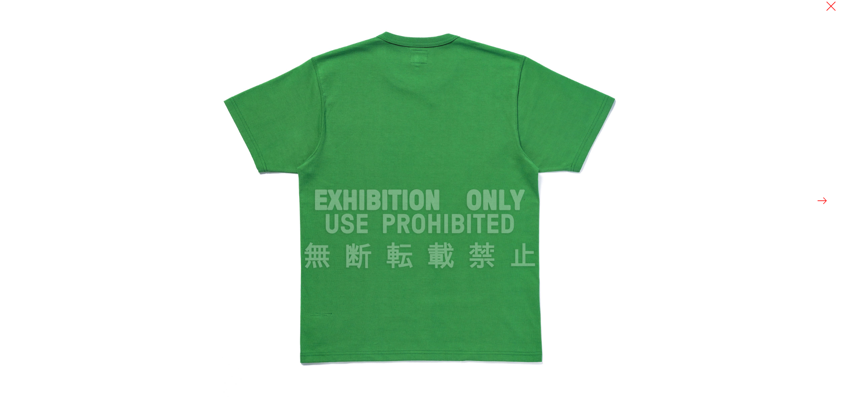
click at [821, 202] on button at bounding box center [822, 201] width 12 height 12
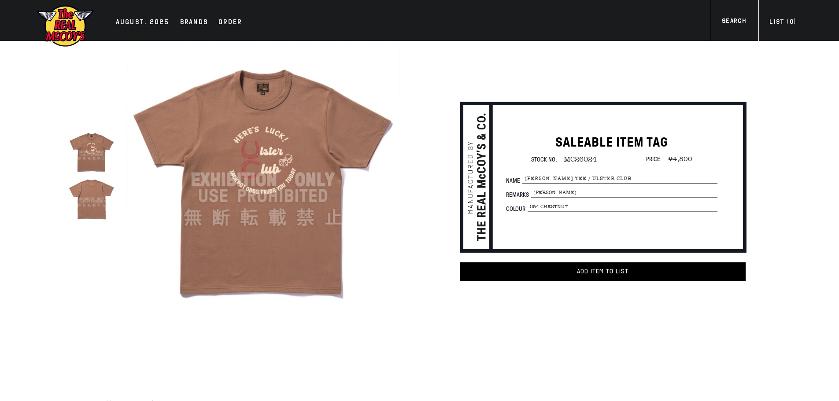
click at [226, 129] on img at bounding box center [263, 180] width 274 height 274
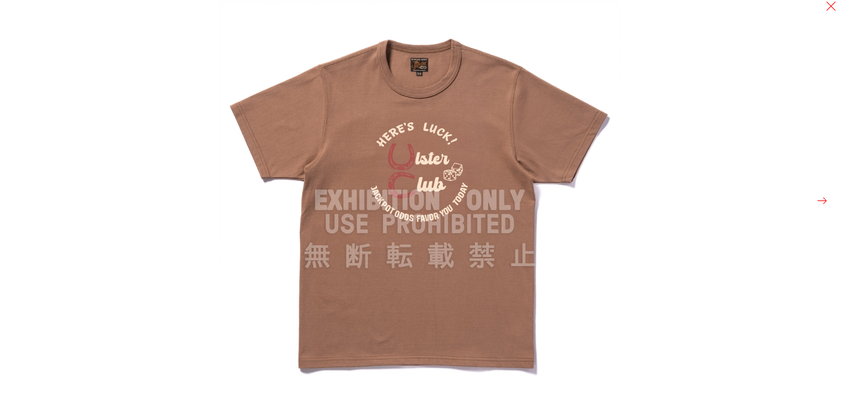
click at [819, 203] on button at bounding box center [822, 201] width 12 height 12
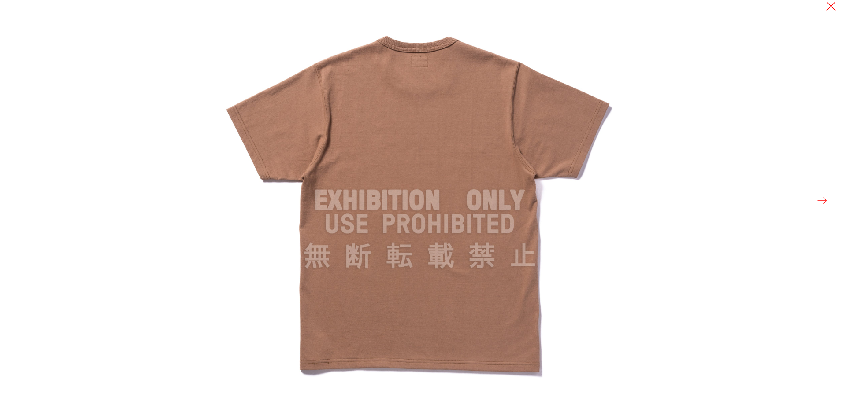
click at [819, 203] on button at bounding box center [822, 201] width 12 height 12
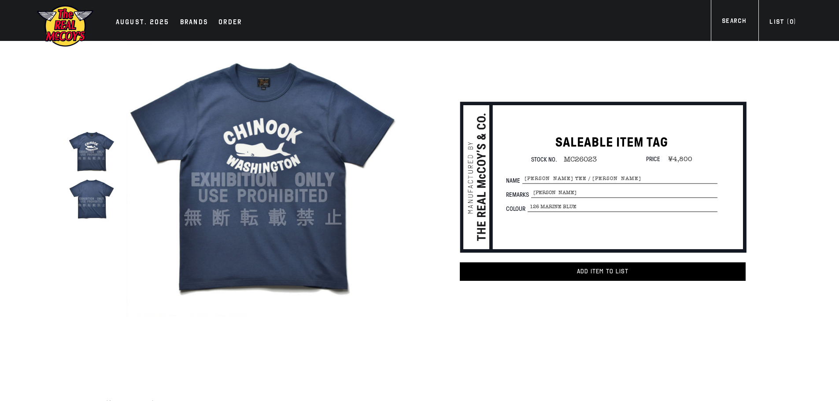
click at [90, 188] on img at bounding box center [91, 198] width 47 height 47
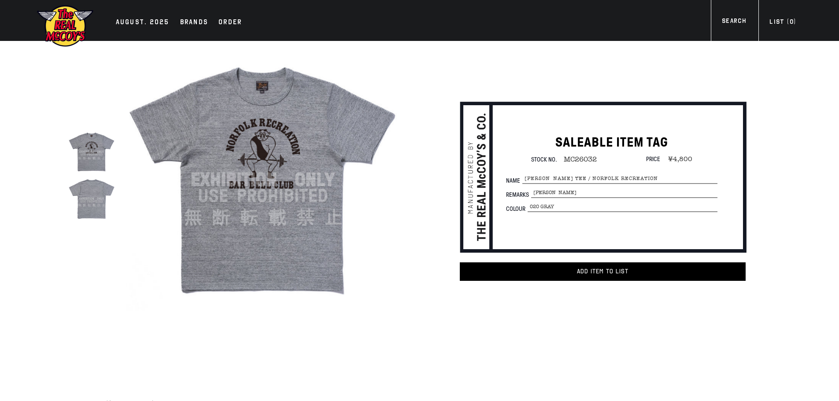
click at [354, 162] on img at bounding box center [263, 180] width 274 height 274
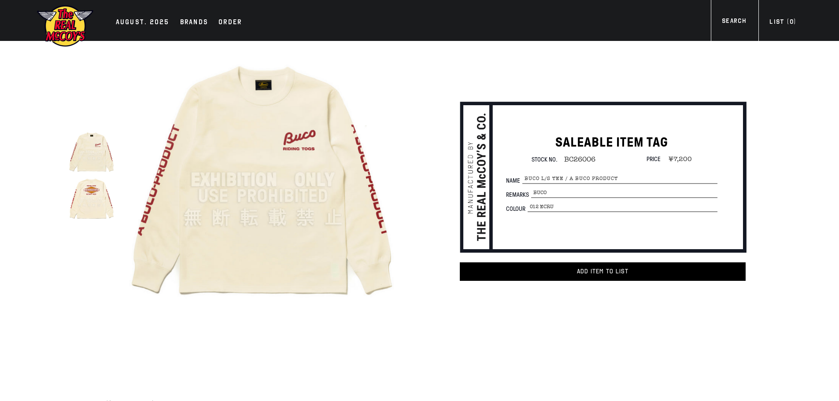
click at [271, 198] on img at bounding box center [263, 180] width 274 height 274
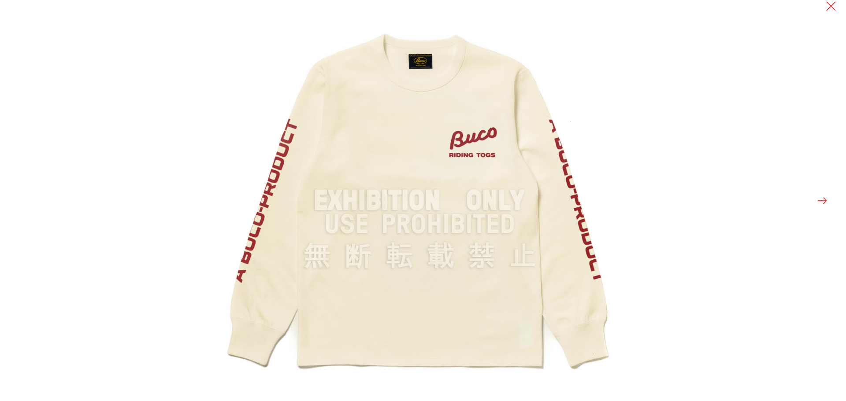
click at [826, 198] on button at bounding box center [822, 201] width 12 height 12
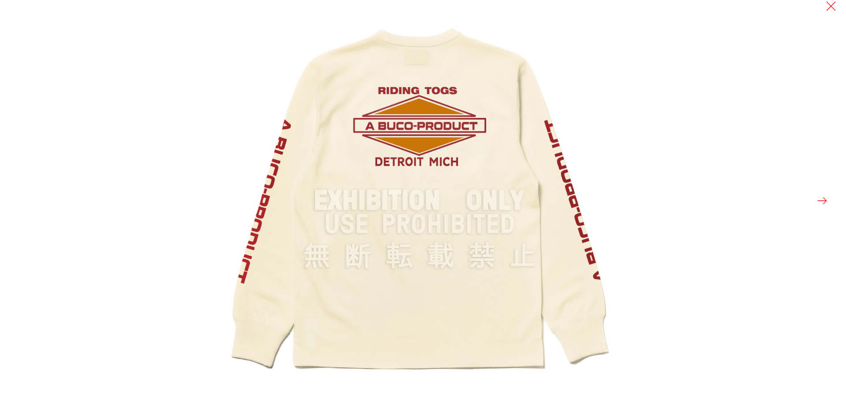
click at [826, 198] on button at bounding box center [822, 201] width 12 height 12
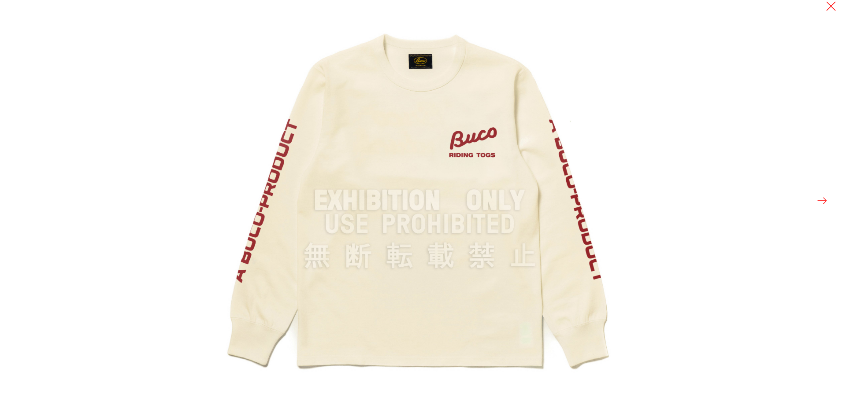
click at [826, 198] on button at bounding box center [822, 201] width 12 height 12
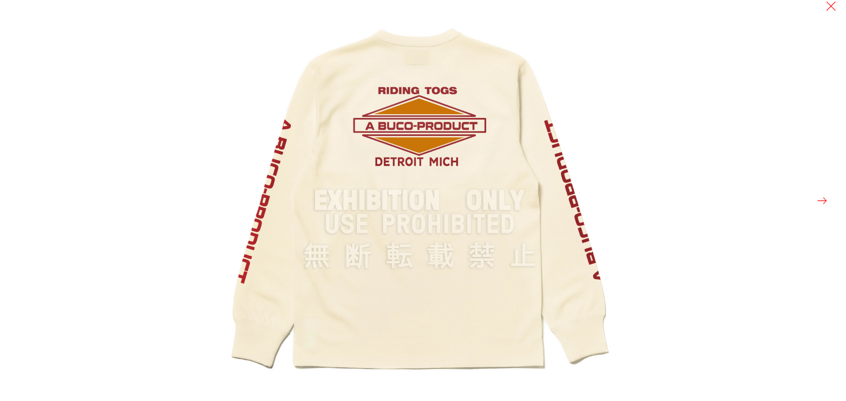
click at [826, 198] on button at bounding box center [822, 201] width 12 height 12
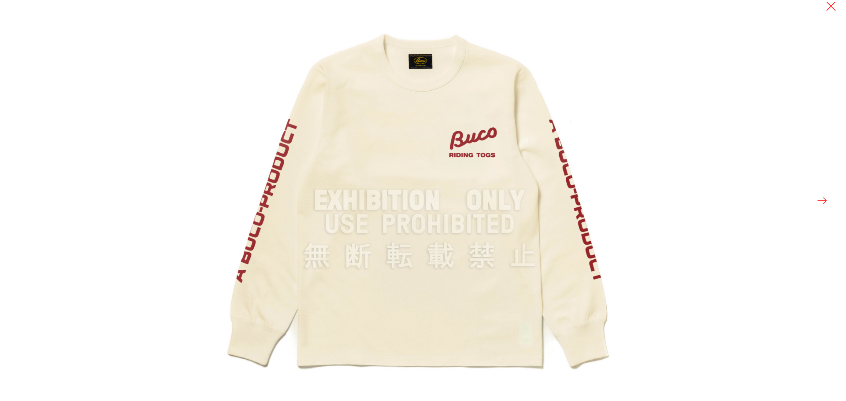
click at [826, 198] on button at bounding box center [822, 201] width 12 height 12
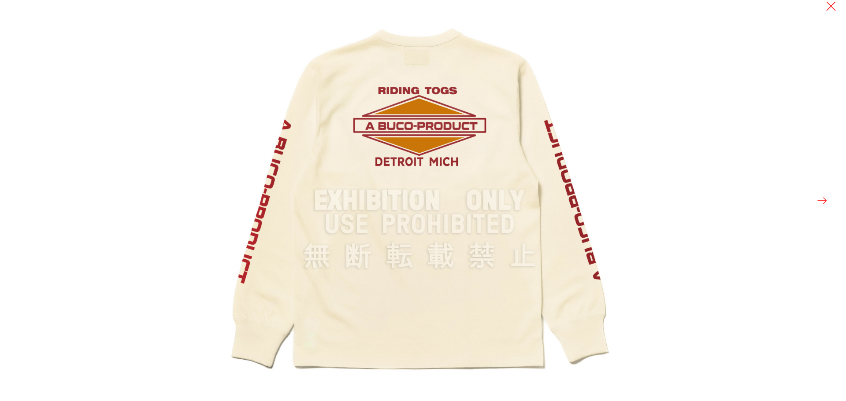
click at [826, 198] on button at bounding box center [822, 201] width 12 height 12
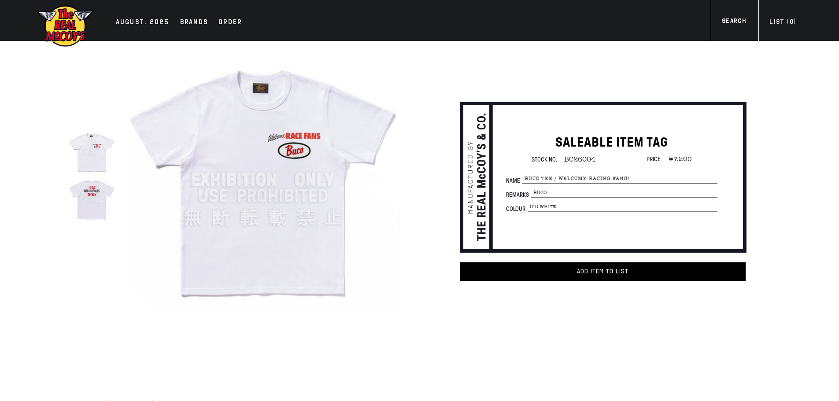
click at [337, 159] on img at bounding box center [263, 180] width 274 height 274
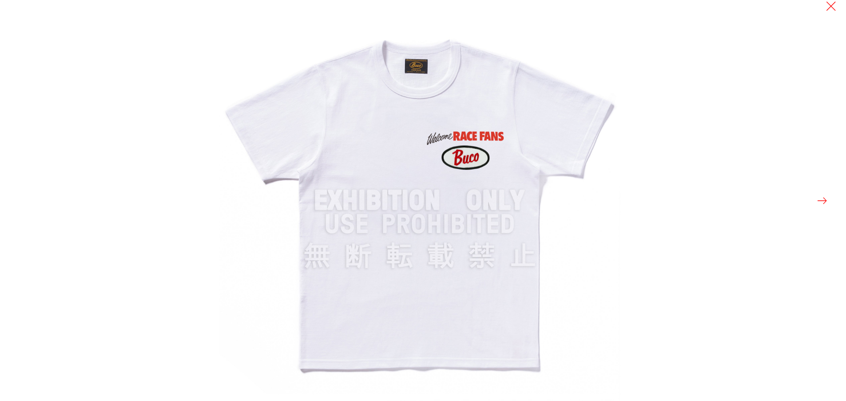
click at [832, 207] on div at bounding box center [642, 200] width 846 height 401
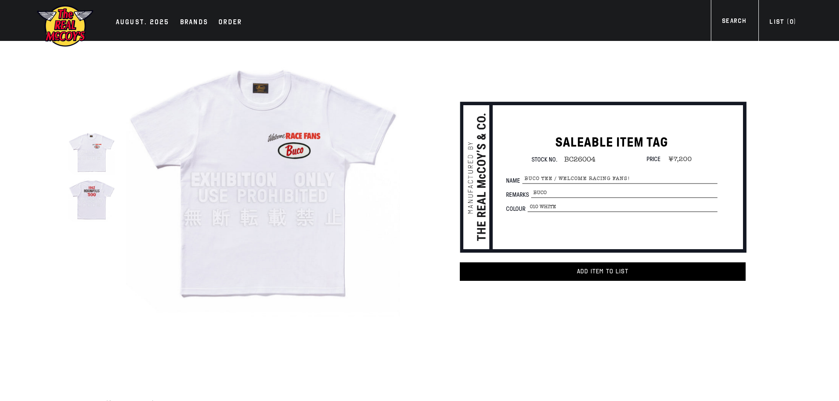
click at [316, 159] on img at bounding box center [263, 180] width 274 height 274
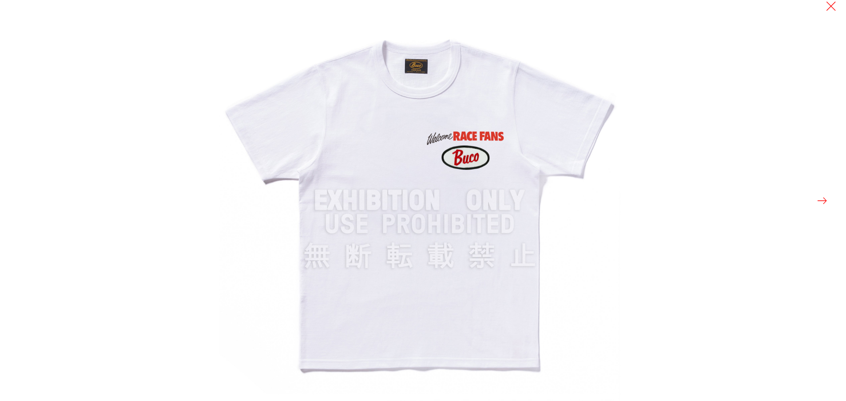
click at [816, 198] on button at bounding box center [822, 201] width 12 height 12
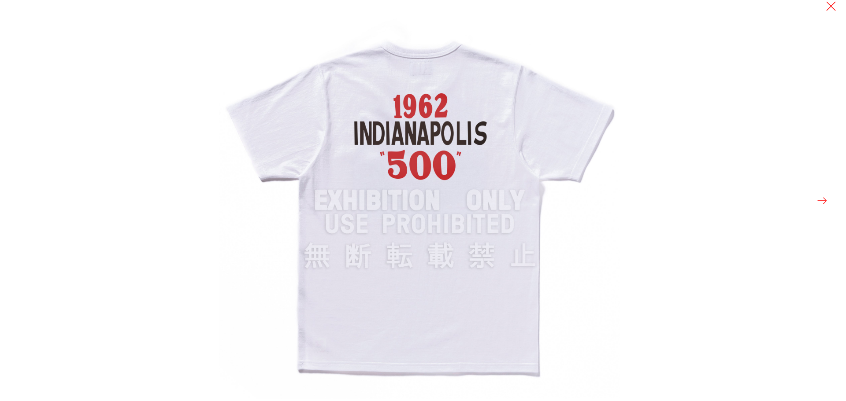
click at [816, 198] on button at bounding box center [822, 201] width 12 height 12
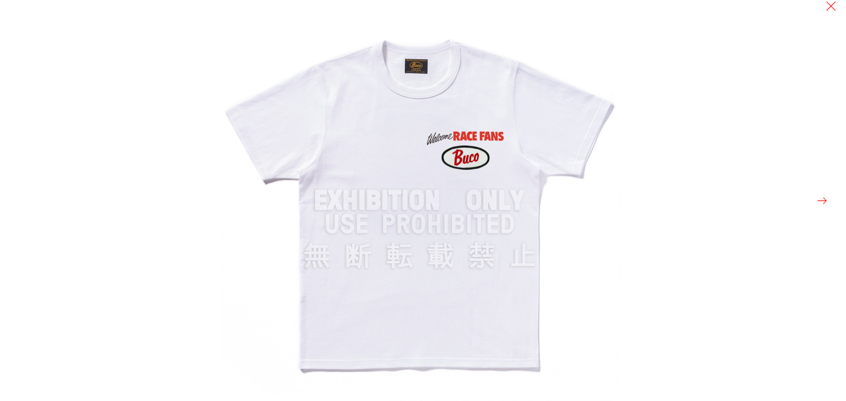
click at [816, 198] on button at bounding box center [822, 201] width 12 height 12
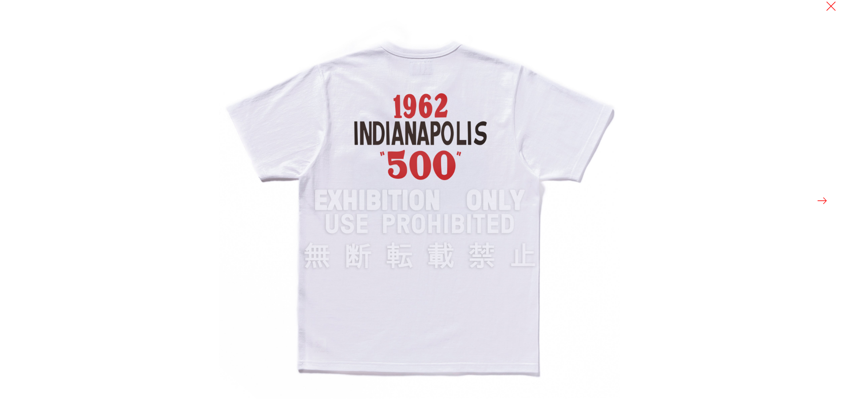
click at [816, 198] on button at bounding box center [822, 201] width 12 height 12
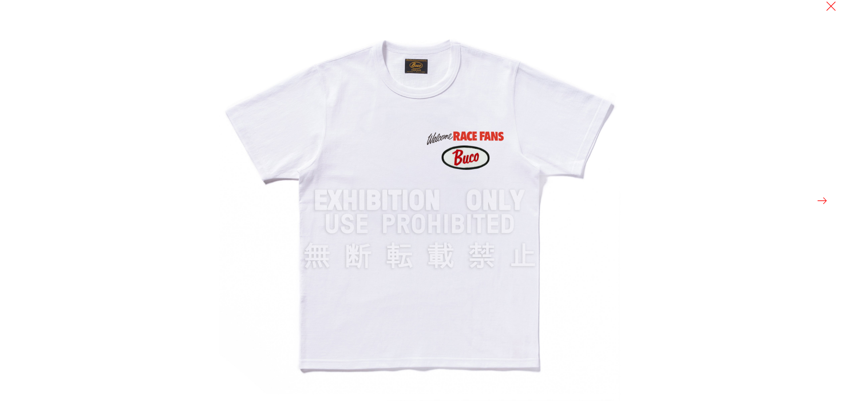
click at [816, 198] on button at bounding box center [822, 201] width 12 height 12
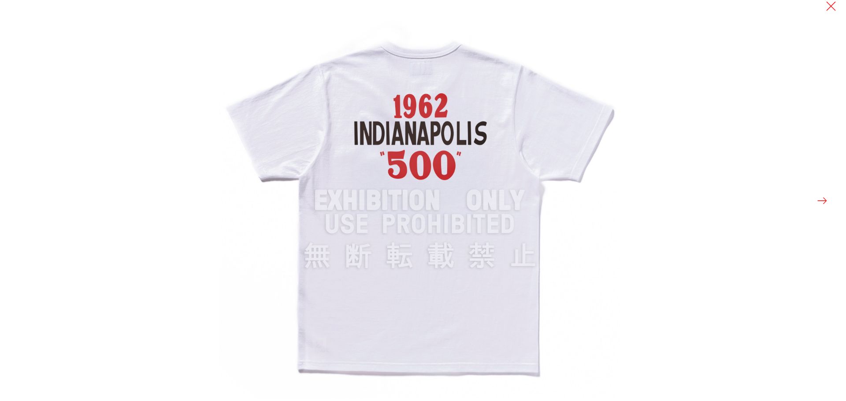
click at [816, 198] on button at bounding box center [822, 201] width 12 height 12
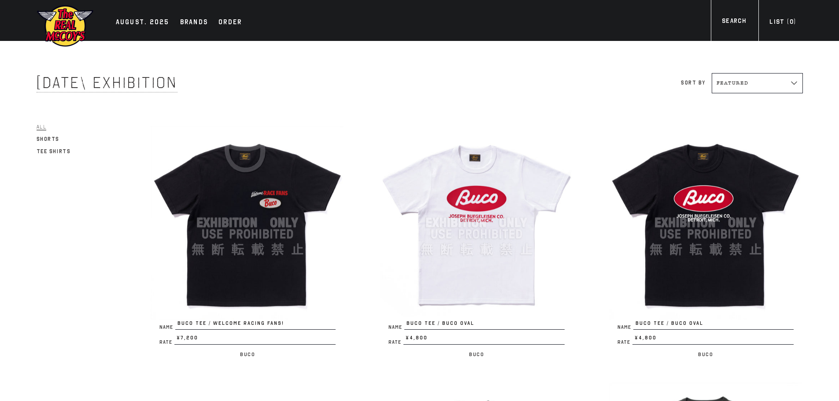
click at [297, 191] on img at bounding box center [248, 223] width 194 height 194
click at [528, 183] on img at bounding box center [477, 223] width 194 height 194
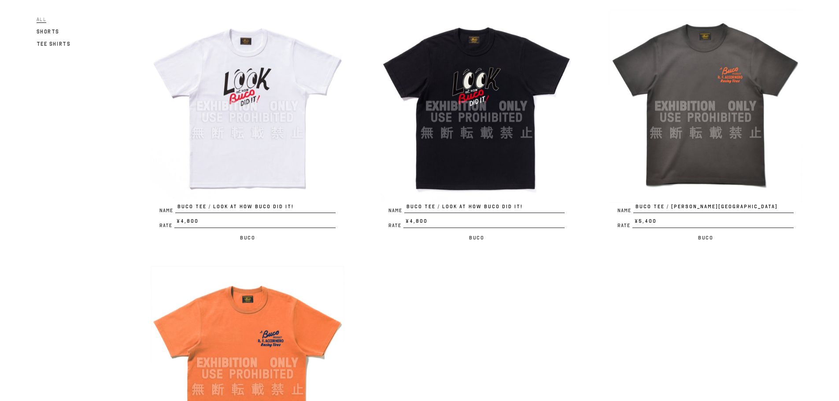
scroll to position [396, 0]
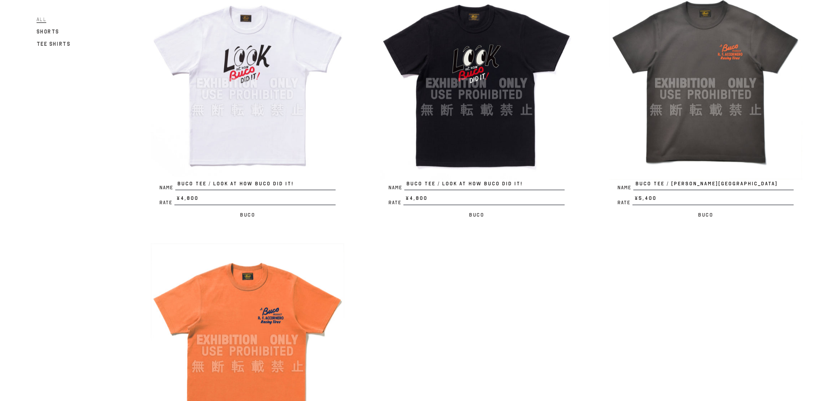
click at [694, 132] on img at bounding box center [706, 83] width 194 height 194
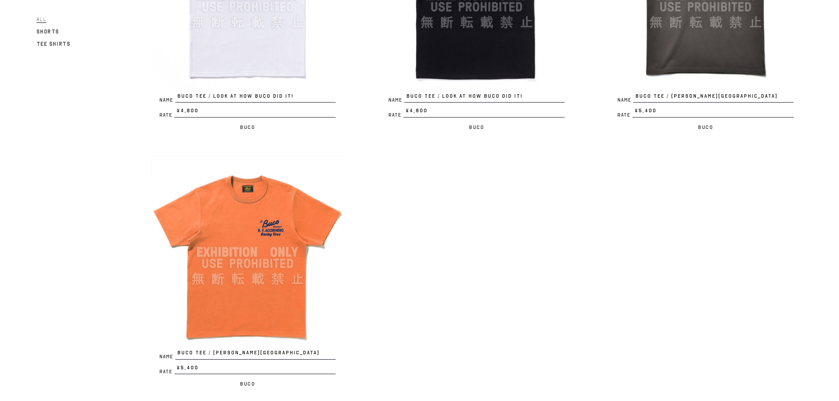
scroll to position [485, 0]
click at [289, 243] on img at bounding box center [248, 252] width 194 height 194
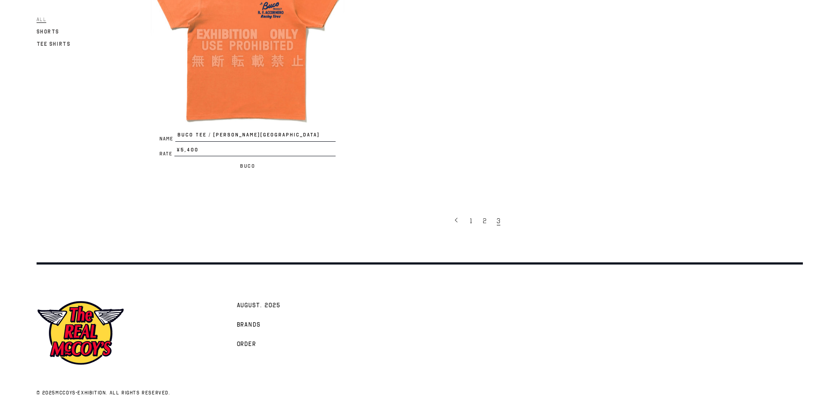
scroll to position [713, 0]
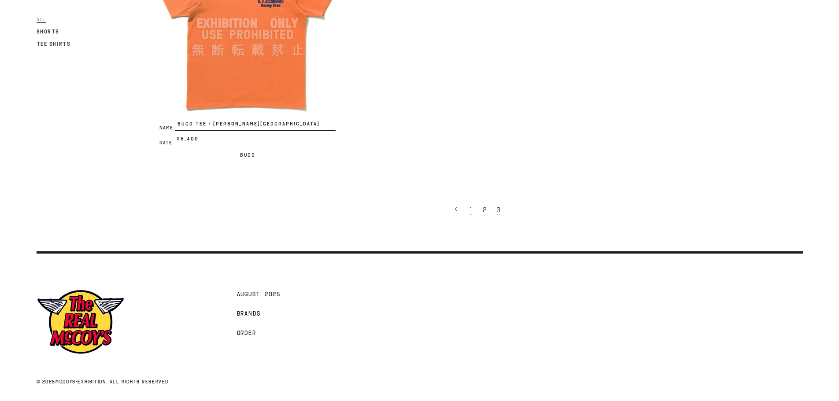
click at [475, 213] on link "1" at bounding box center [472, 209] width 13 height 19
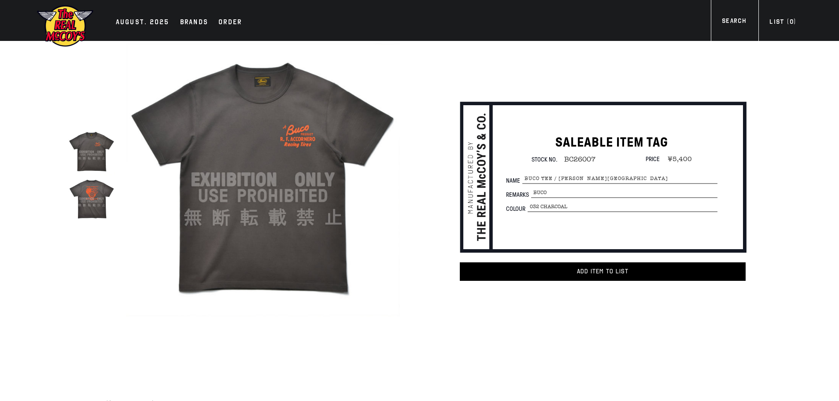
click at [277, 134] on img at bounding box center [263, 180] width 274 height 274
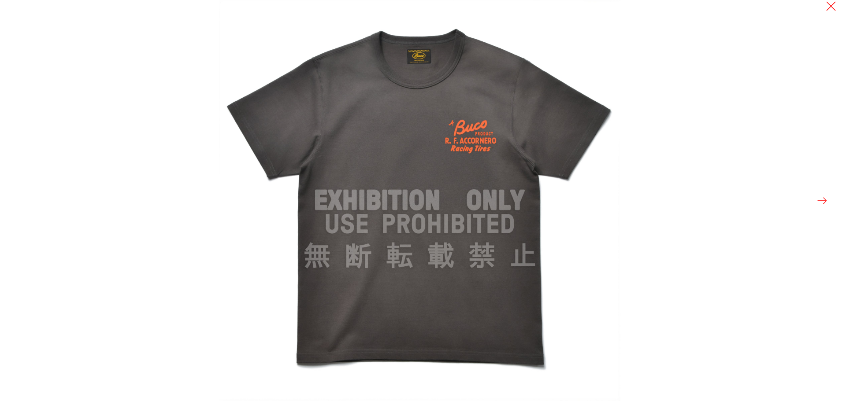
click at [817, 200] on button at bounding box center [822, 201] width 12 height 12
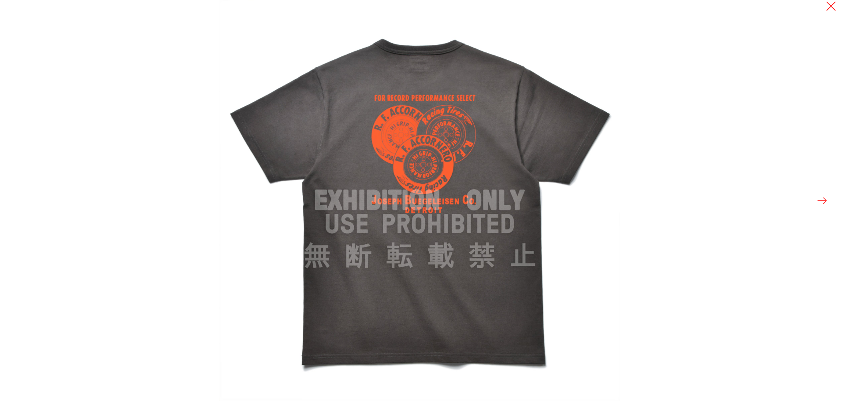
click at [817, 200] on button at bounding box center [822, 201] width 12 height 12
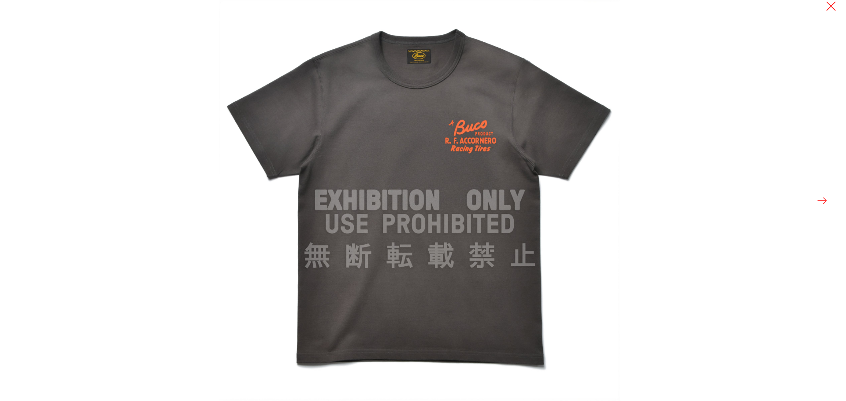
click at [817, 200] on button at bounding box center [822, 201] width 12 height 12
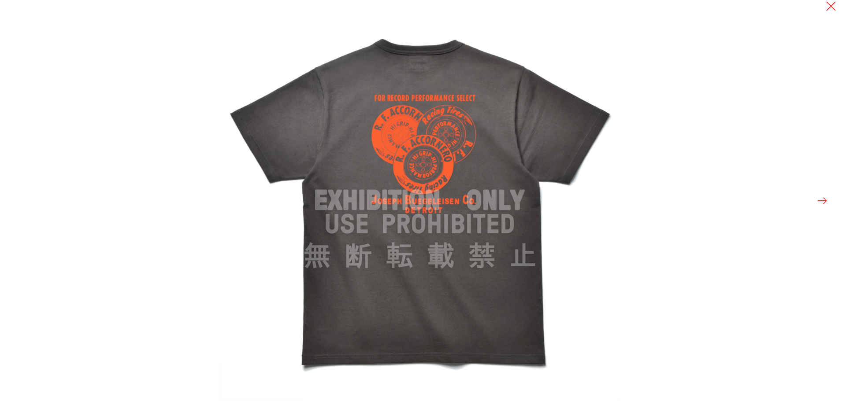
click at [817, 200] on button at bounding box center [822, 201] width 12 height 12
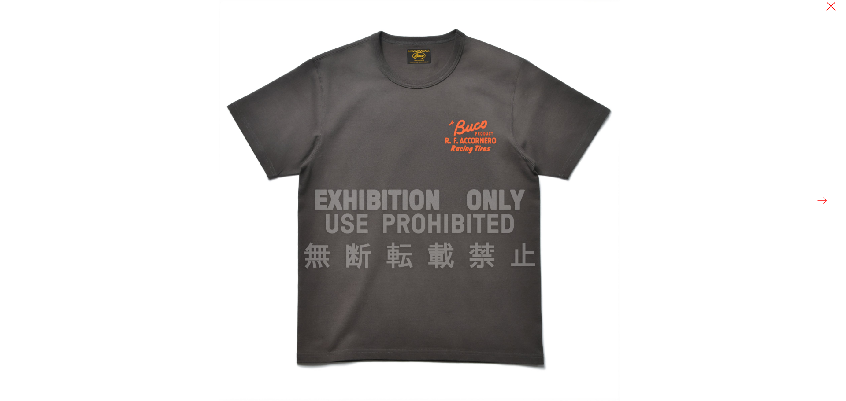
click at [817, 200] on button at bounding box center [822, 201] width 12 height 12
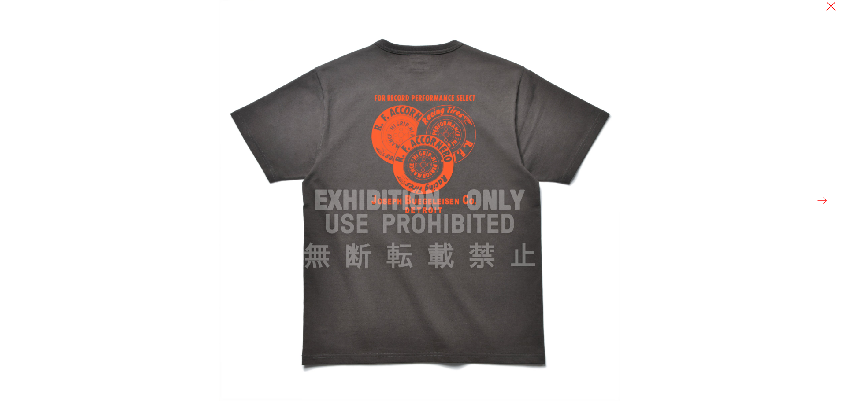
click at [817, 200] on button at bounding box center [822, 201] width 12 height 12
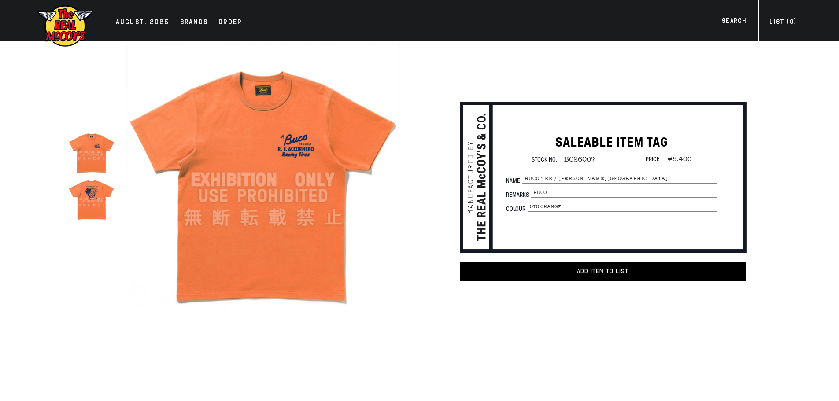
drag, startPoint x: 84, startPoint y: 65, endPoint x: 110, endPoint y: 39, distance: 36.8
click at [104, 34] on body "Skip to content AUGUST. 2025 Brands Order" at bounding box center [419, 344] width 839 height 688
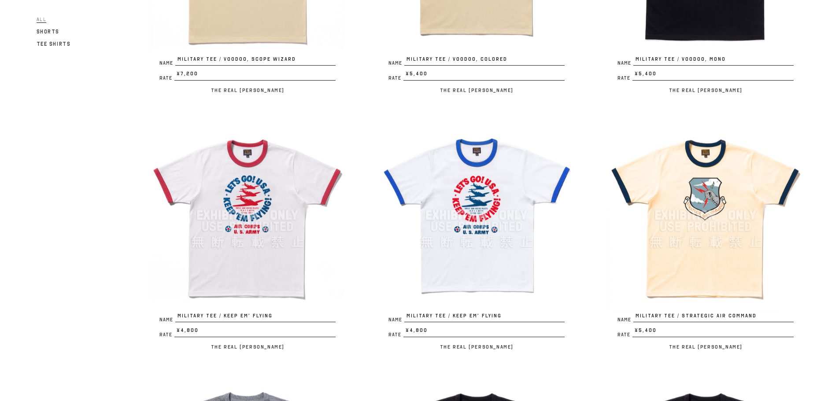
scroll to position [308, 0]
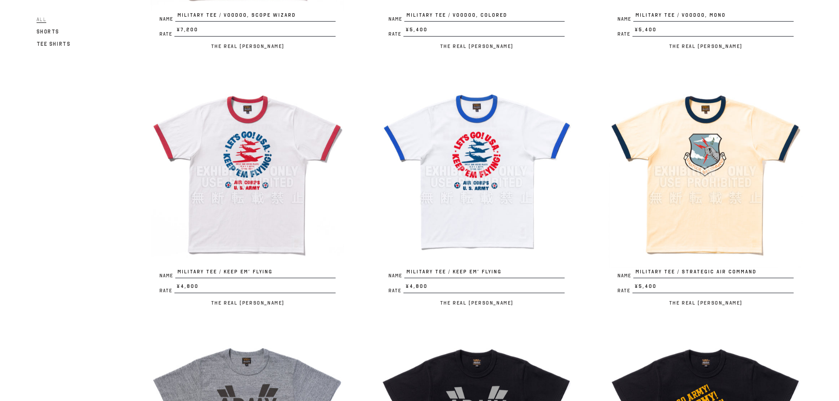
click at [702, 207] on img at bounding box center [706, 171] width 194 height 194
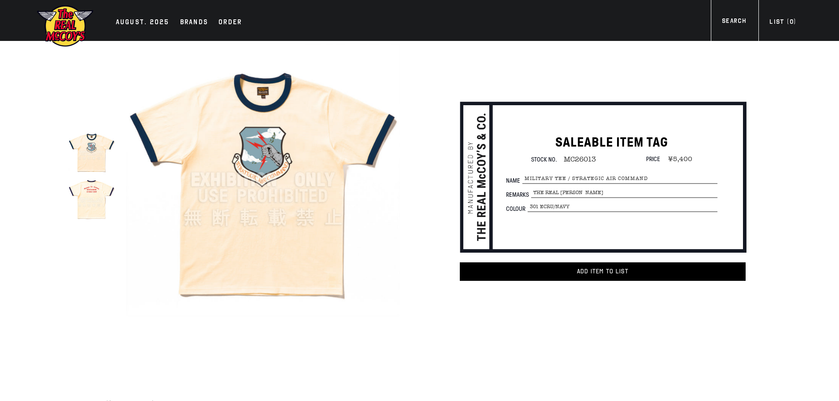
click at [100, 190] on img at bounding box center [91, 198] width 47 height 47
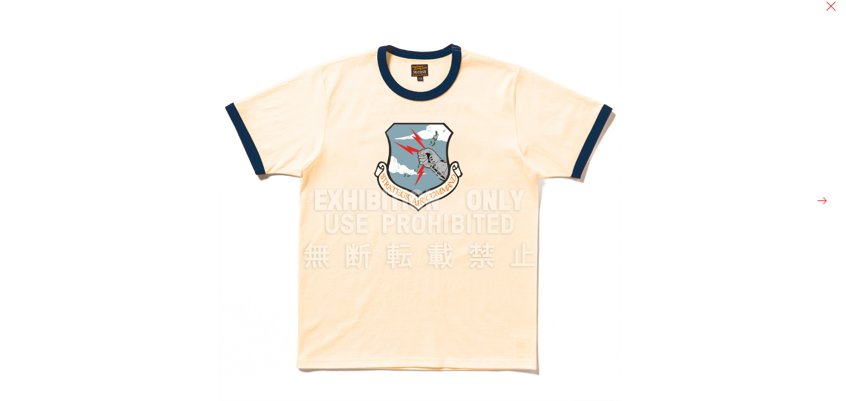
click at [819, 201] on button at bounding box center [822, 201] width 12 height 12
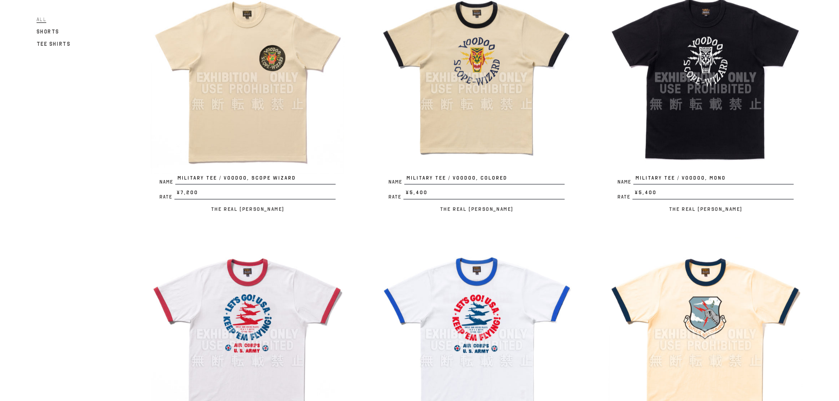
scroll to position [132, 0]
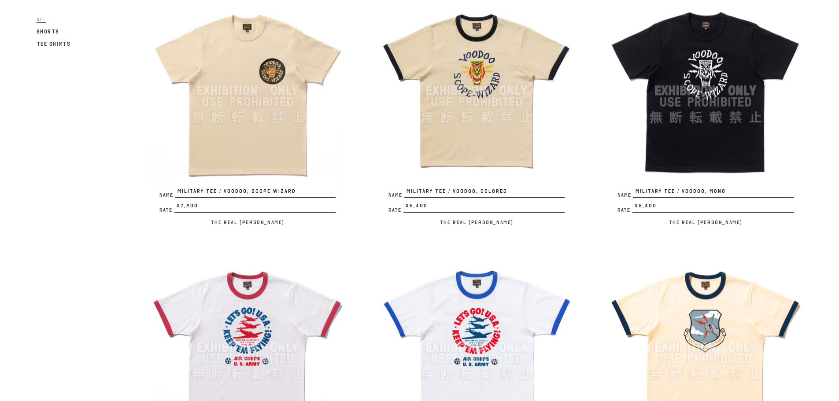
click at [714, 139] on img at bounding box center [706, 91] width 194 height 194
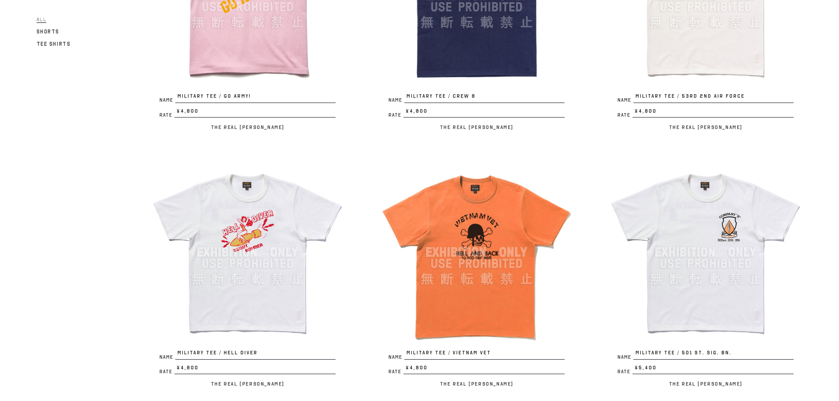
scroll to position [1013, 0]
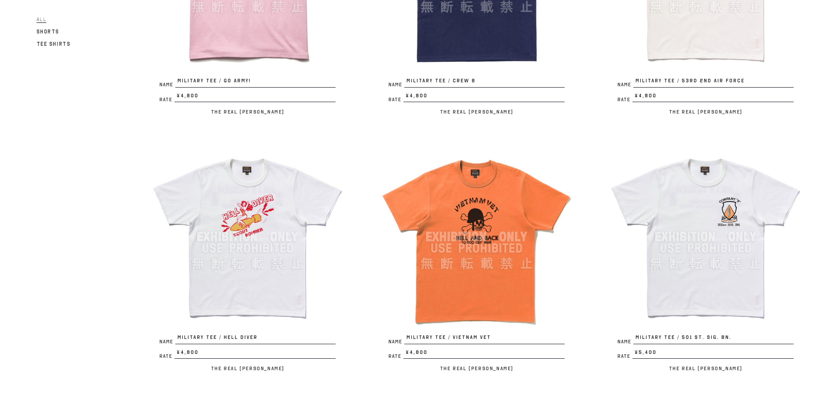
click at [705, 296] on img at bounding box center [706, 237] width 194 height 194
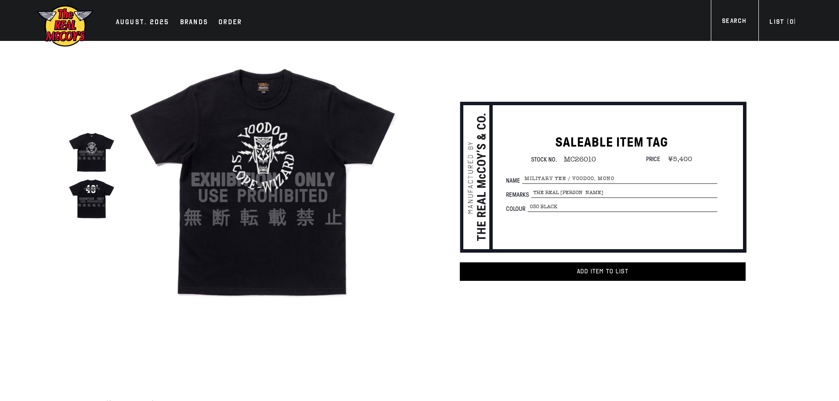
click at [101, 198] on img at bounding box center [91, 198] width 47 height 47
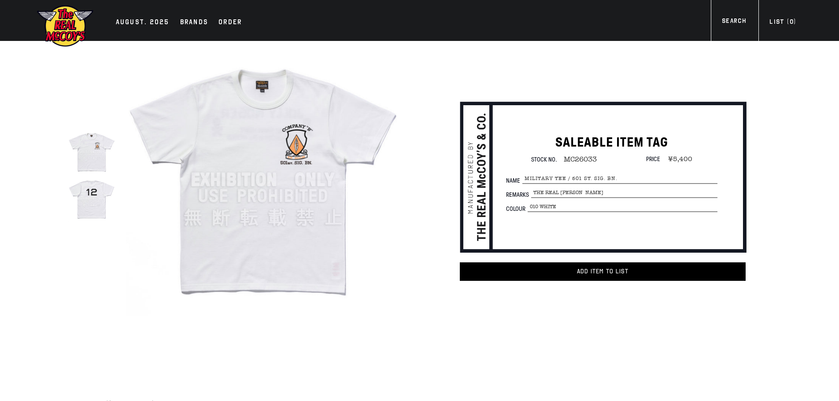
click at [107, 207] on img at bounding box center [91, 198] width 47 height 47
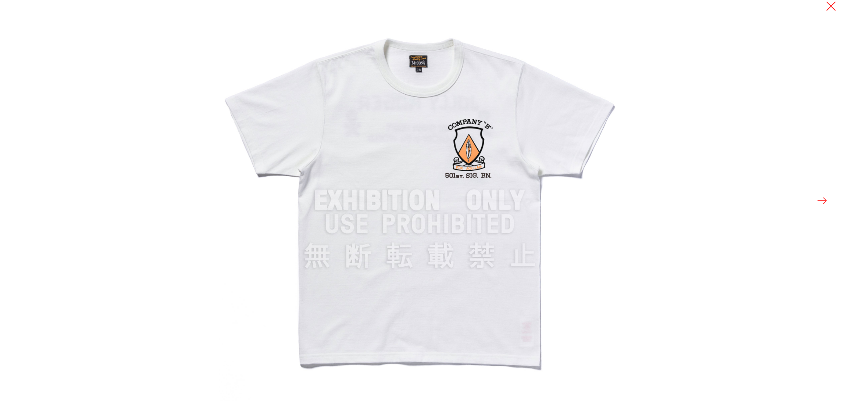
click at [824, 201] on button at bounding box center [822, 201] width 12 height 12
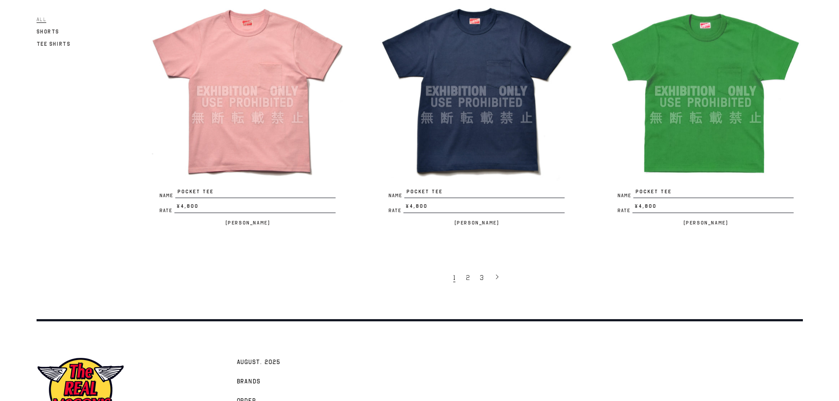
scroll to position [1998, 0]
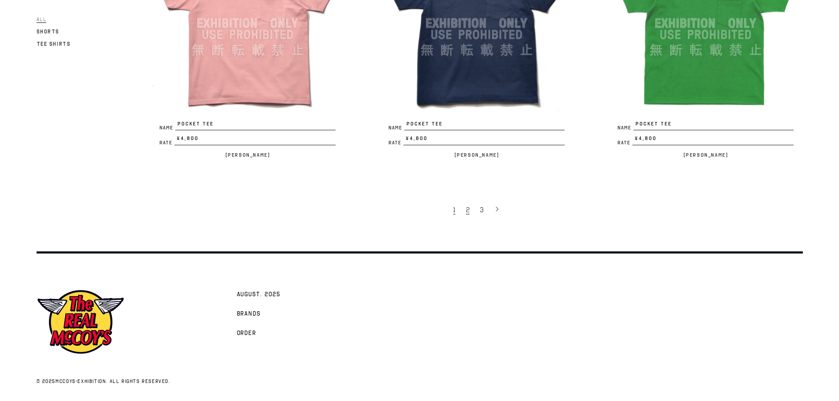
click at [471, 211] on link "2" at bounding box center [469, 209] width 14 height 19
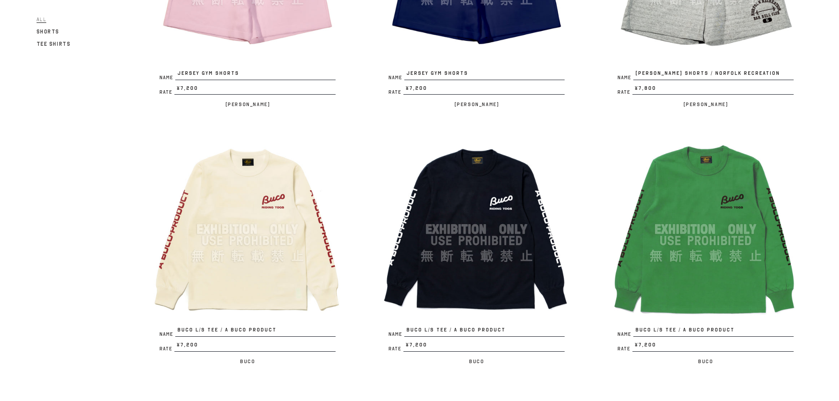
scroll to position [1321, 0]
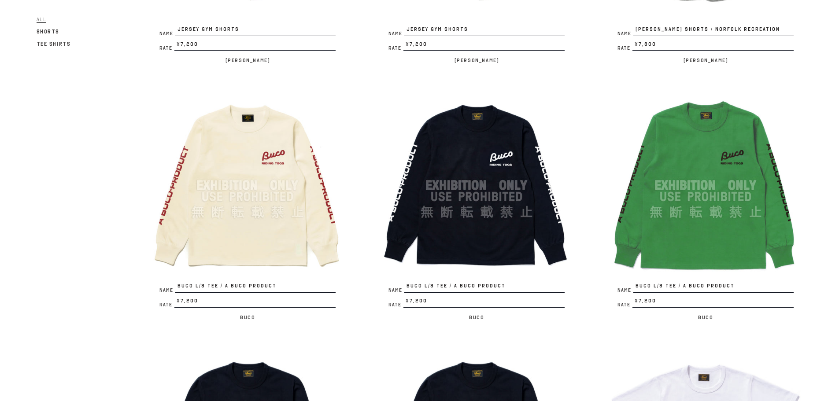
click at [718, 173] on img at bounding box center [706, 186] width 194 height 194
click at [463, 170] on img at bounding box center [477, 186] width 194 height 194
click at [244, 194] on img at bounding box center [248, 186] width 194 height 194
click at [498, 173] on img at bounding box center [477, 186] width 194 height 194
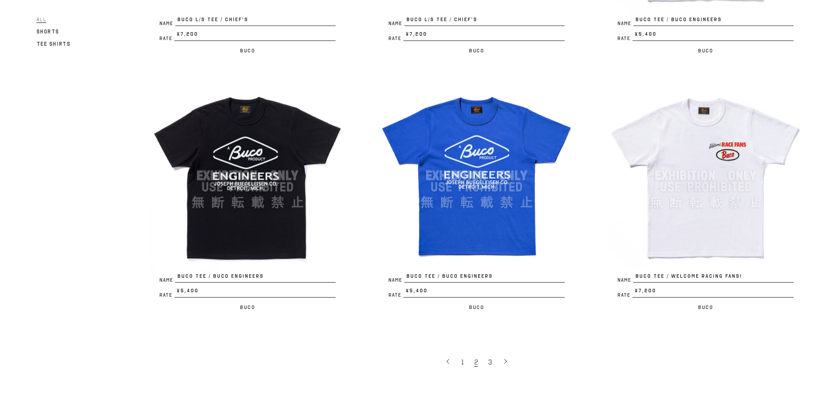
scroll to position [1850, 0]
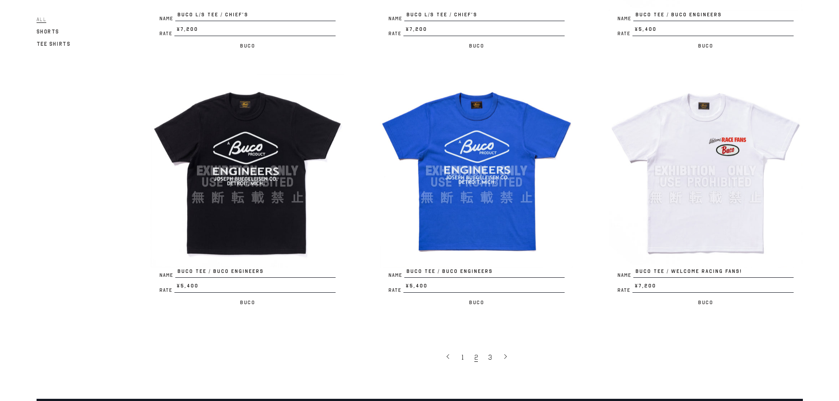
click at [715, 203] on img at bounding box center [706, 171] width 194 height 194
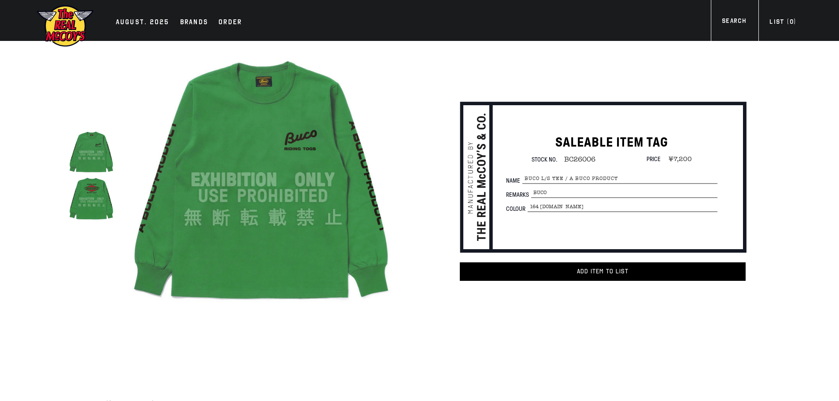
click at [96, 204] on img at bounding box center [91, 198] width 47 height 47
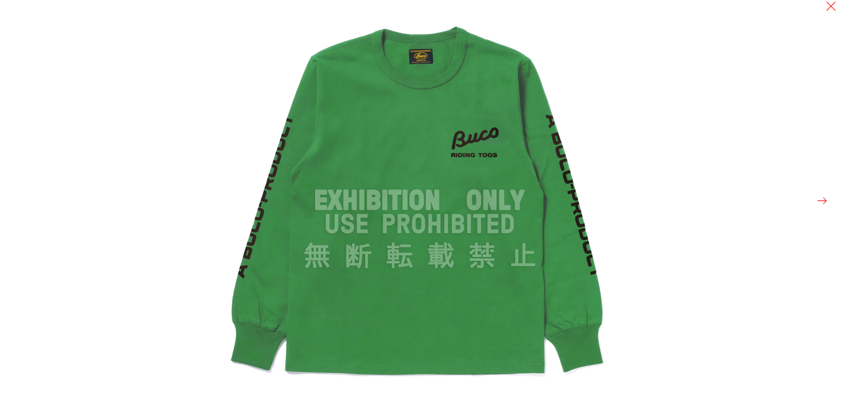
click at [826, 204] on button at bounding box center [822, 201] width 12 height 12
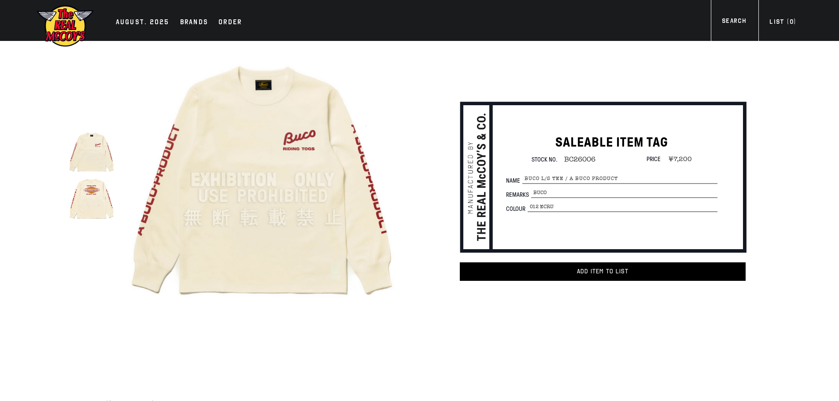
click at [101, 197] on img at bounding box center [91, 198] width 47 height 47
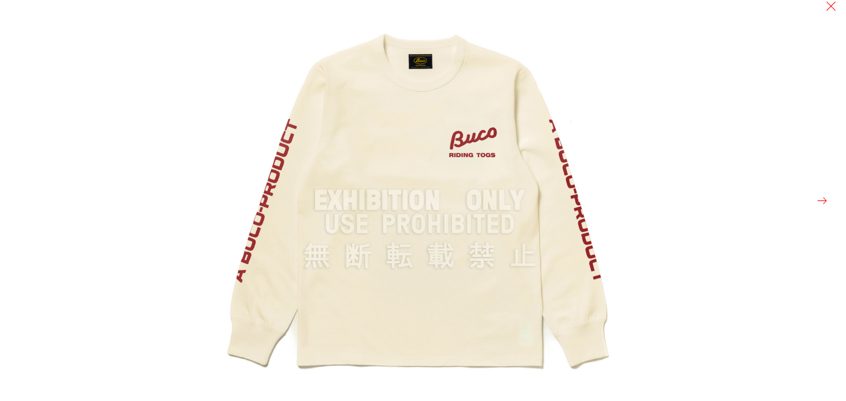
click at [810, 201] on div at bounding box center [642, 200] width 846 height 401
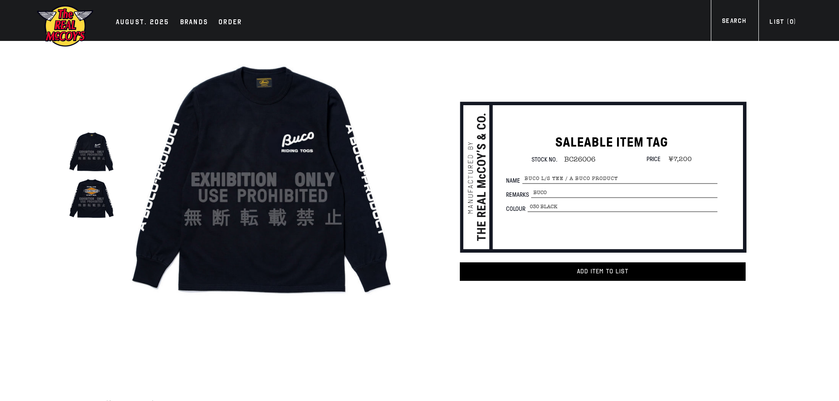
click at [103, 209] on img at bounding box center [91, 198] width 47 height 47
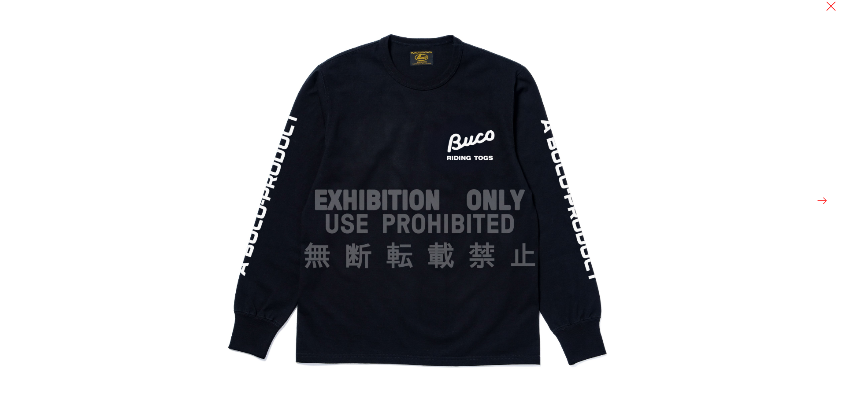
click at [823, 197] on button at bounding box center [822, 201] width 12 height 12
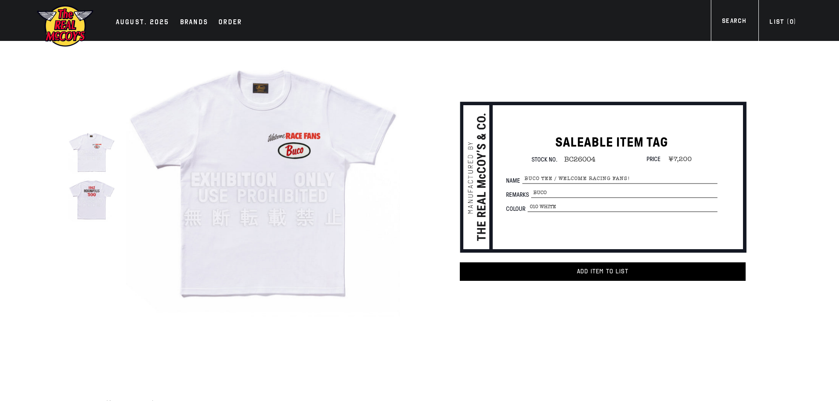
click at [251, 135] on img at bounding box center [263, 180] width 274 height 274
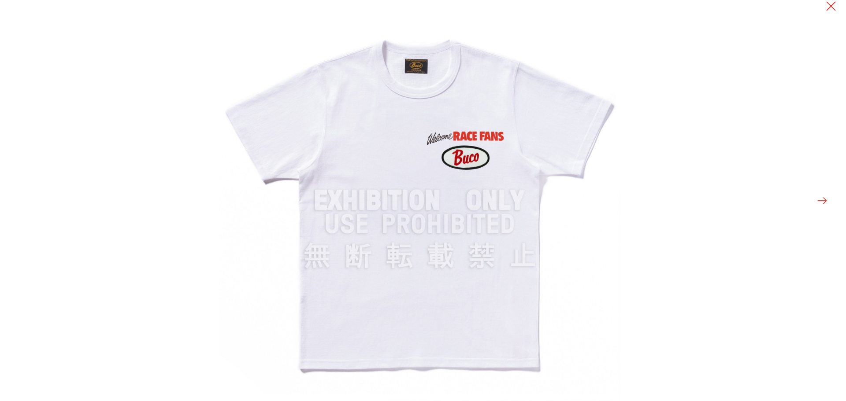
click at [819, 202] on button at bounding box center [822, 201] width 12 height 12
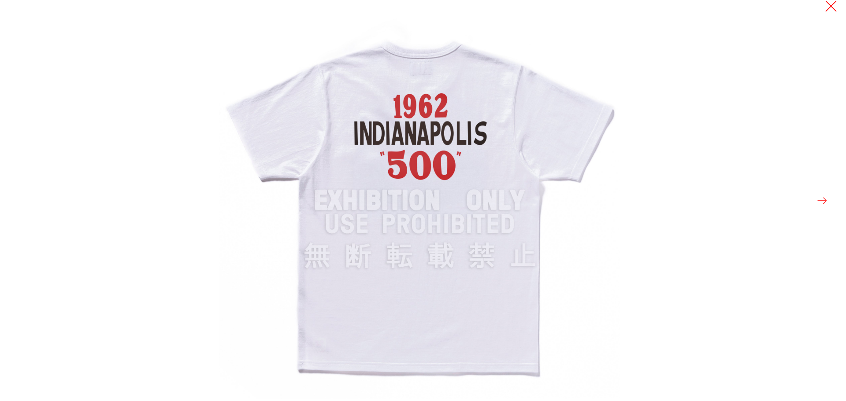
click at [828, 4] on button at bounding box center [831, 6] width 12 height 12
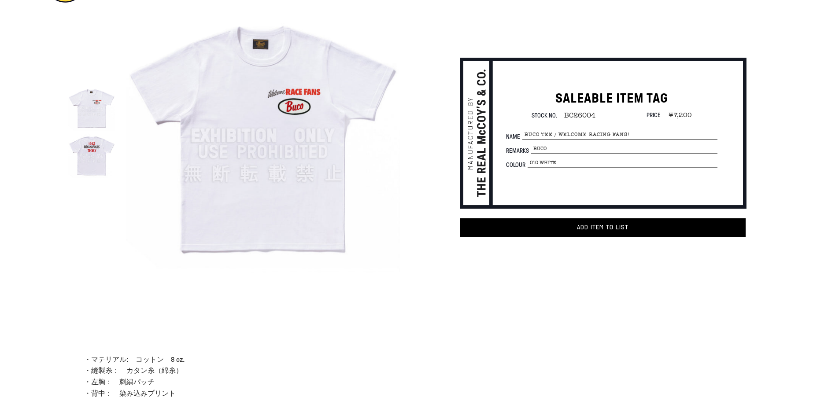
scroll to position [132, 0]
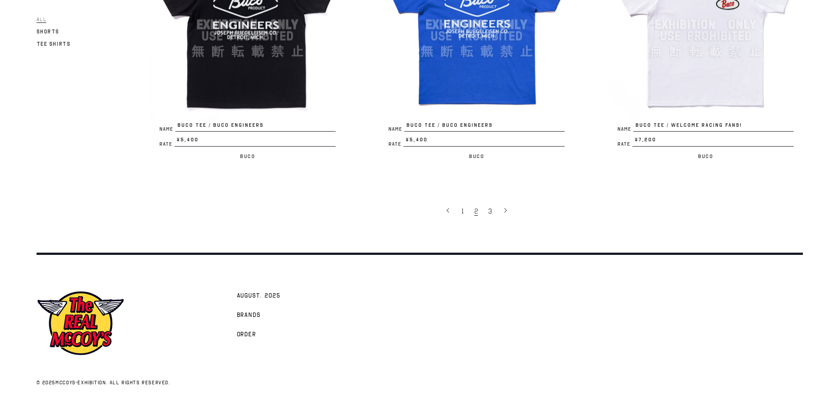
scroll to position [1998, 0]
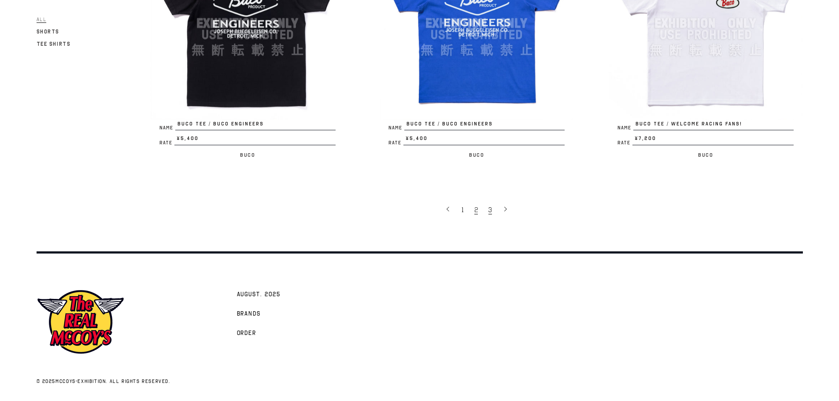
click at [490, 212] on span "3" at bounding box center [490, 210] width 4 height 9
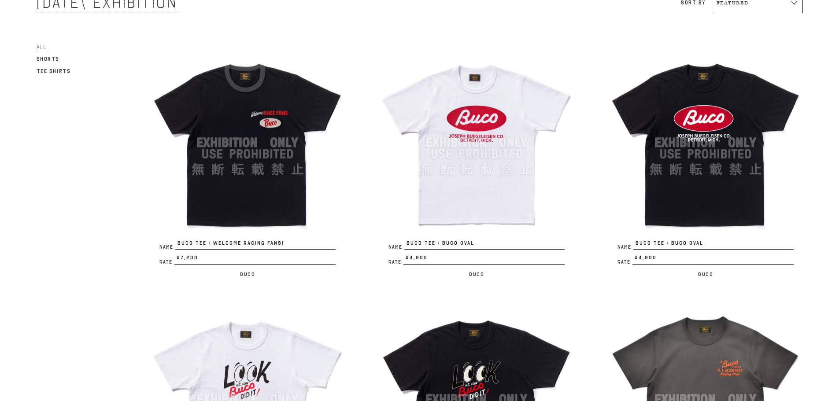
scroll to position [88, 0]
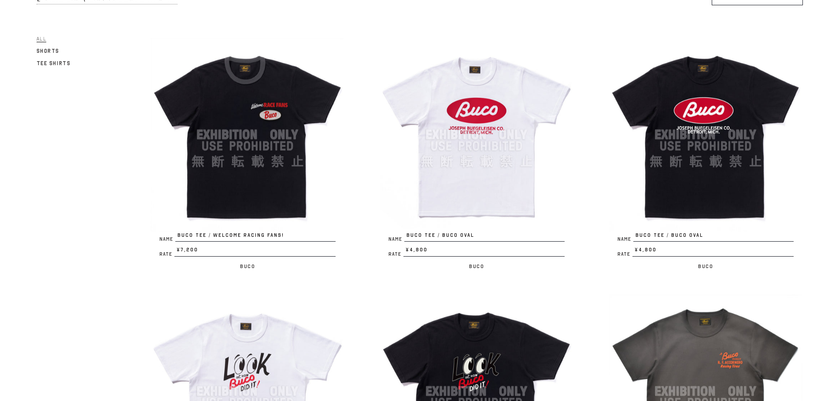
click at [498, 174] on img at bounding box center [477, 135] width 194 height 194
click at [689, 186] on img at bounding box center [706, 135] width 194 height 194
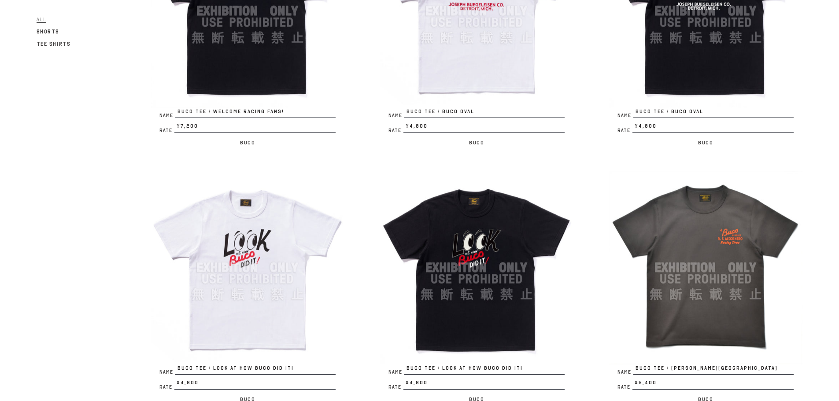
scroll to position [220, 0]
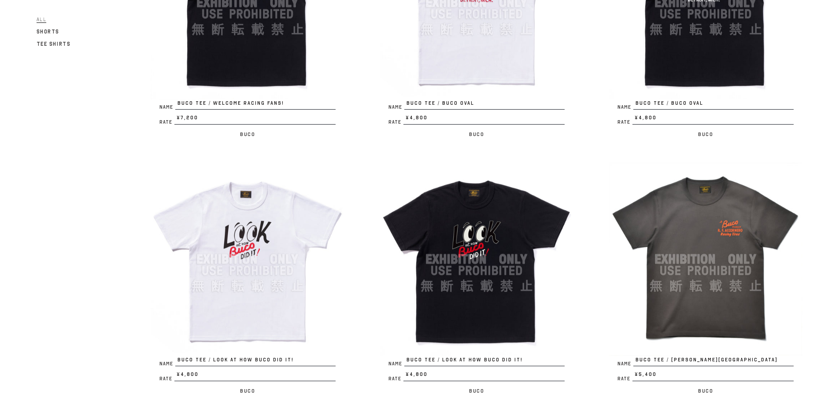
click at [705, 243] on img at bounding box center [706, 260] width 194 height 194
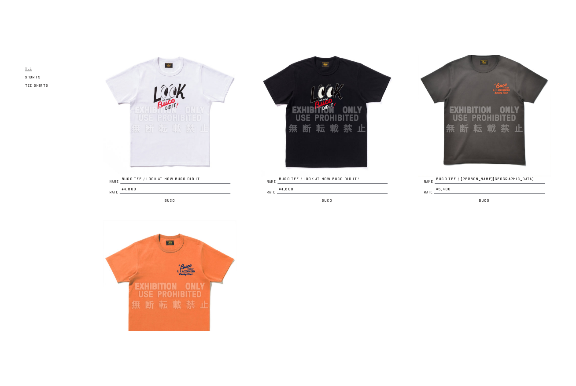
scroll to position [485, 0]
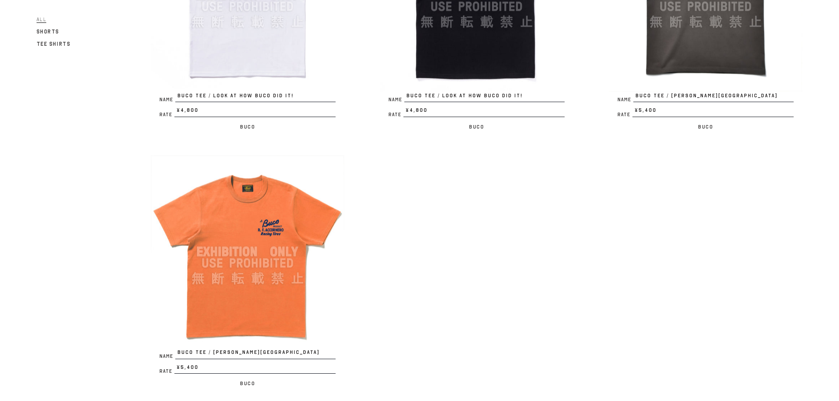
click at [270, 288] on img at bounding box center [248, 252] width 194 height 194
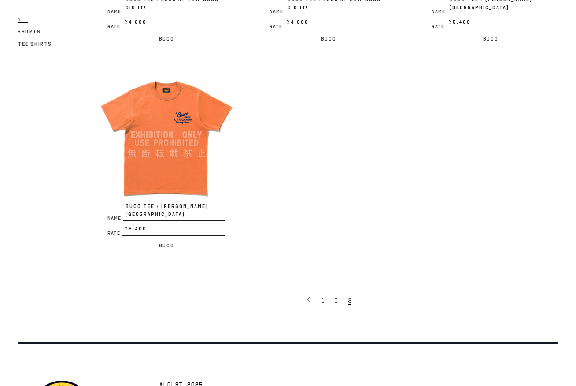
scroll to position [529, 0]
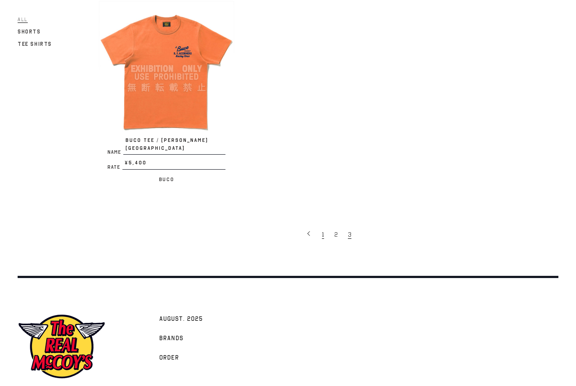
click at [323, 230] on span "1" at bounding box center [323, 234] width 2 height 8
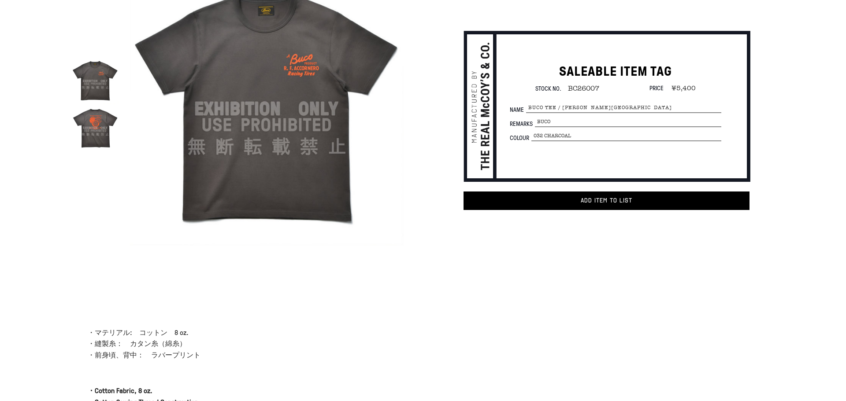
scroll to position [66, 0]
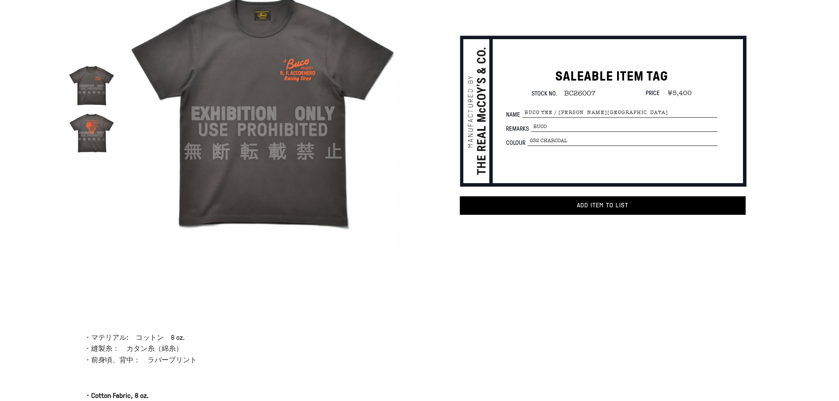
click at [95, 132] on img at bounding box center [91, 132] width 47 height 47
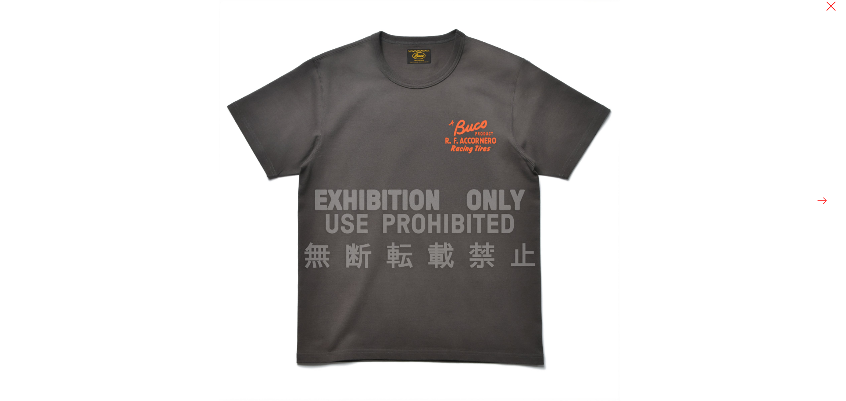
click at [819, 204] on button at bounding box center [822, 201] width 12 height 12
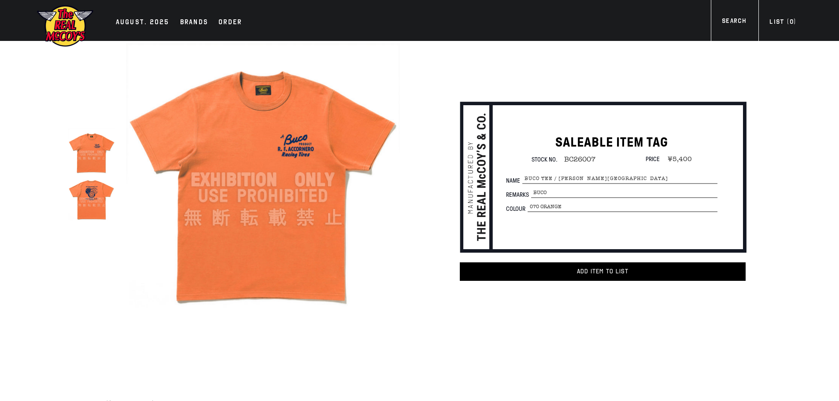
click at [93, 194] on img at bounding box center [91, 198] width 47 height 47
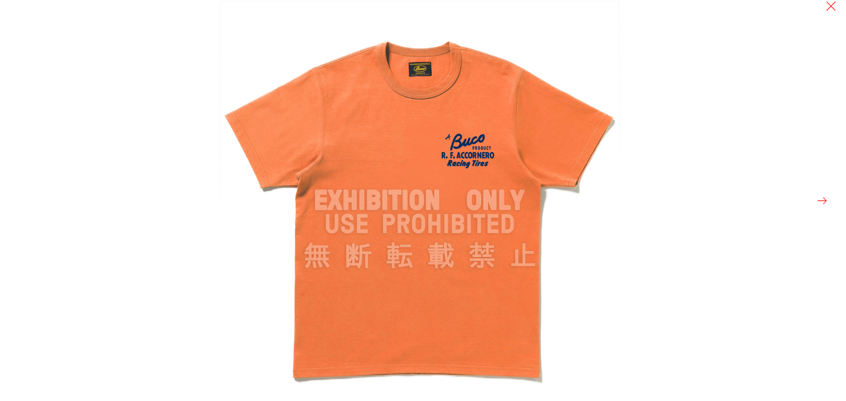
click at [825, 204] on button at bounding box center [822, 201] width 12 height 12
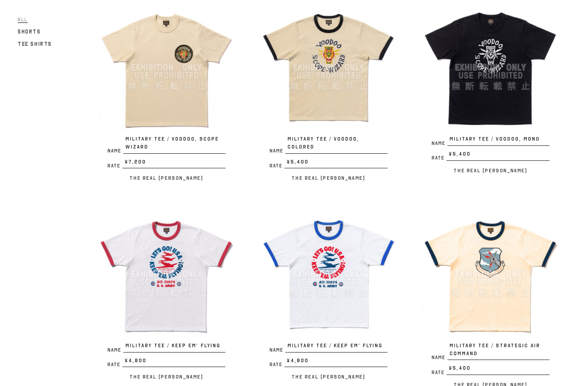
scroll to position [132, 0]
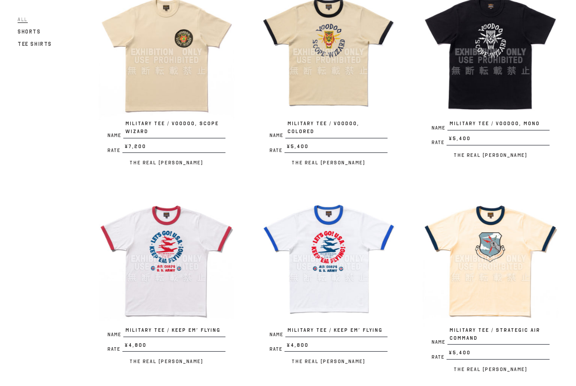
click at [401, 294] on div "Name MILITARY TEE / STRATEGIC AIR COMMAND Rate ¥5,400 / The Real [PERSON_NAME]" at bounding box center [477, 287] width 162 height 192
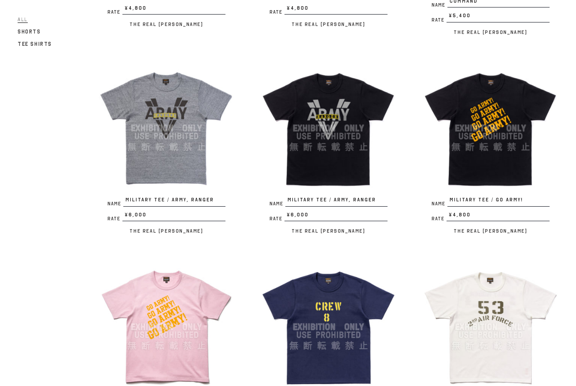
scroll to position [485, 0]
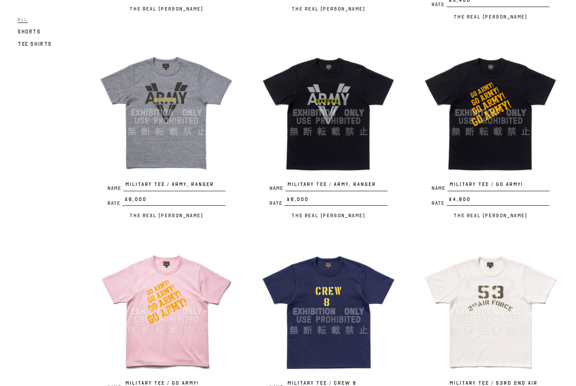
click at [392, 217] on p "The Real [PERSON_NAME]" at bounding box center [329, 215] width 136 height 11
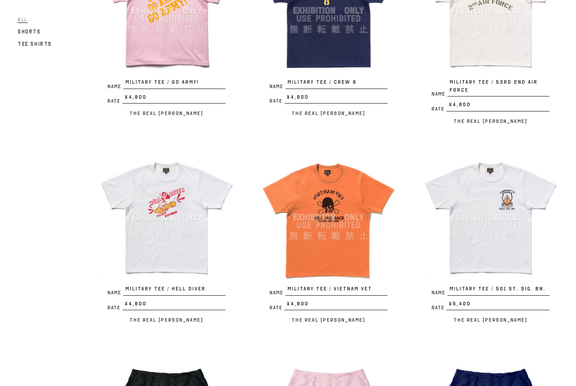
scroll to position [789, 0]
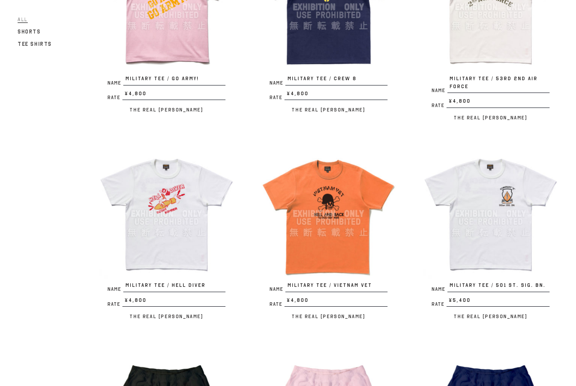
click at [403, 299] on div "Name MILITARY TEE / 501 st. SIG. BN. Rate ¥5,400 / The Real McCoy's" at bounding box center [477, 238] width 162 height 185
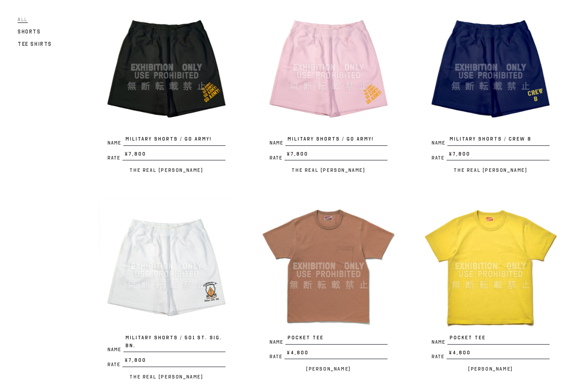
scroll to position [1141, 0]
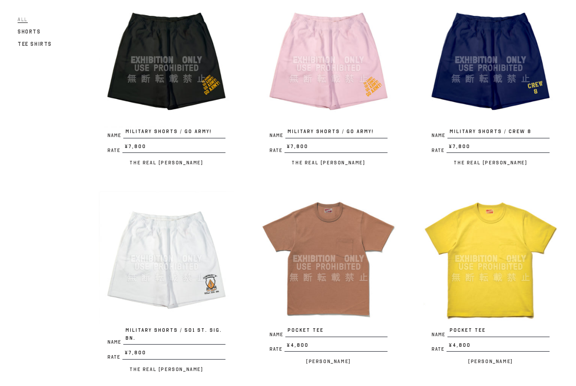
click at [399, 341] on div "Name POCKET TEE Rate ¥4,800 / Joe McCoy" at bounding box center [477, 283] width 162 height 185
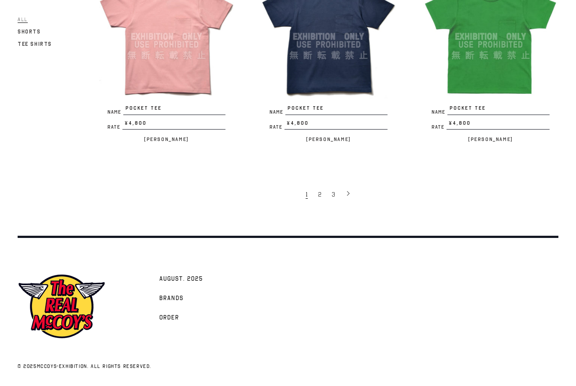
scroll to position [1482, 0]
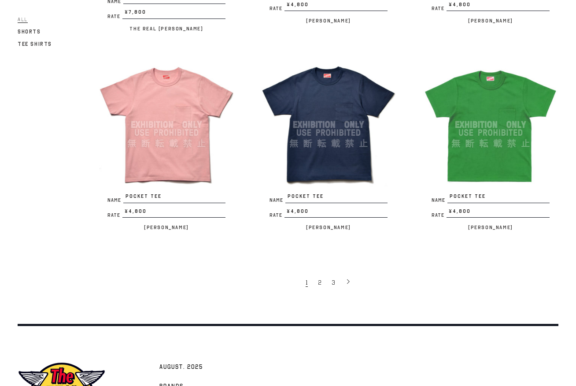
click at [308, 282] on link "1" at bounding box center [306, 282] width 11 height 18
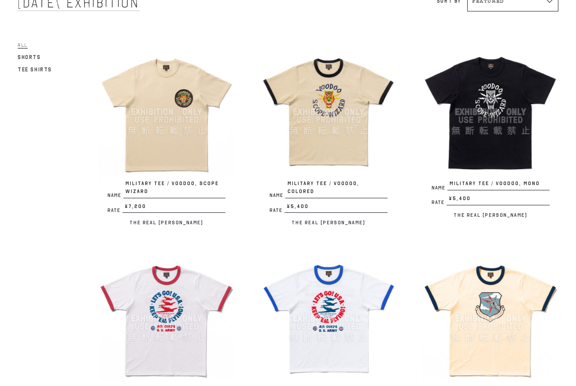
scroll to position [0, 0]
